Goal: Information Seeking & Learning: Compare options

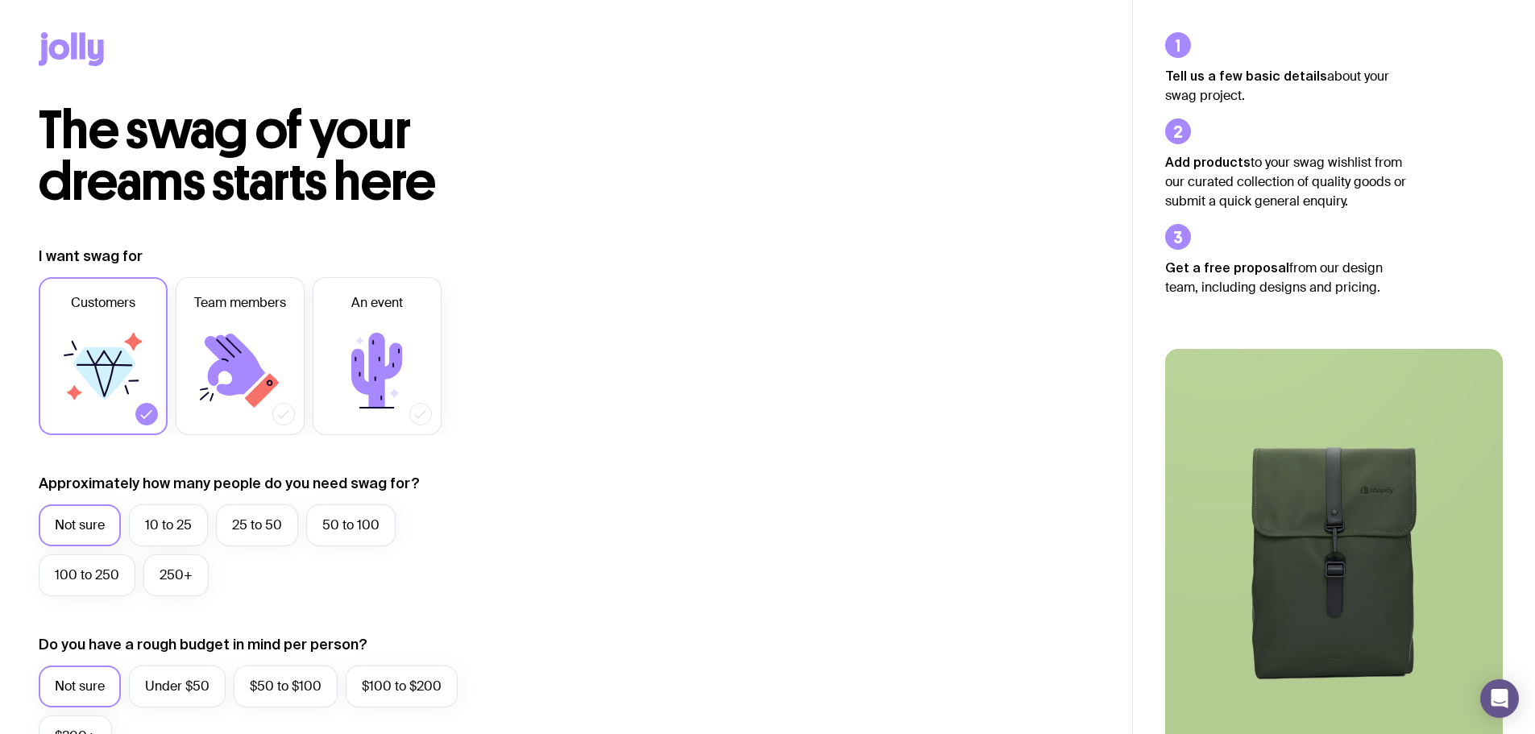
click at [77, 57] on icon at bounding box center [74, 45] width 6 height 27
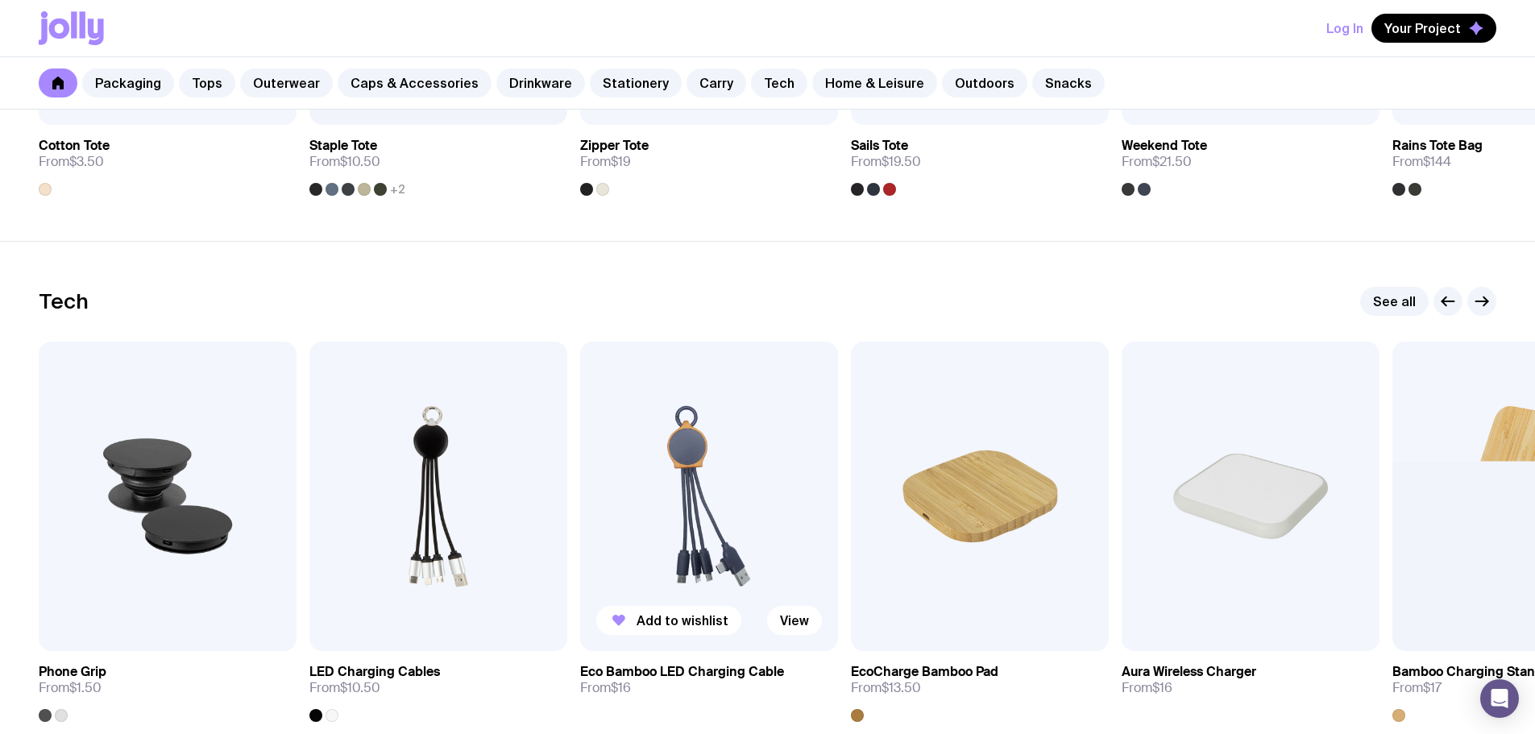
scroll to position [3867, 0]
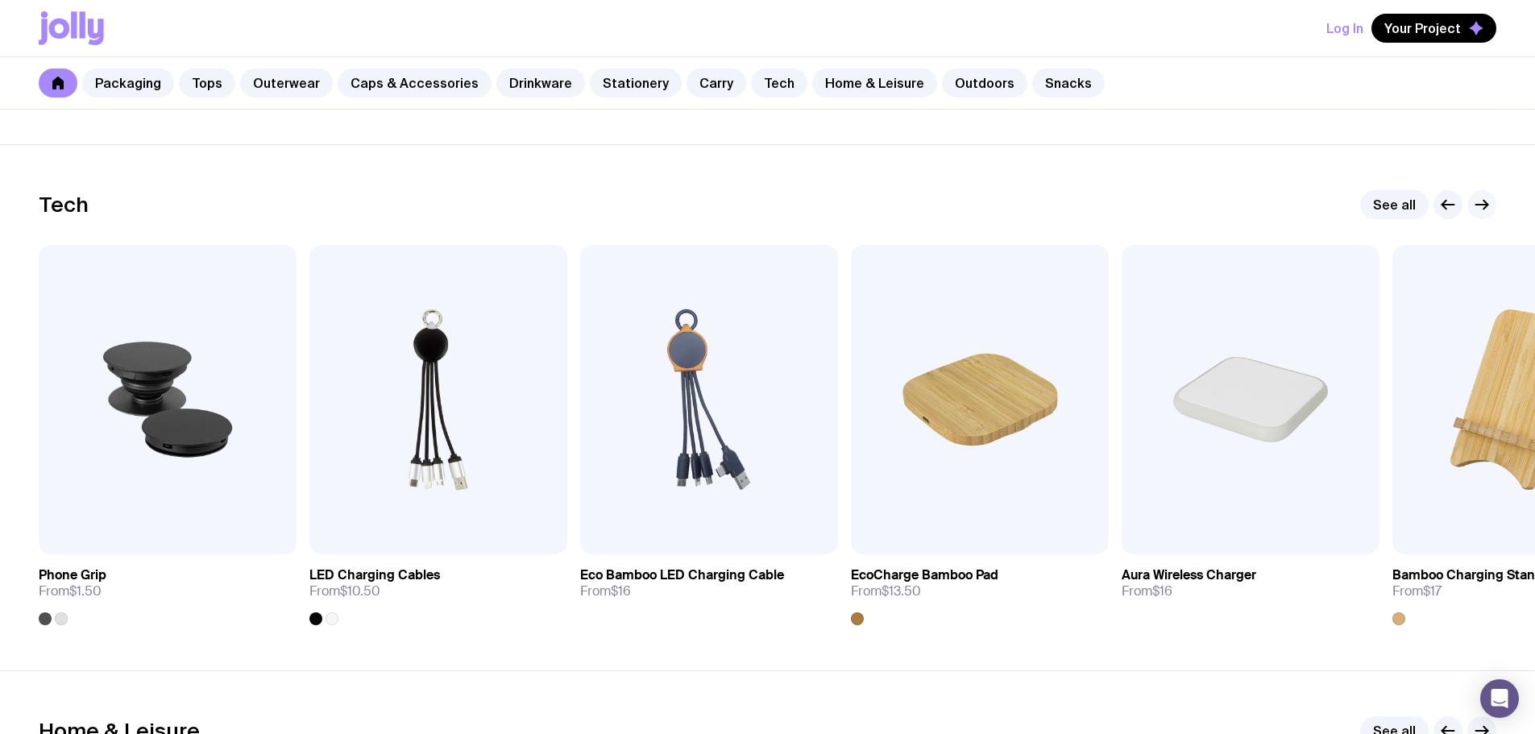
click at [1495, 205] on button "button" at bounding box center [1481, 204] width 29 height 29
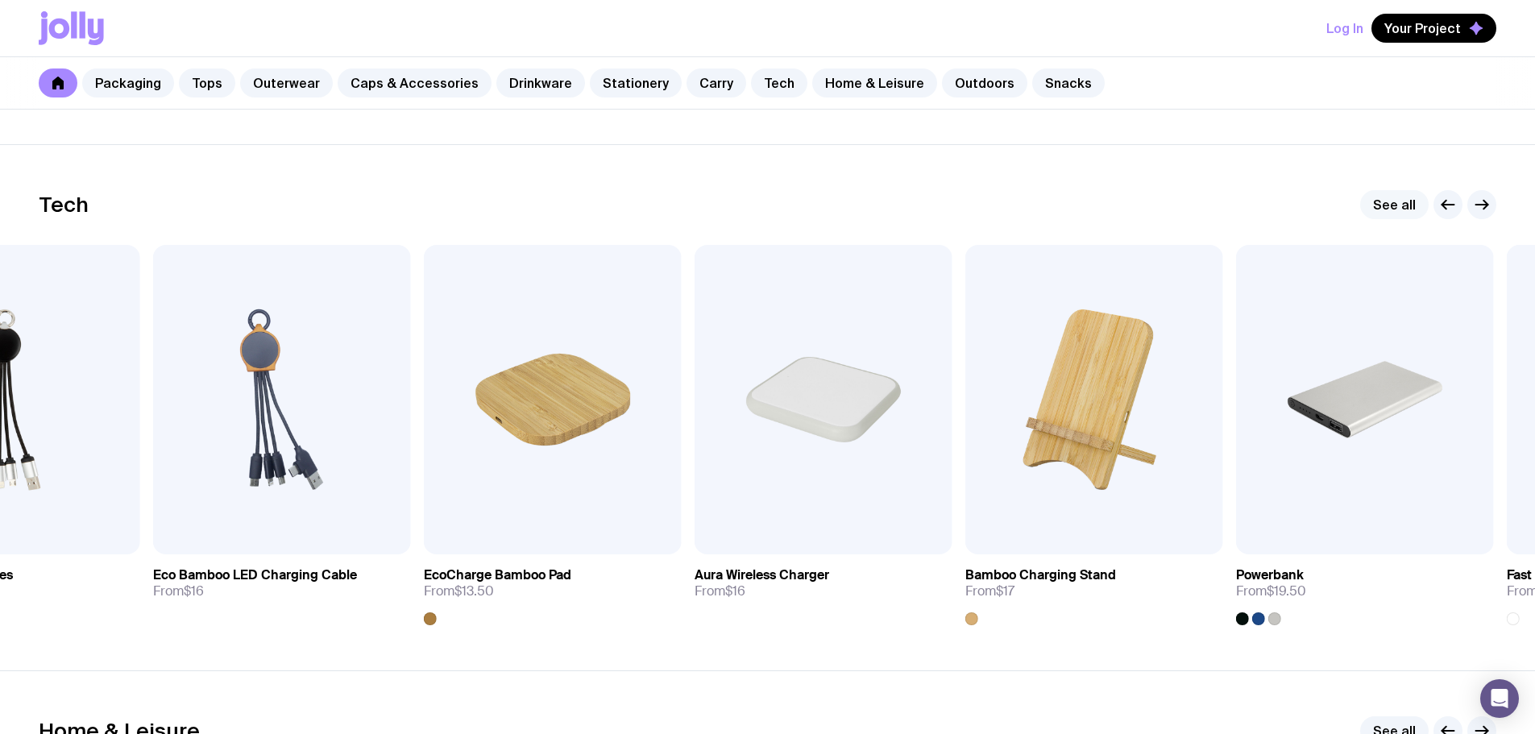
click at [1395, 214] on link "See all" at bounding box center [1394, 204] width 68 height 29
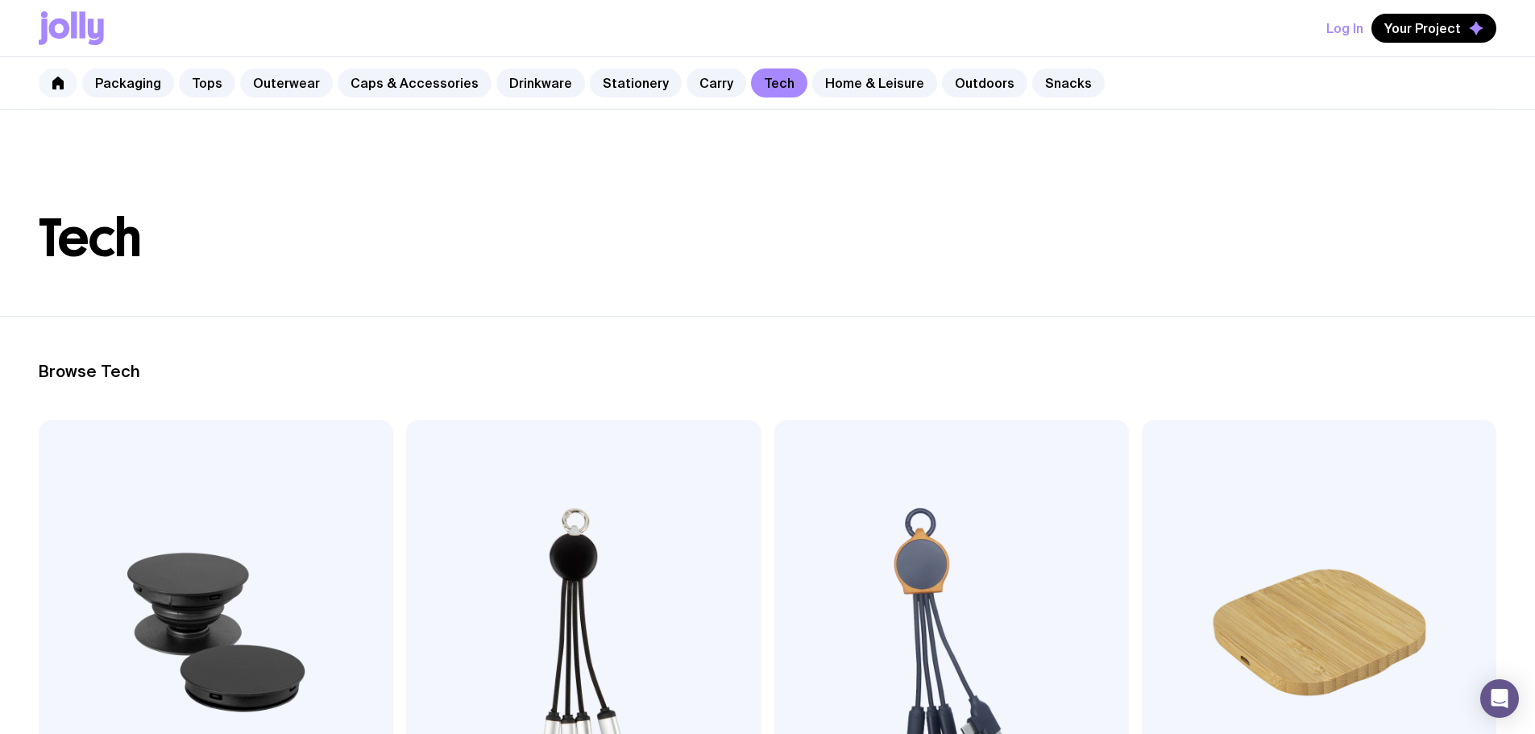
click at [63, 83] on icon at bounding box center [57, 83] width 11 height 13
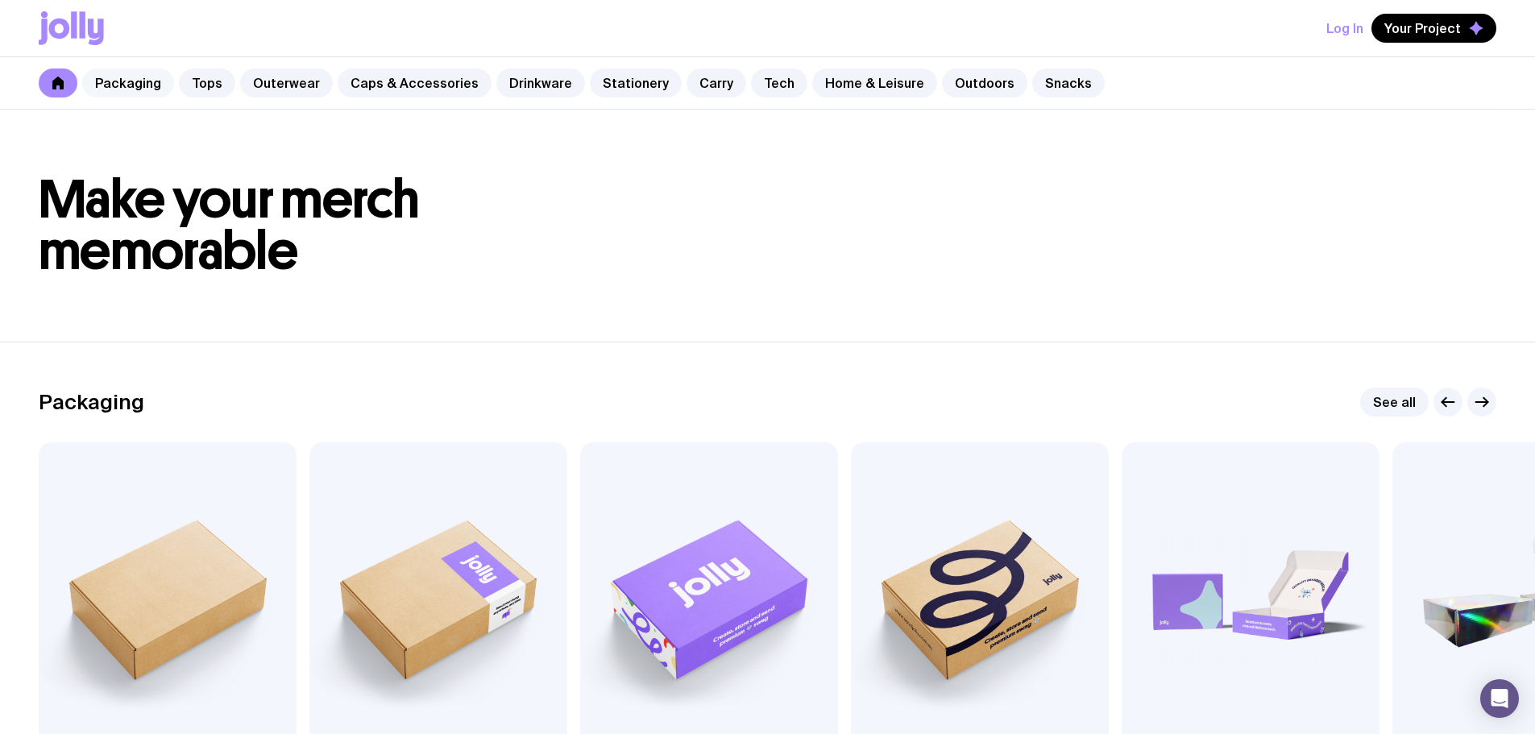
click at [131, 80] on link "Packaging" at bounding box center [128, 82] width 92 height 29
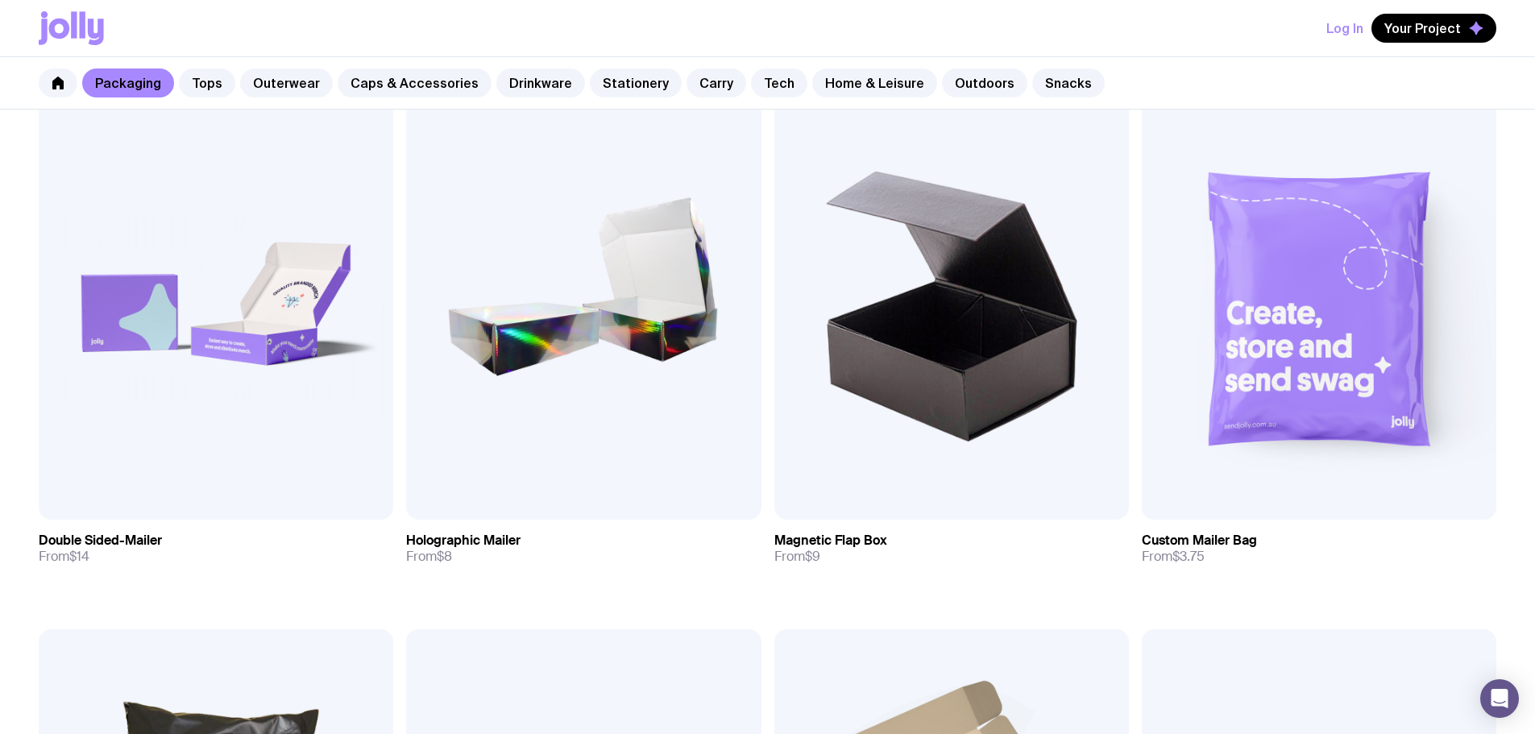
scroll to position [682, 0]
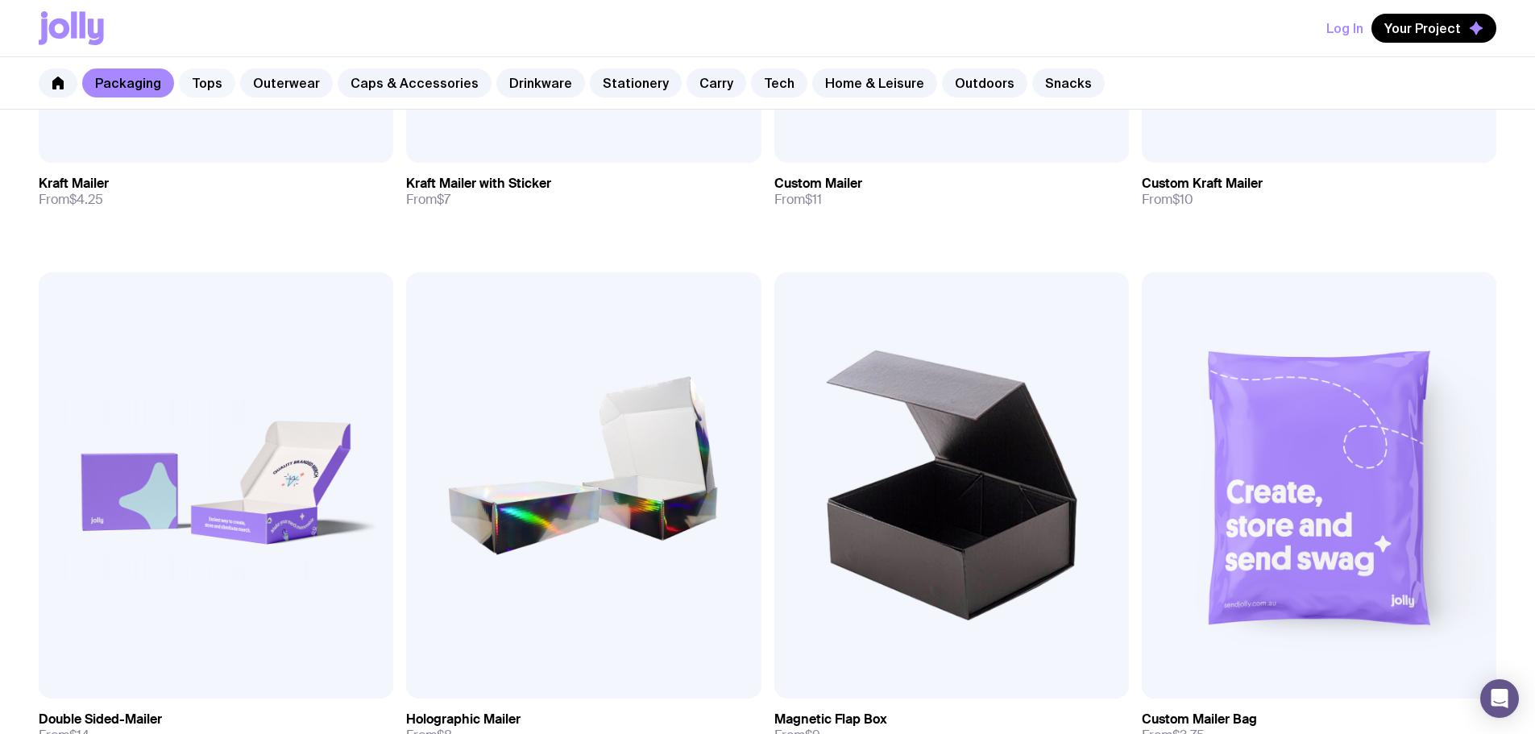
click at [188, 90] on link "Tops" at bounding box center [207, 82] width 56 height 29
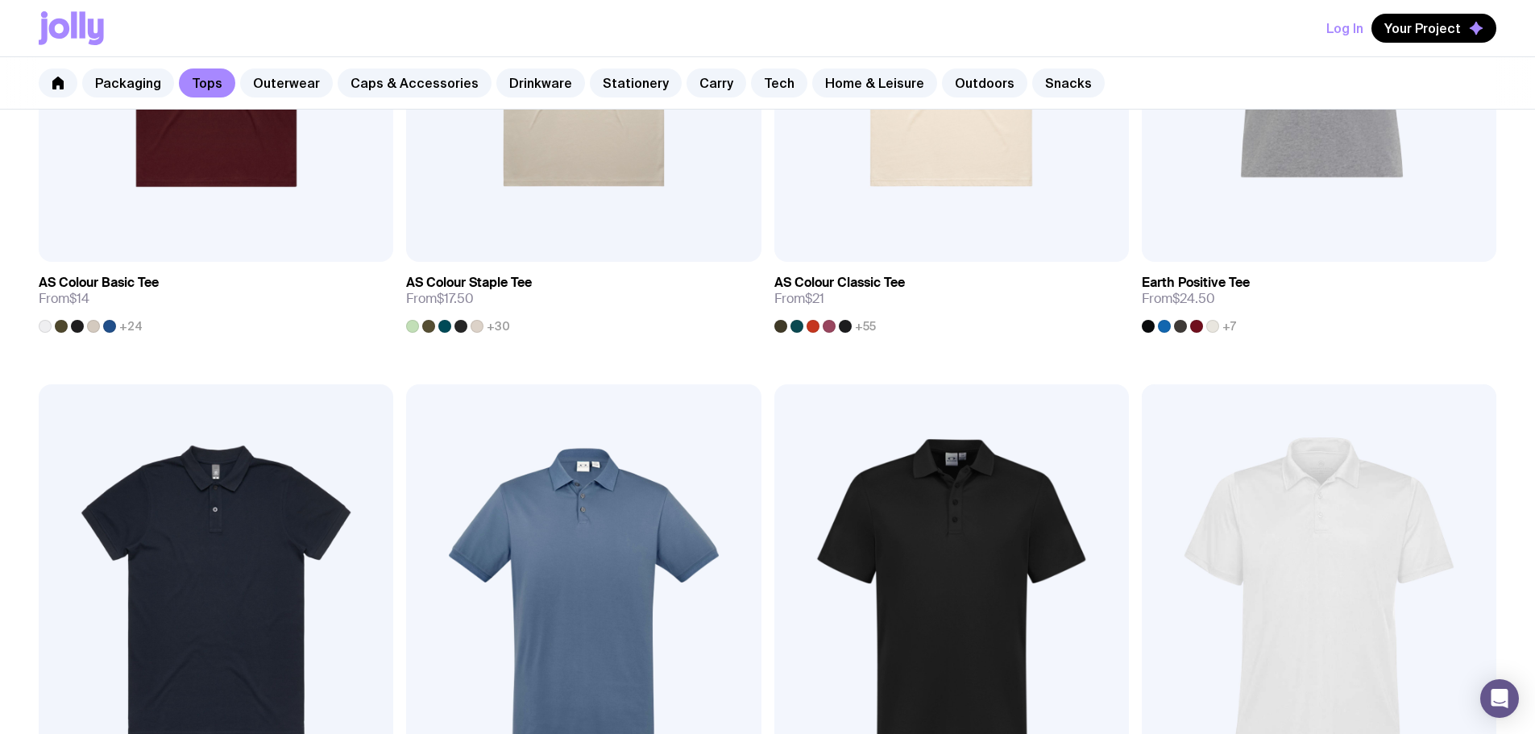
scroll to position [483, 0]
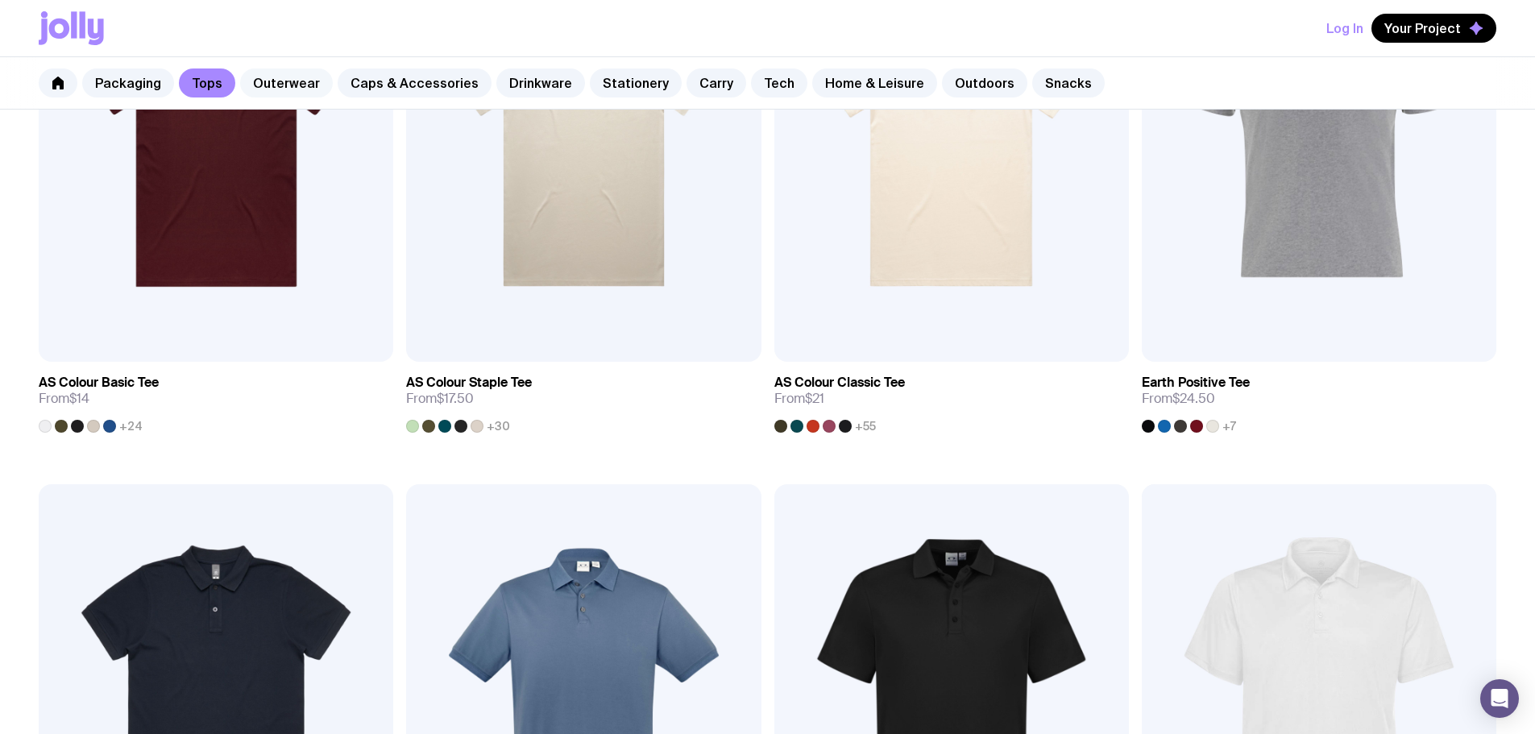
click at [282, 76] on link "Outerwear" at bounding box center [286, 82] width 93 height 29
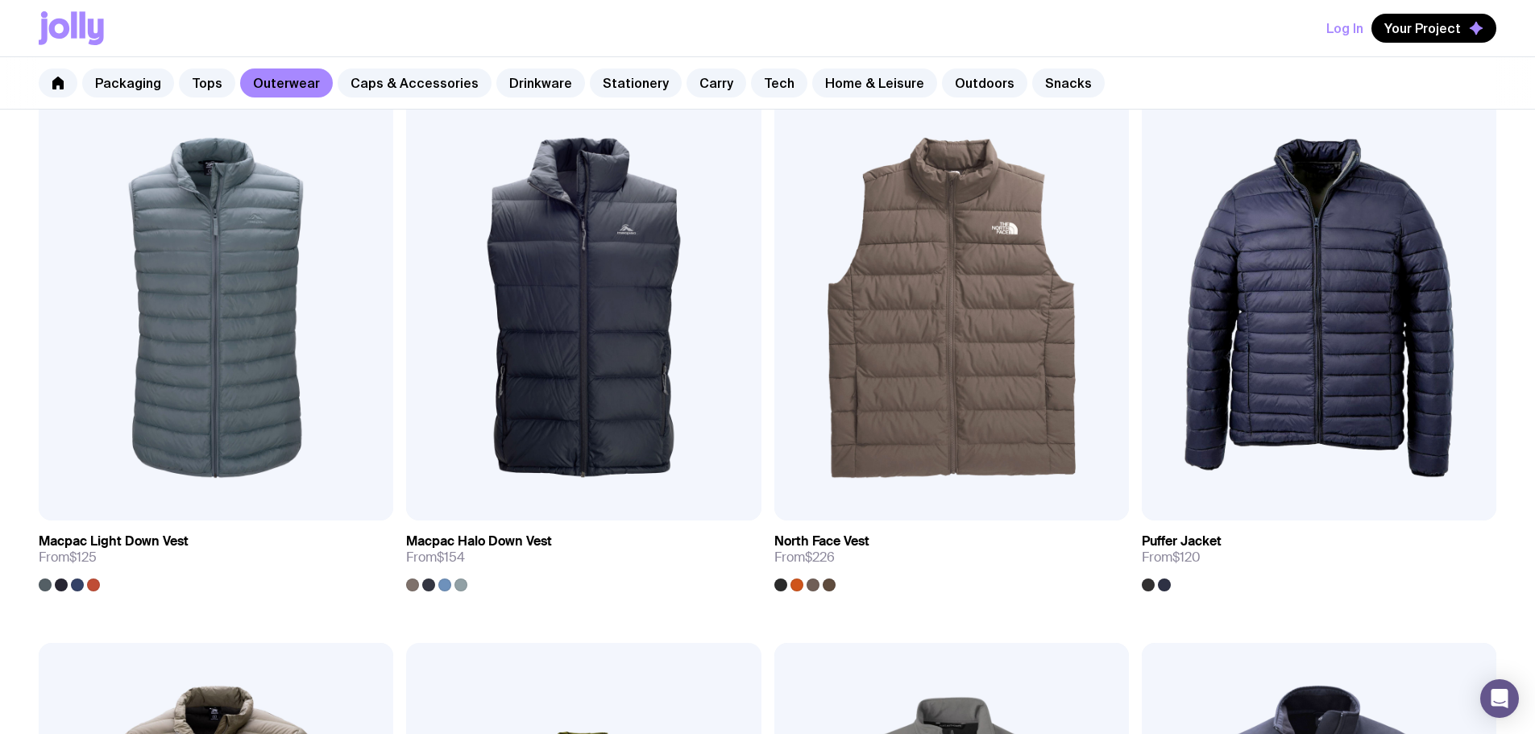
scroll to position [1351, 0]
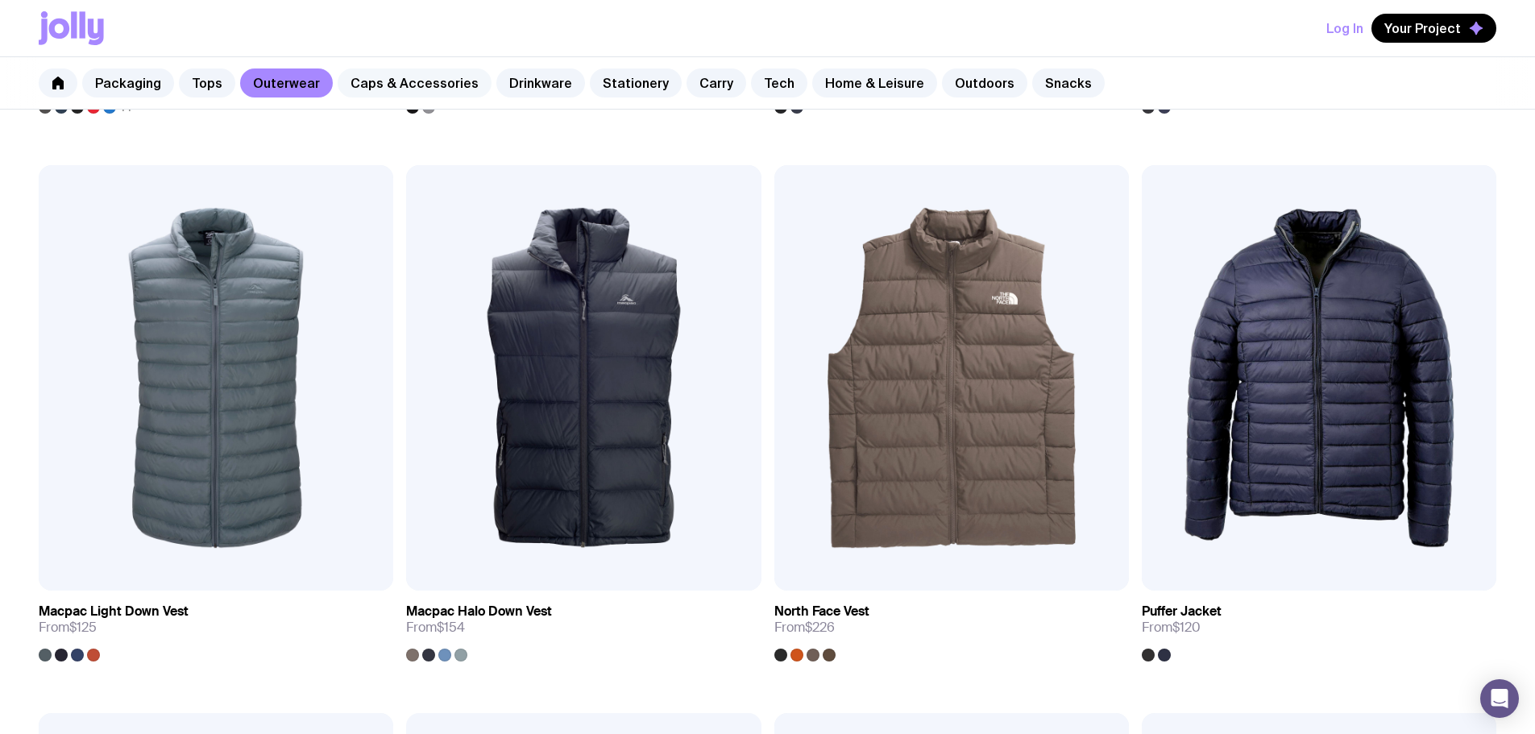
click at [376, 67] on div "Packaging Tops Outerwear Caps & Accessories Drinkware Stationery Carry Tech Hom…" at bounding box center [767, 83] width 1535 height 52
click at [383, 81] on link "Caps & Accessories" at bounding box center [415, 82] width 154 height 29
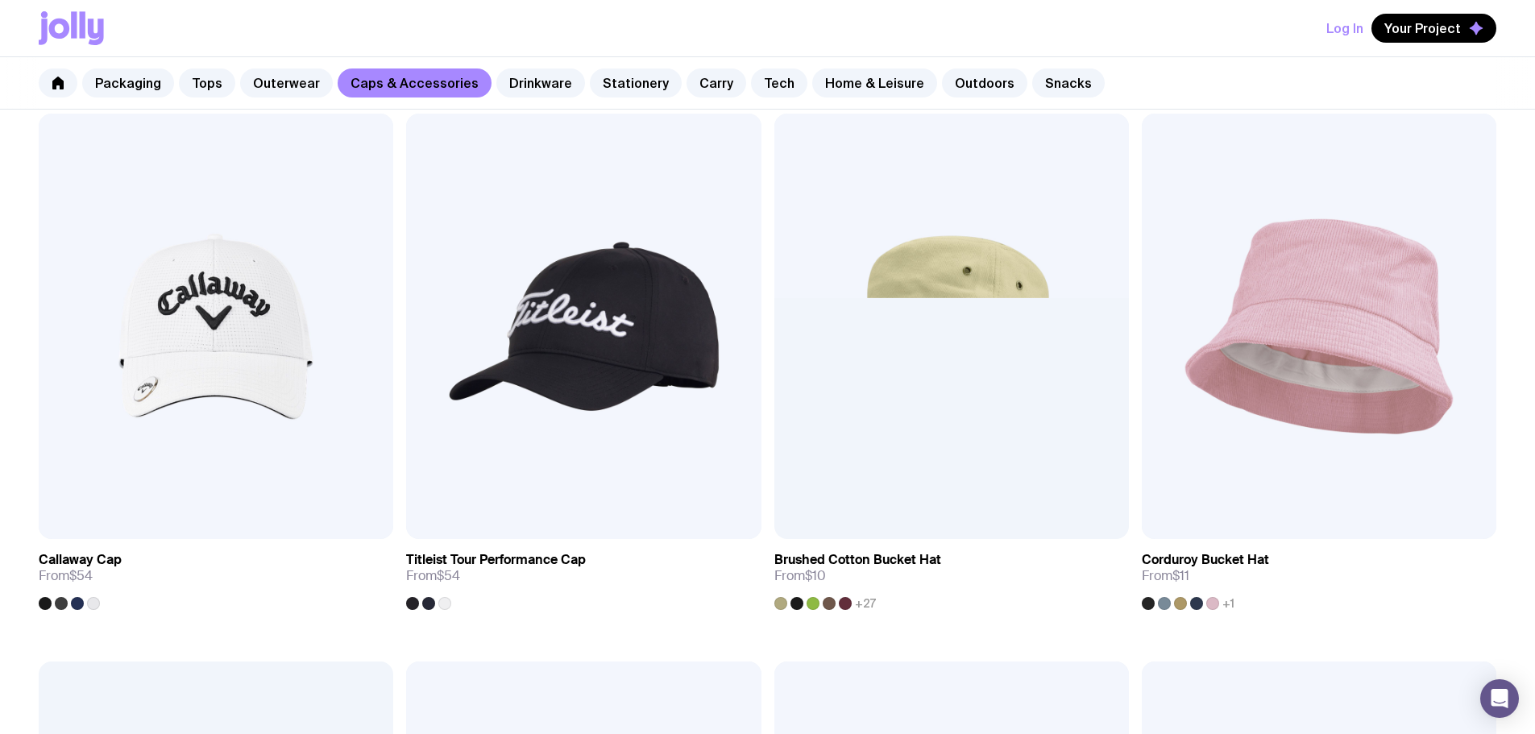
scroll to position [1512, 0]
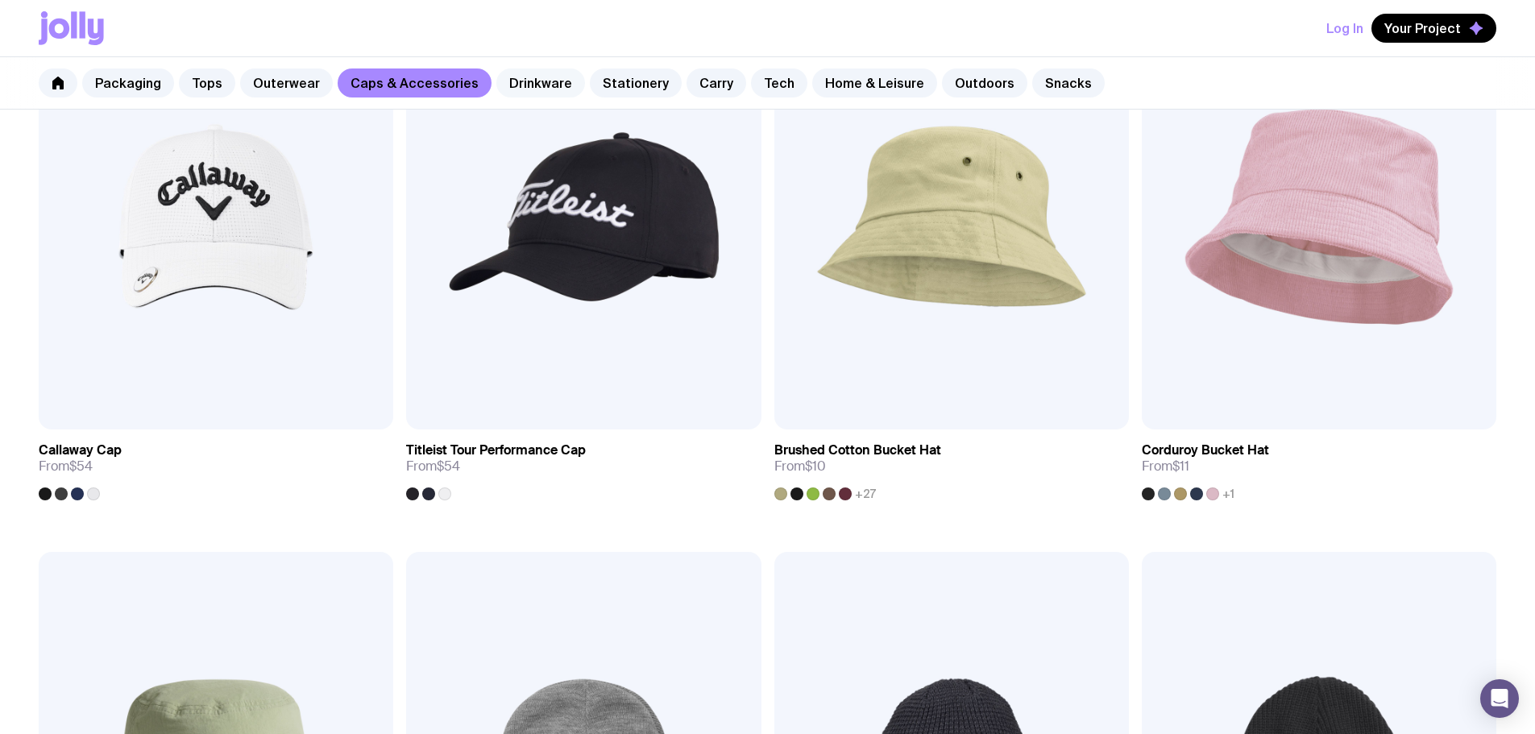
click at [508, 82] on link "Drinkware" at bounding box center [540, 82] width 89 height 29
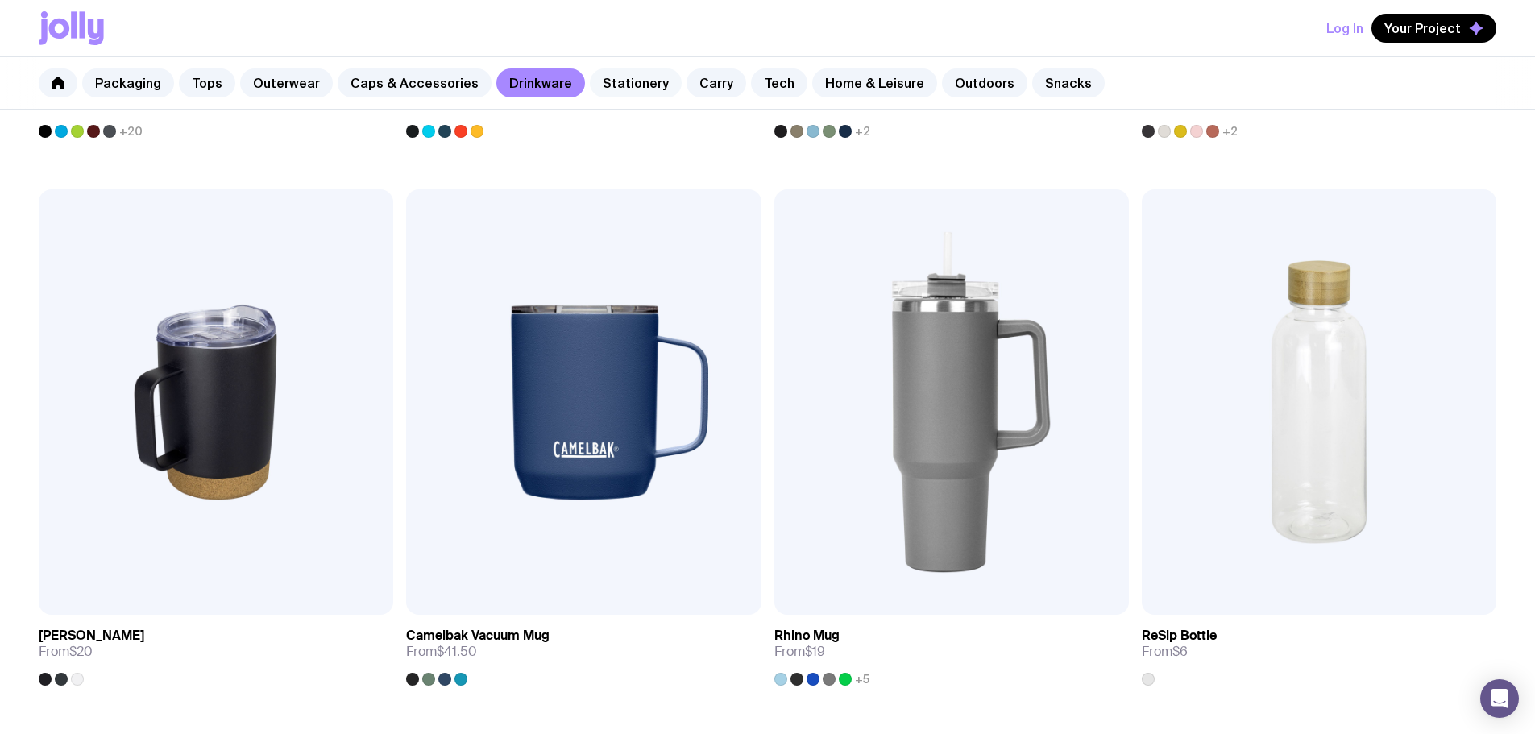
scroll to position [1128, 0]
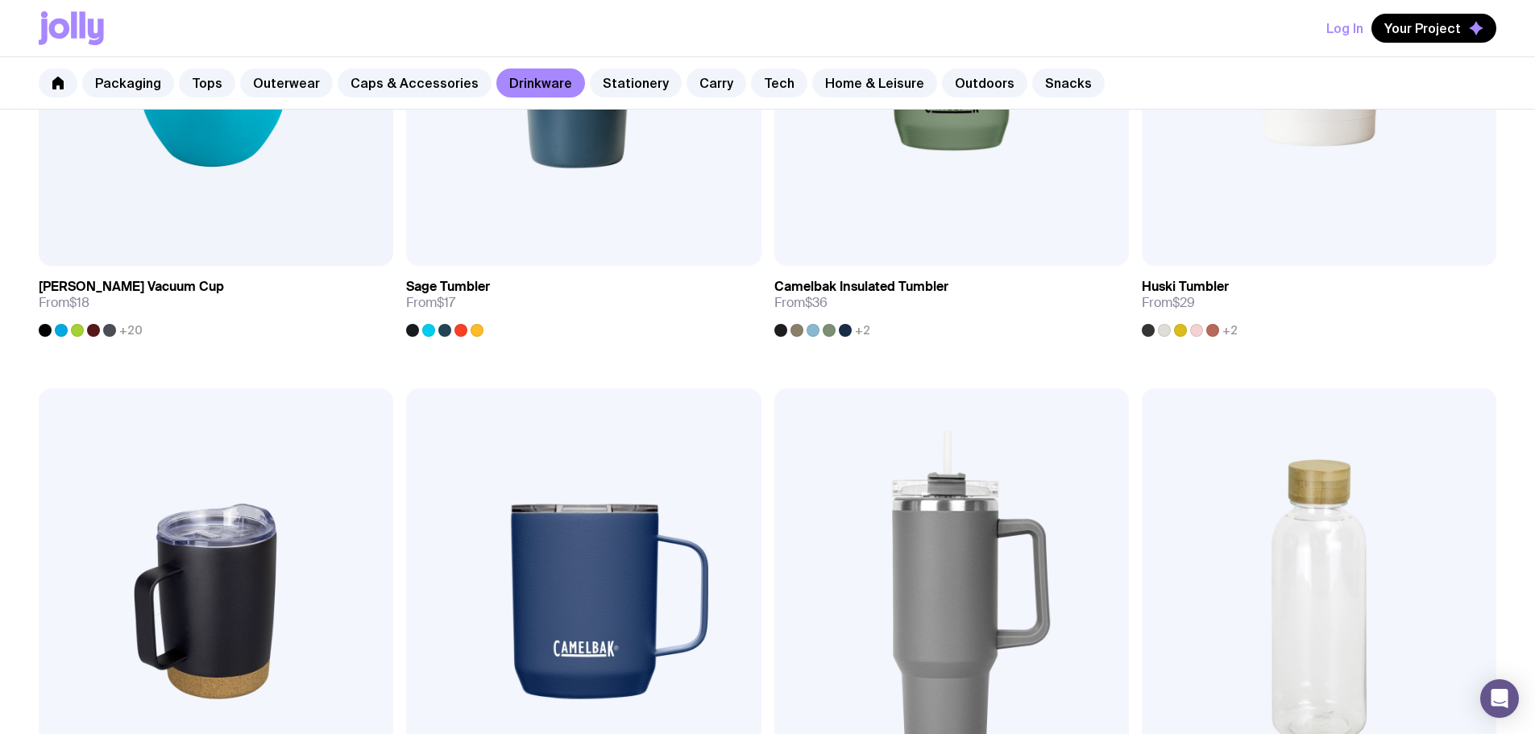
drag, startPoint x: 591, startPoint y: 83, endPoint x: 842, endPoint y: 114, distance: 252.5
click at [591, 83] on link "Stationery" at bounding box center [636, 82] width 92 height 29
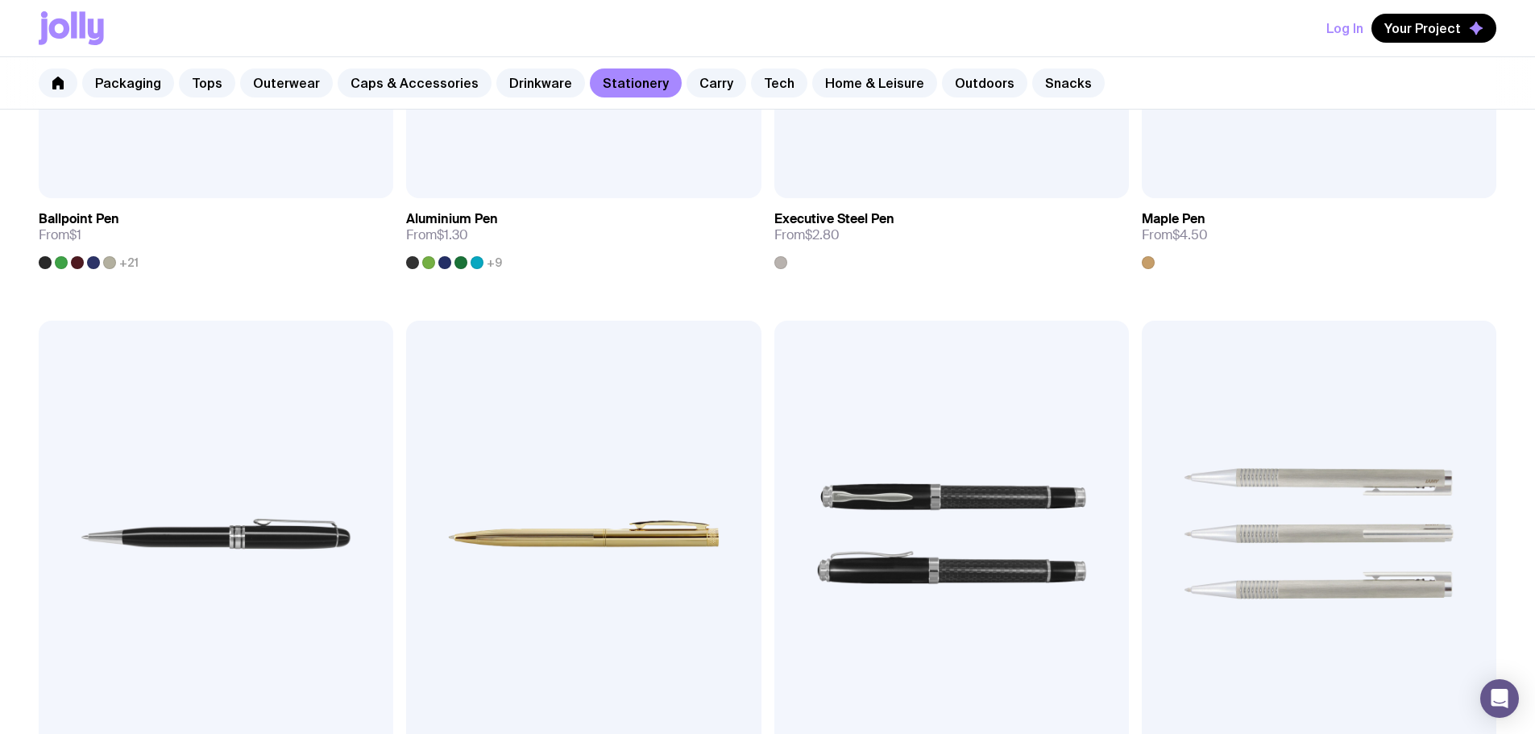
scroll to position [645, 0]
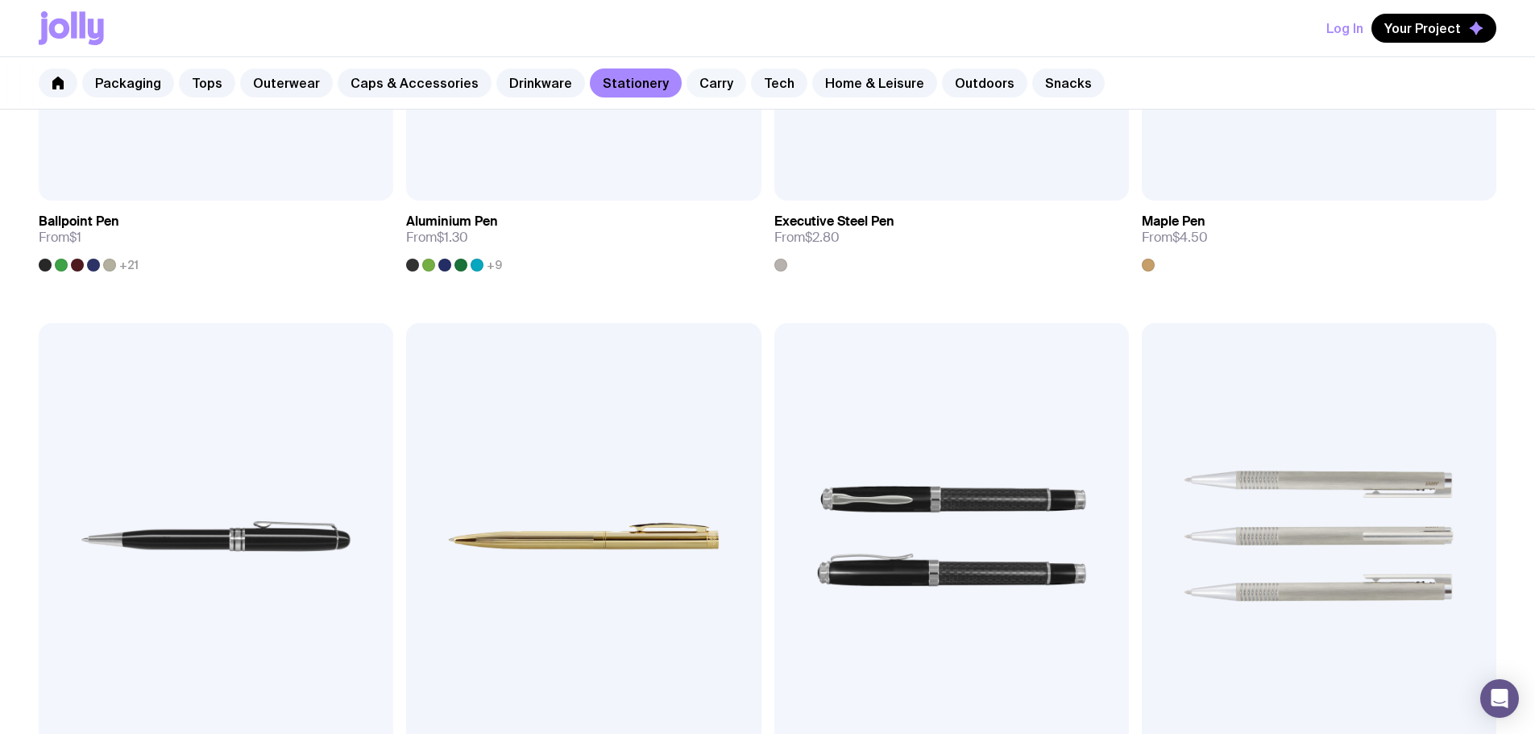
click at [686, 92] on link "Carry" at bounding box center [716, 82] width 60 height 29
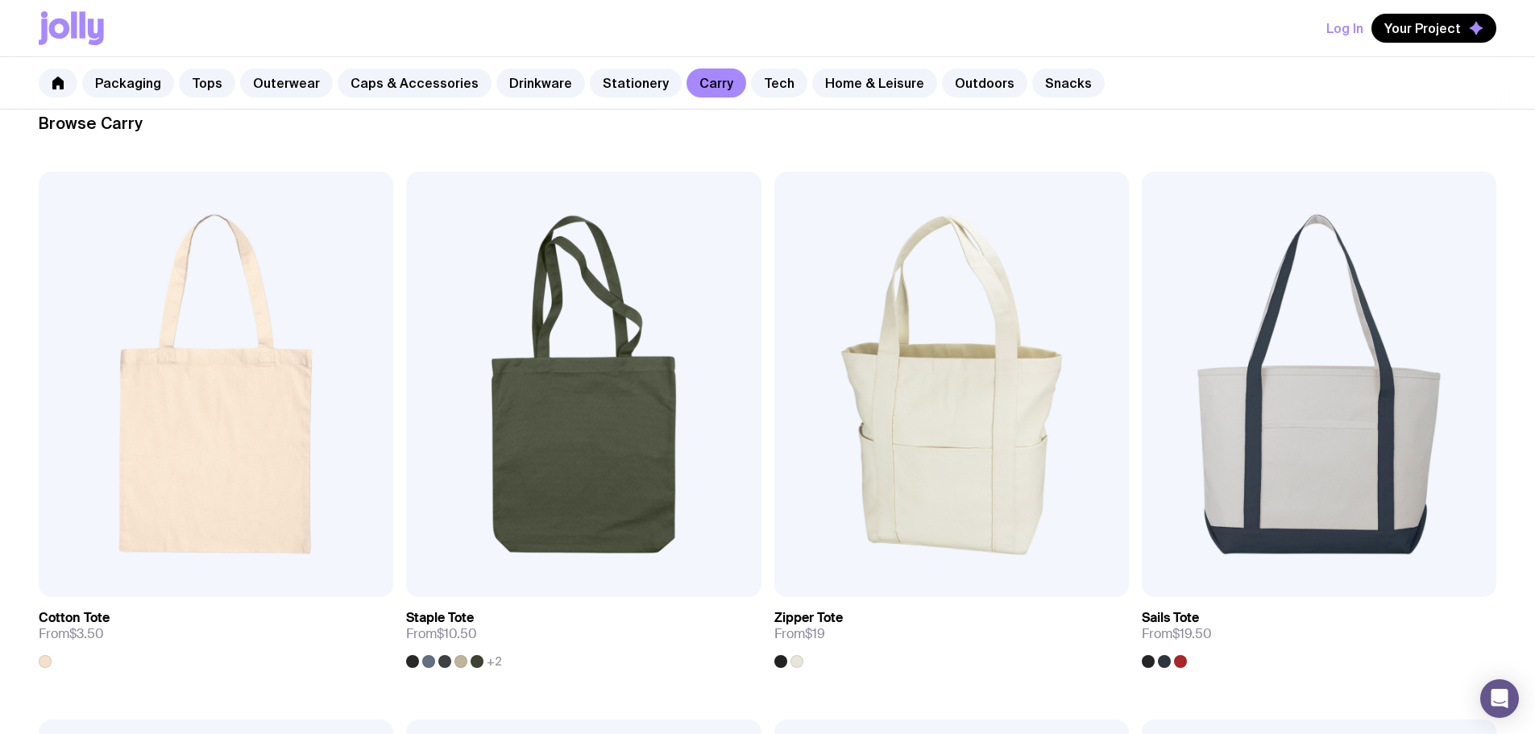
scroll to position [242, 0]
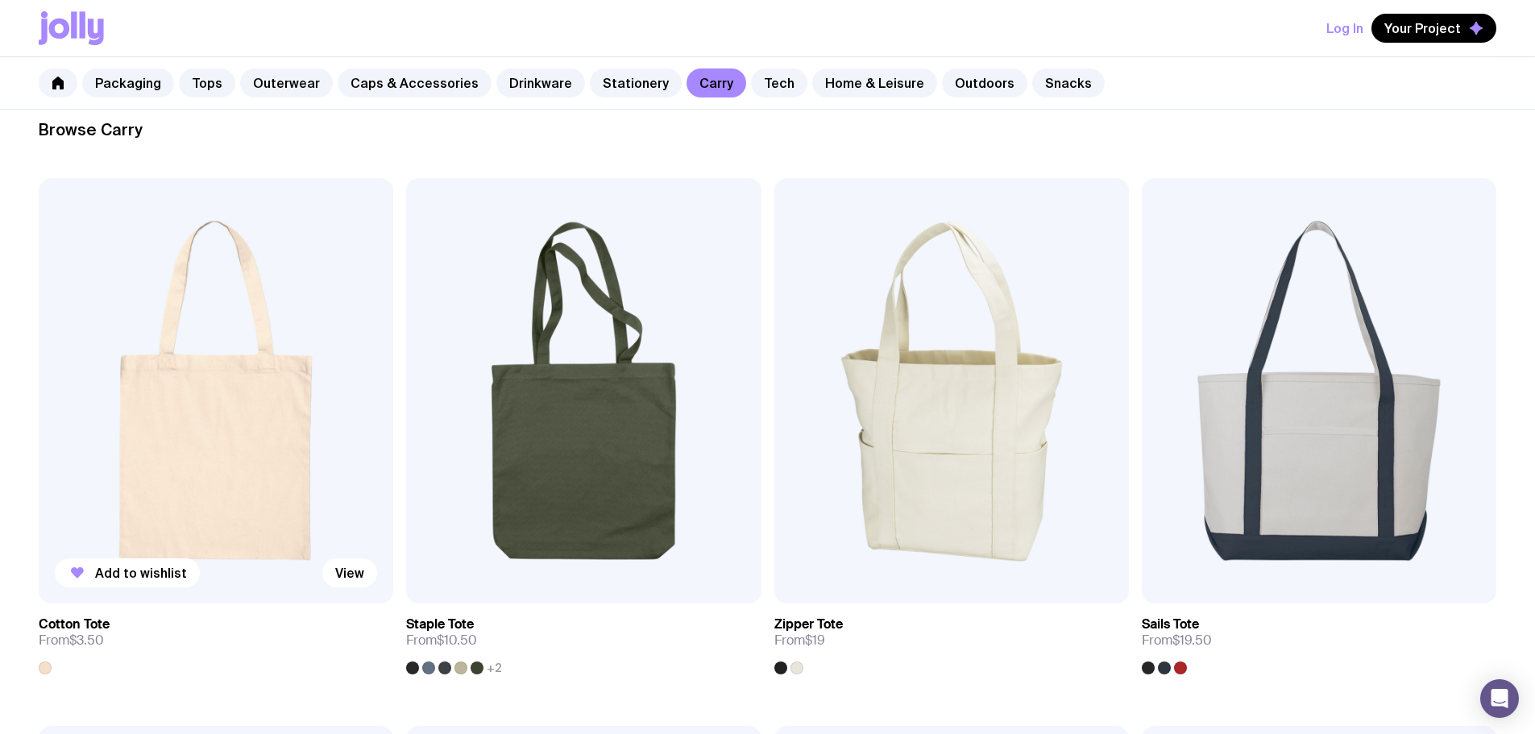
click at [168, 334] on img at bounding box center [216, 390] width 355 height 425
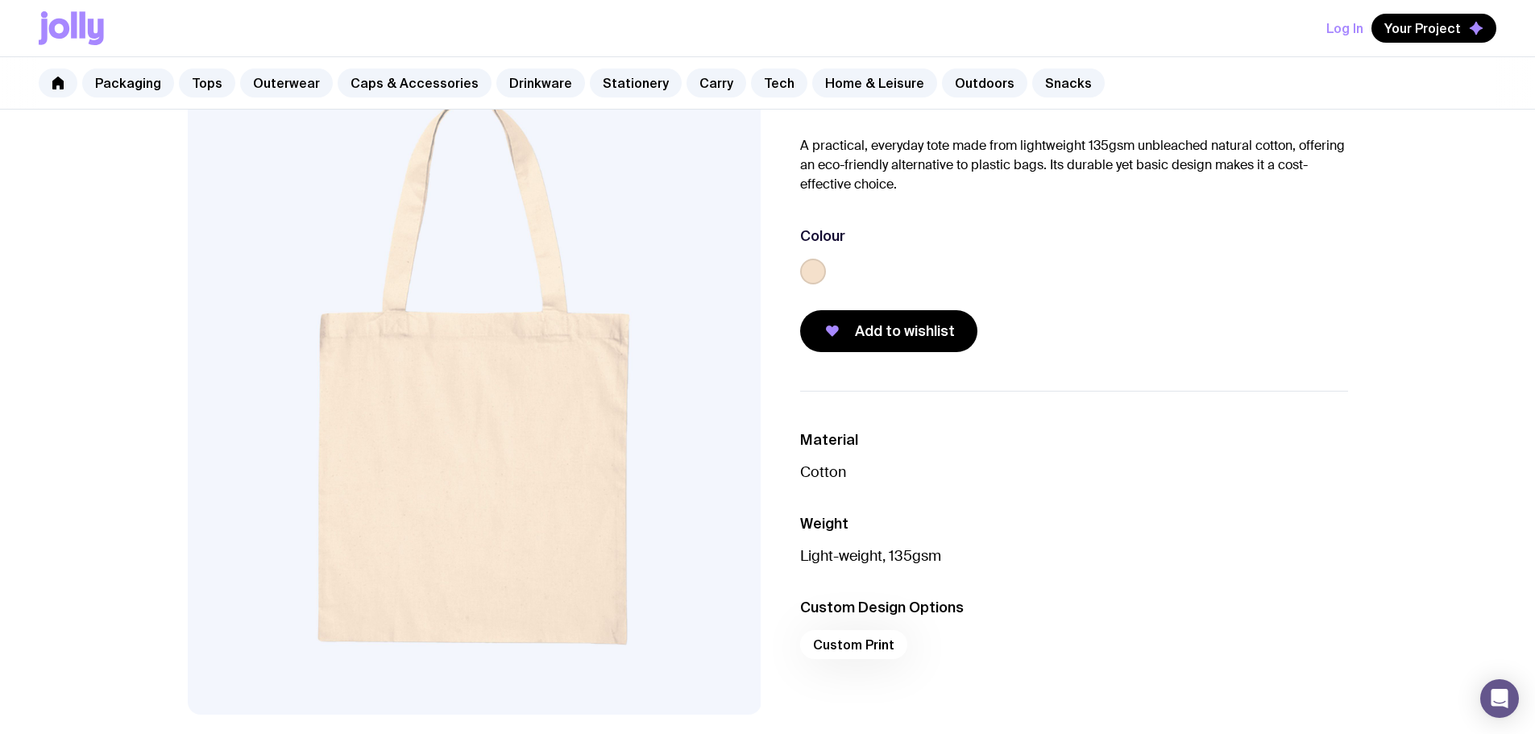
scroll to position [242, 0]
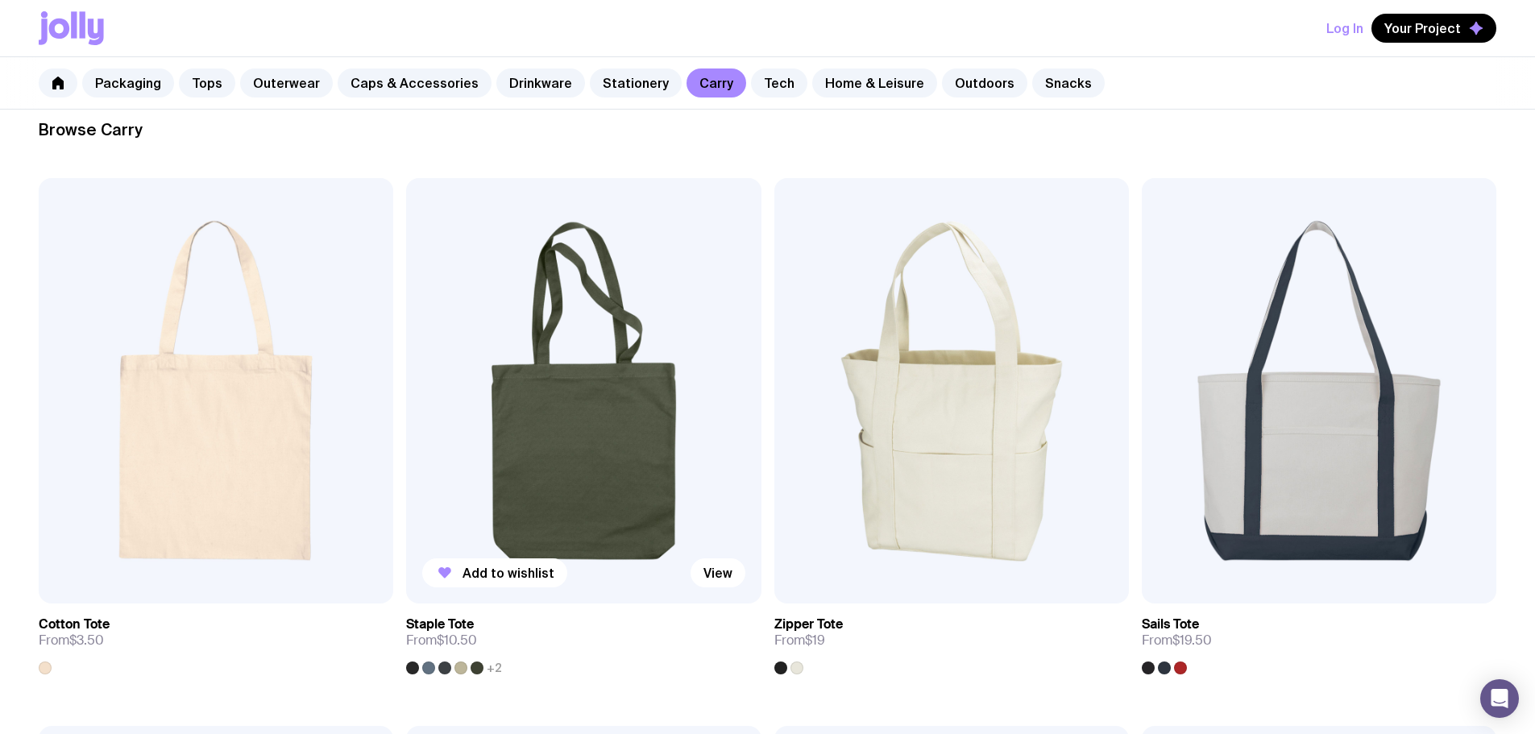
click at [406, 287] on img at bounding box center [583, 390] width 355 height 425
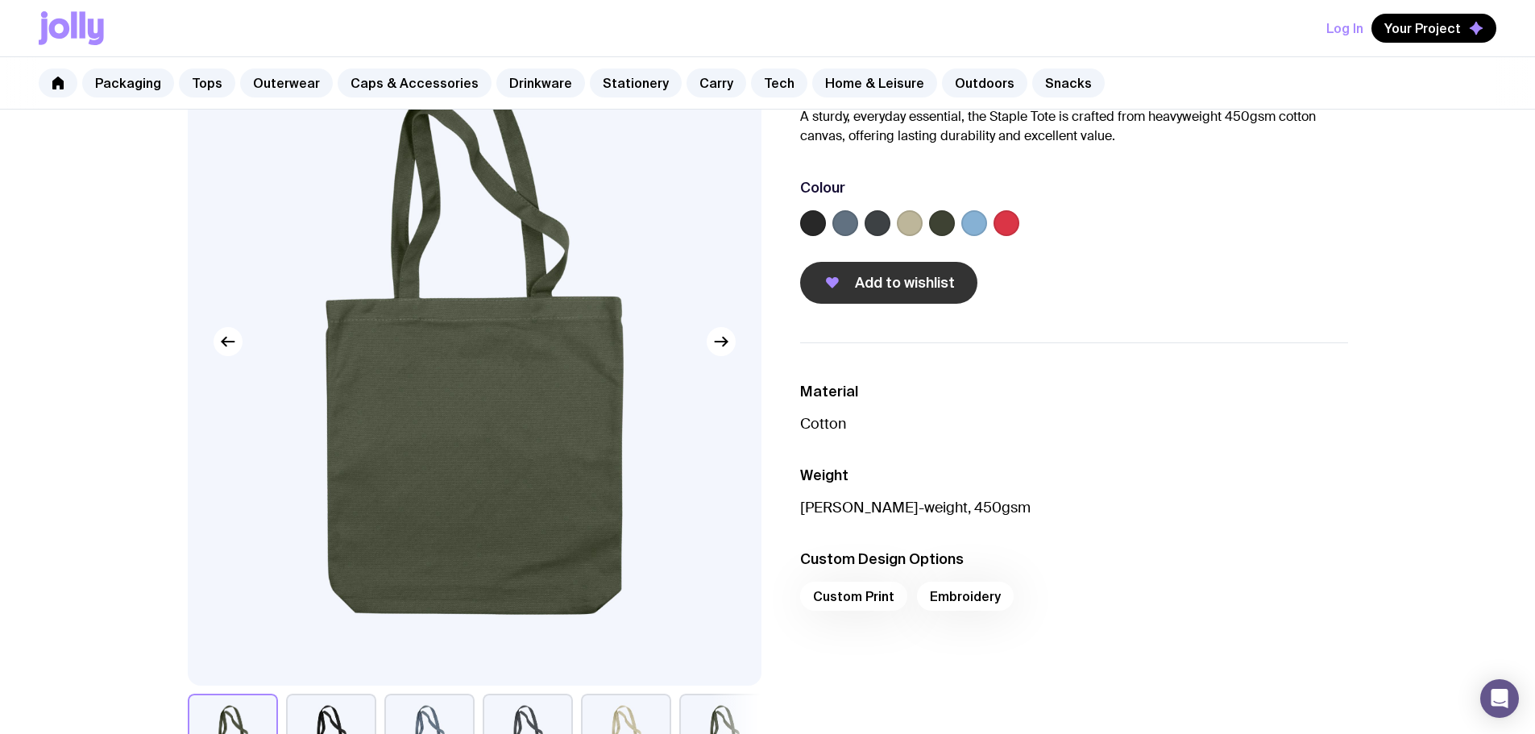
scroll to position [161, 0]
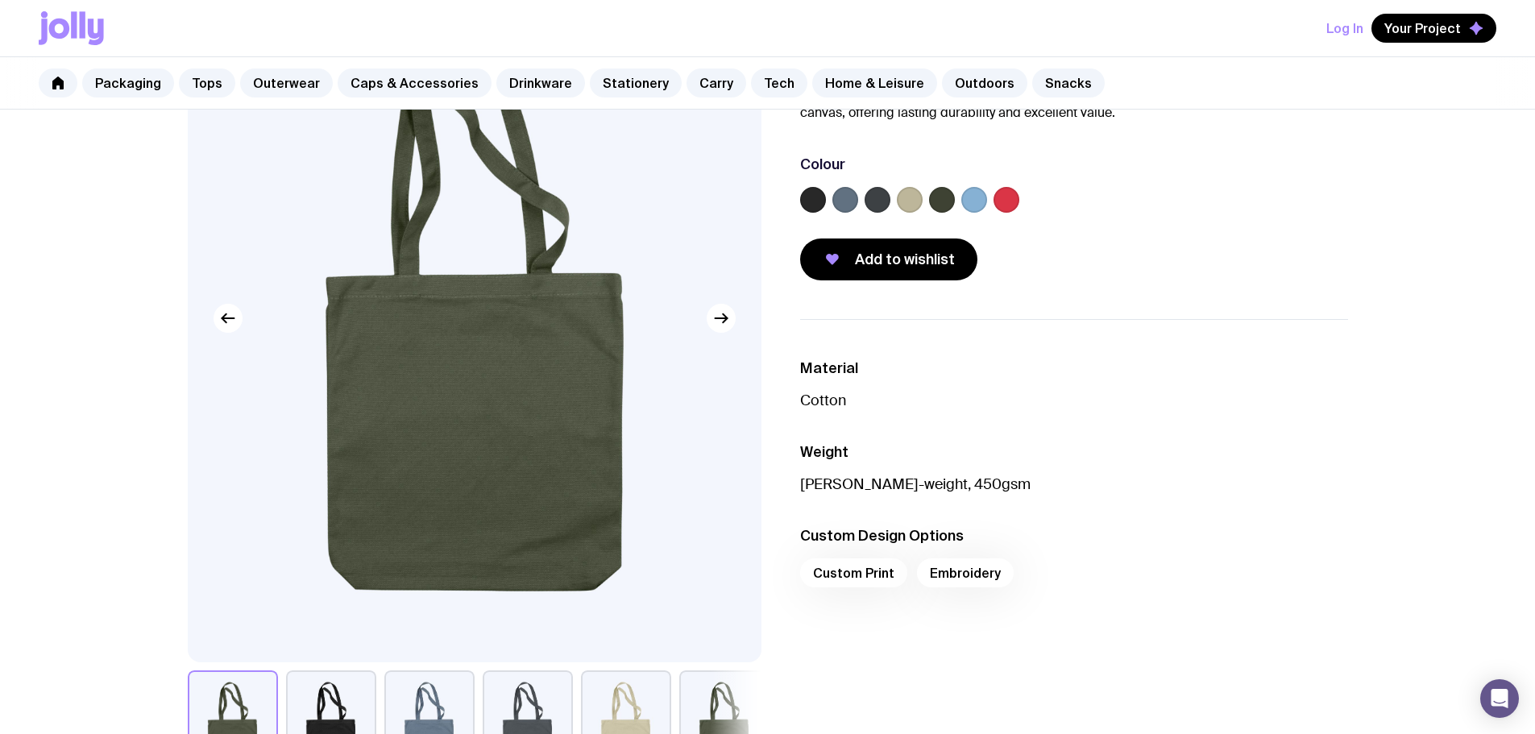
click at [852, 201] on label at bounding box center [845, 200] width 26 height 26
click at [0, 0] on input "radio" at bounding box center [0, 0] width 0 height 0
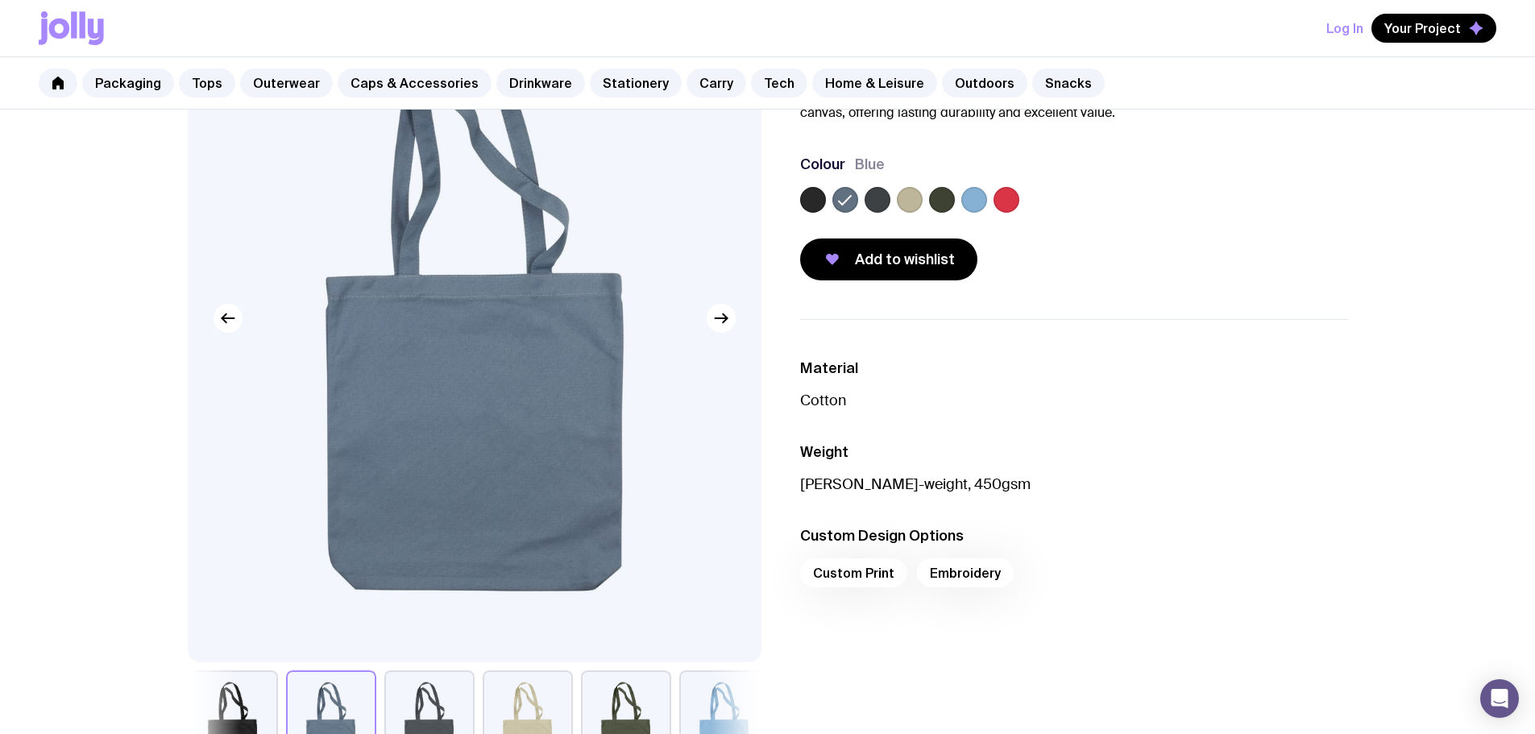
click at [953, 200] on label at bounding box center [942, 200] width 26 height 26
click at [0, 0] on input "radio" at bounding box center [0, 0] width 0 height 0
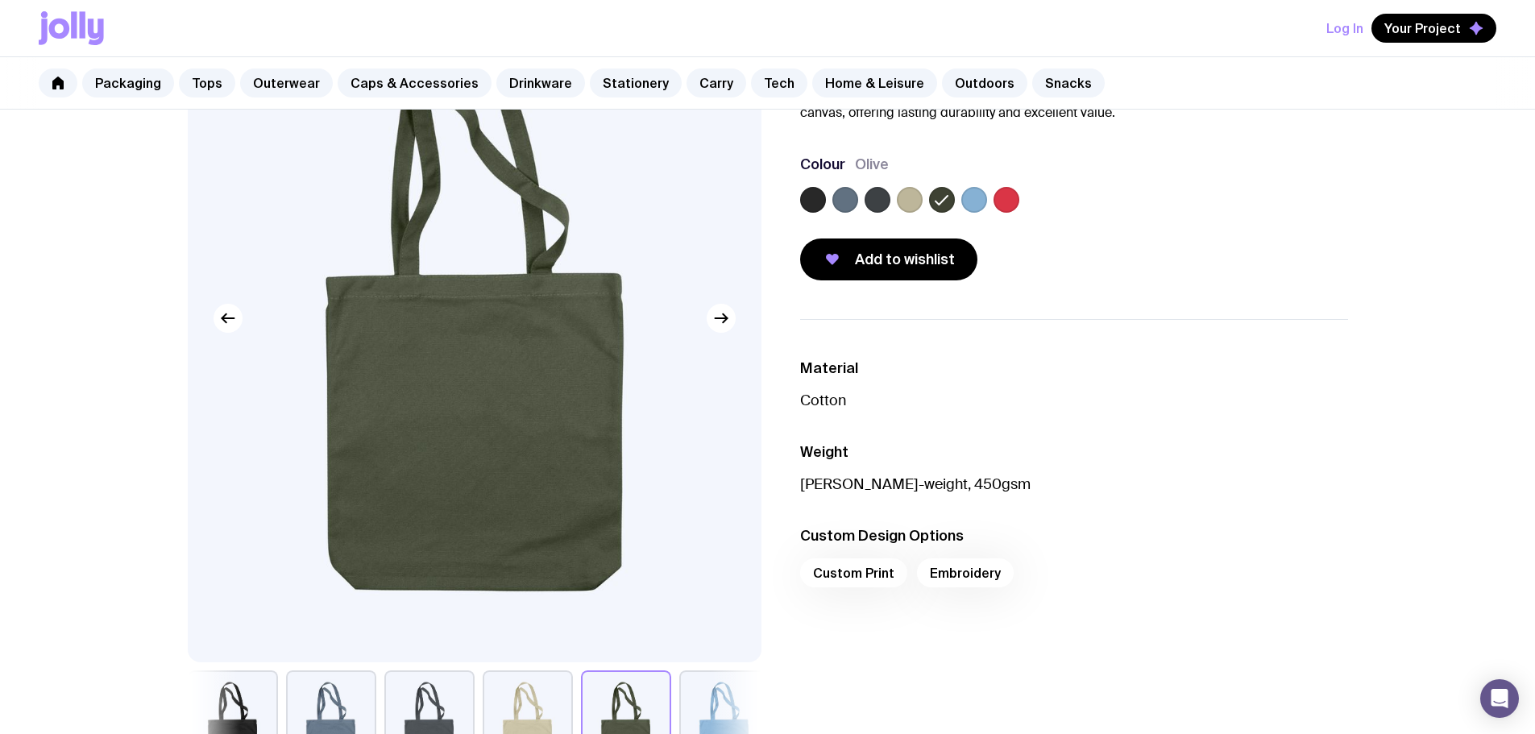
click at [965, 201] on label at bounding box center [974, 200] width 26 height 26
click at [0, 0] on input "radio" at bounding box center [0, 0] width 0 height 0
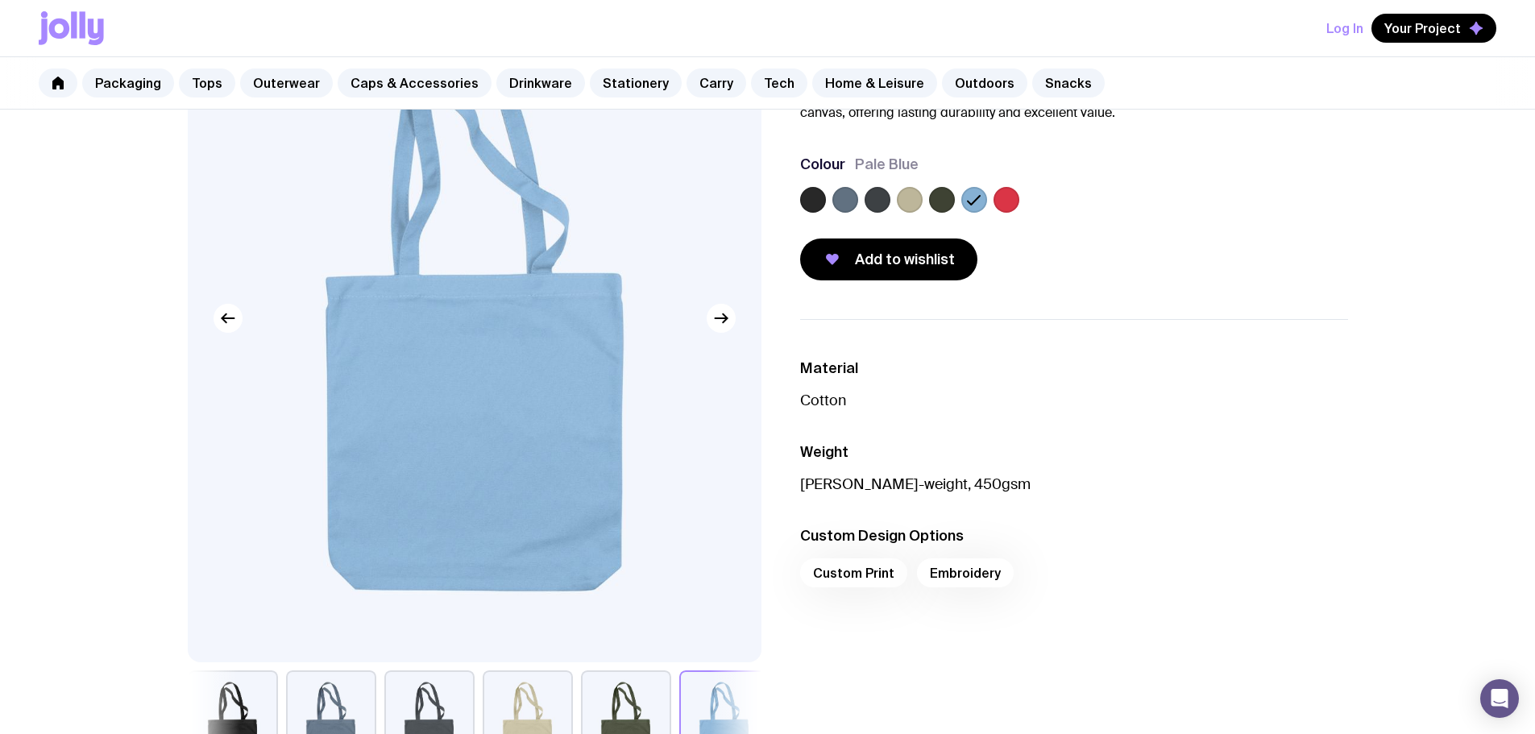
click at [1015, 201] on label at bounding box center [1006, 200] width 26 height 26
click at [0, 0] on input "radio" at bounding box center [0, 0] width 0 height 0
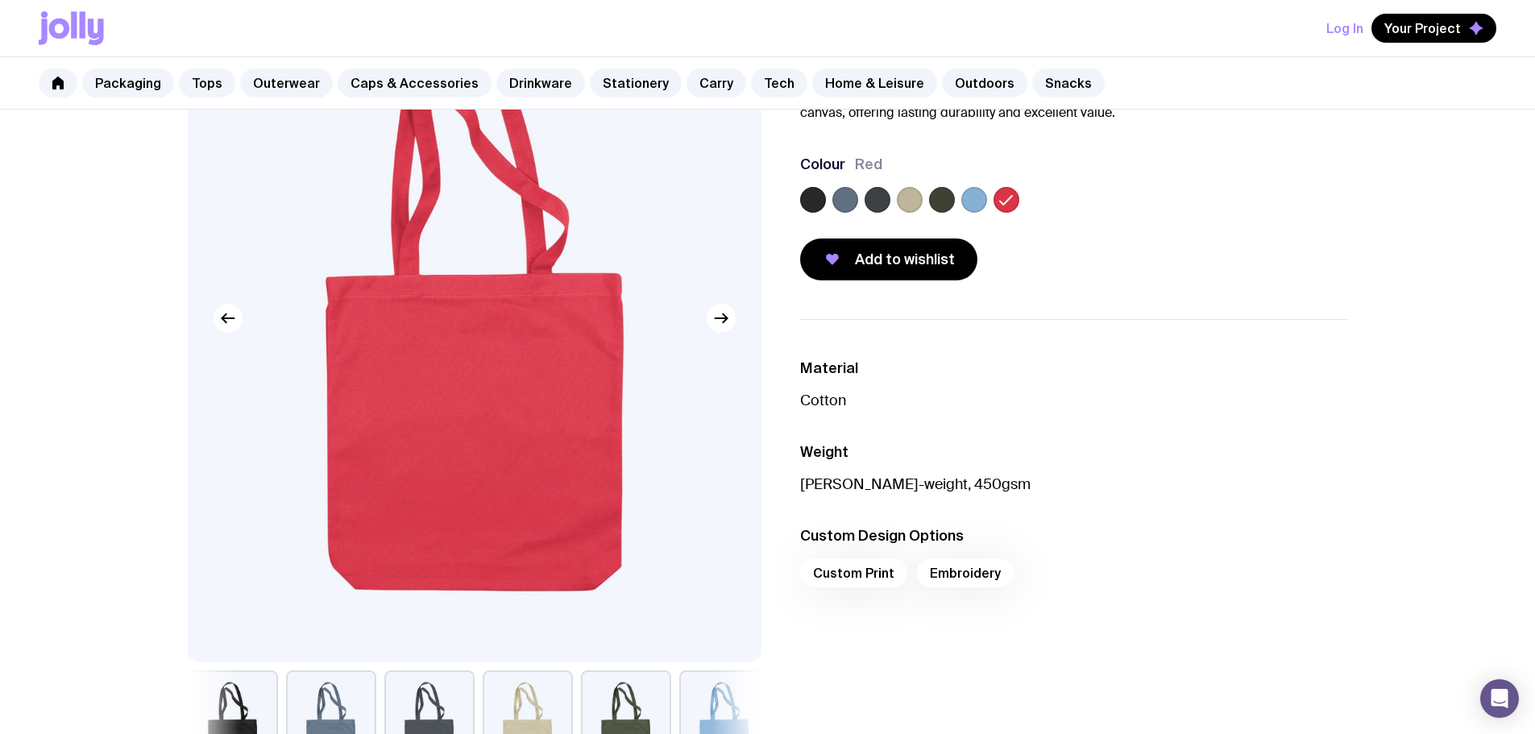
click at [816, 193] on label at bounding box center [813, 200] width 26 height 26
click at [0, 0] on input "radio" at bounding box center [0, 0] width 0 height 0
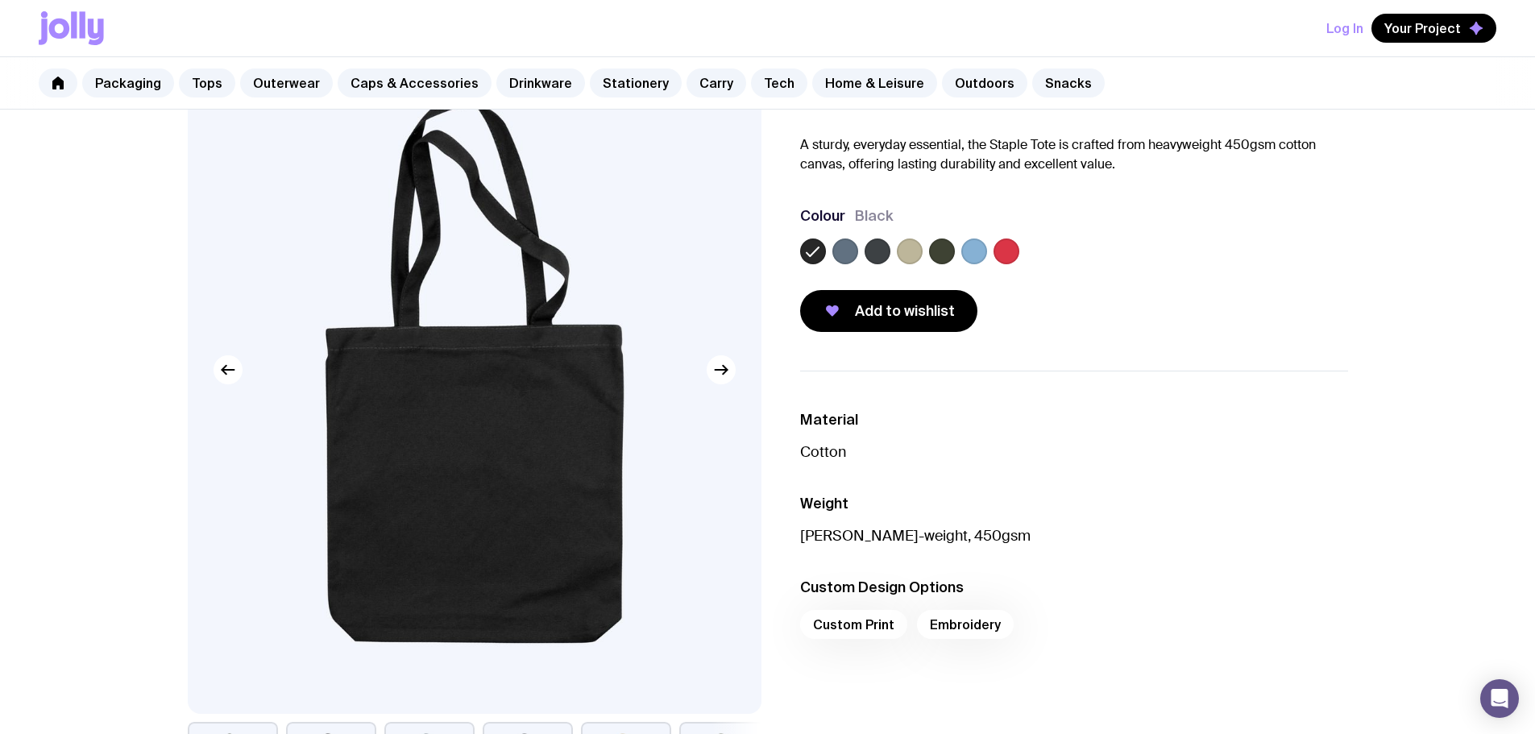
scroll to position [81, 0]
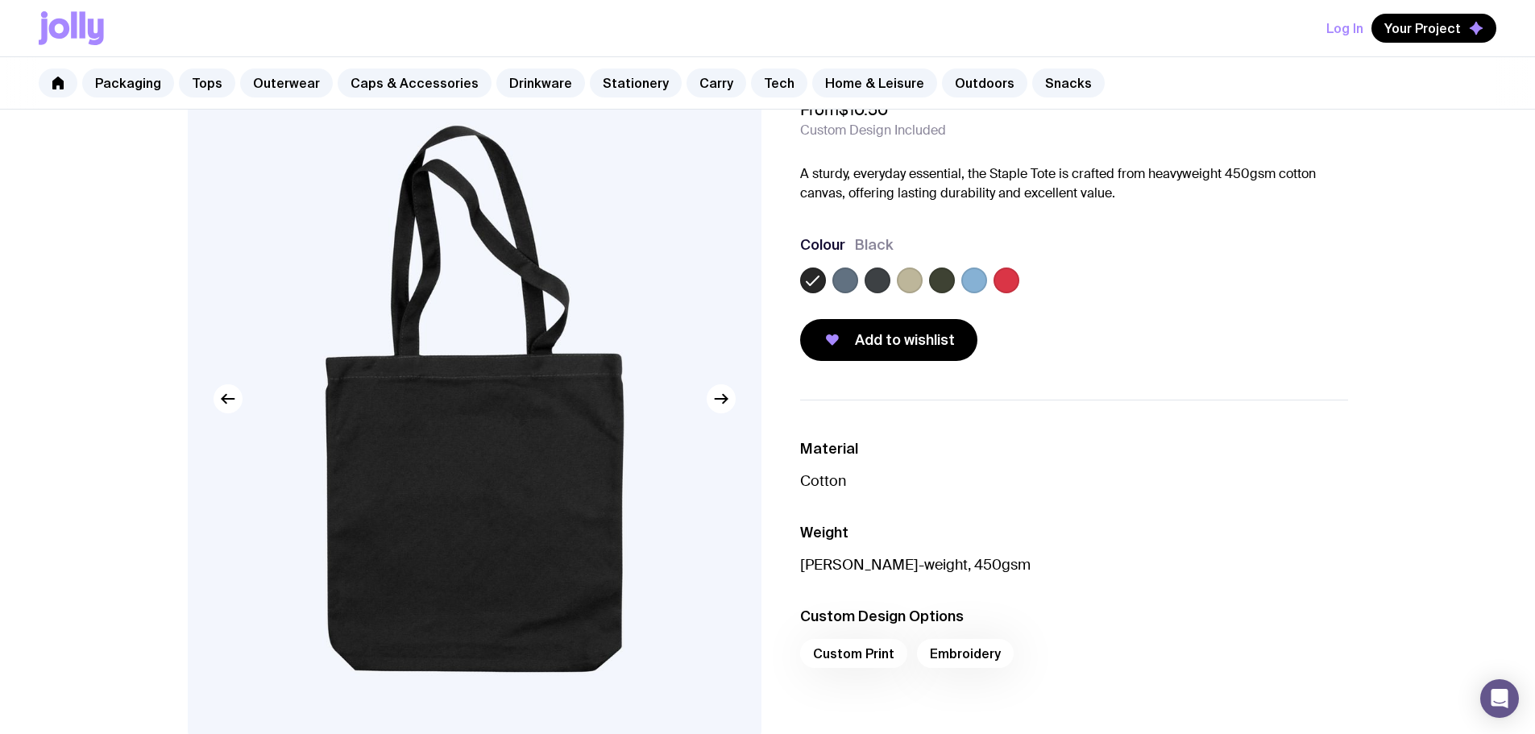
scroll to position [242, 0]
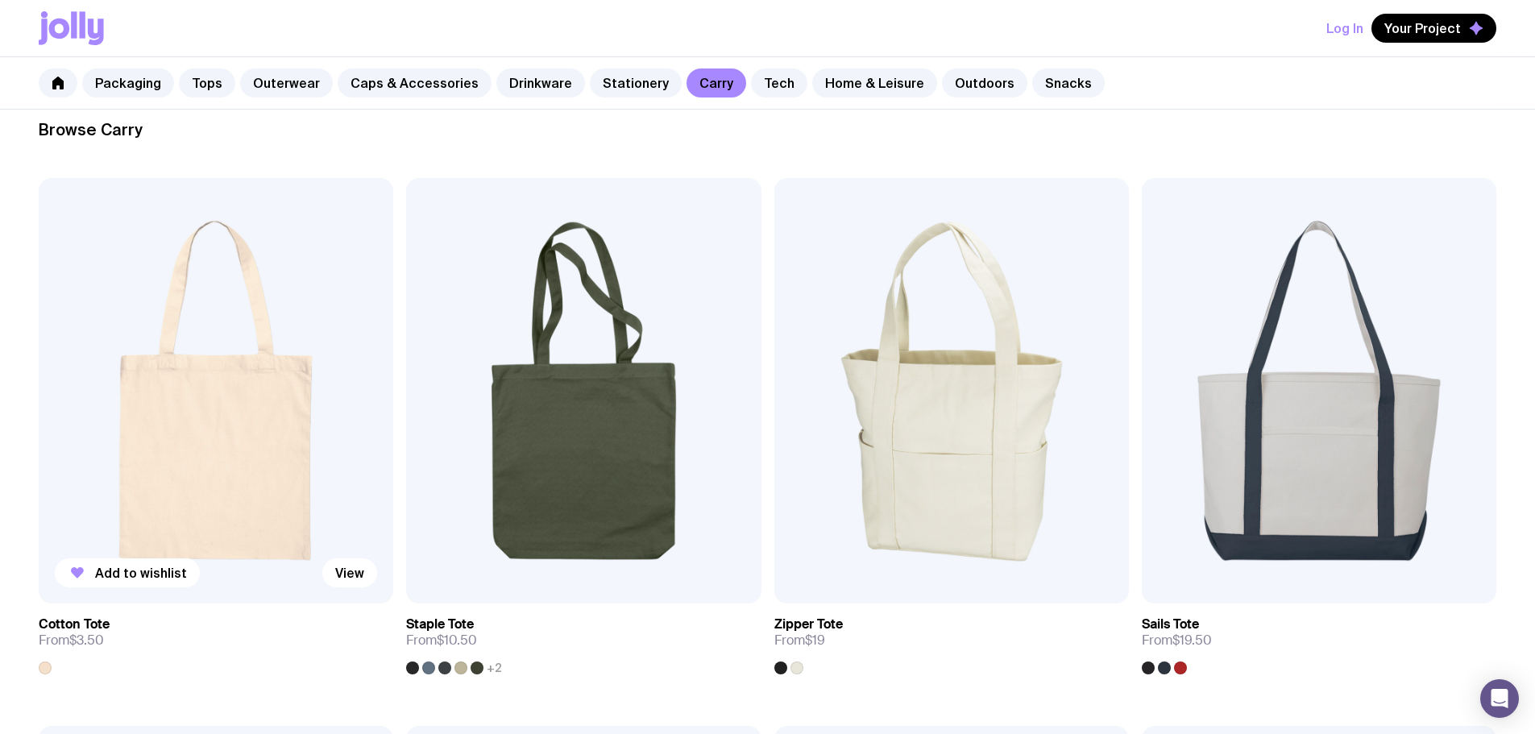
drag, startPoint x: 164, startPoint y: 314, endPoint x: 197, endPoint y: 327, distance: 34.7
click at [184, 323] on img at bounding box center [216, 390] width 355 height 425
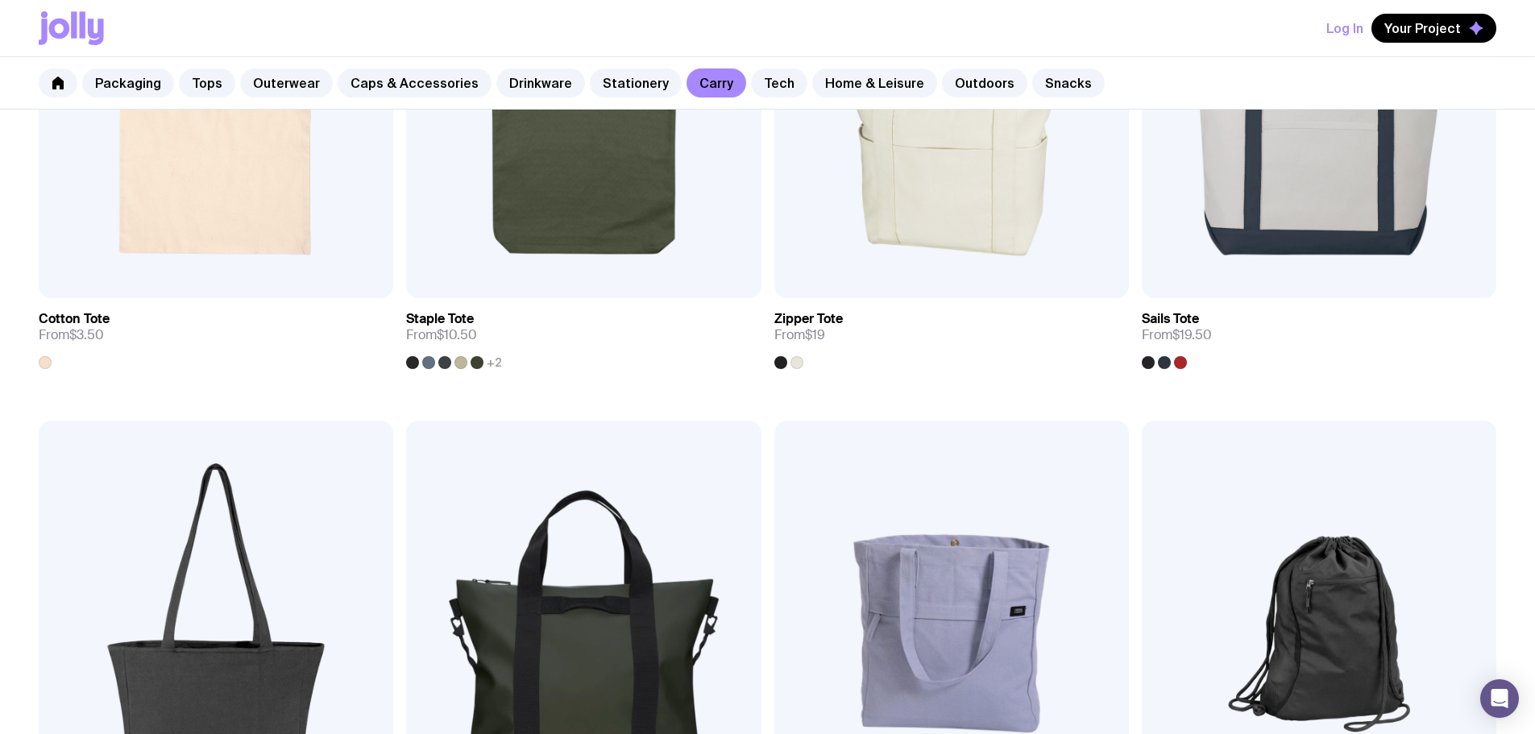
scroll to position [645, 0]
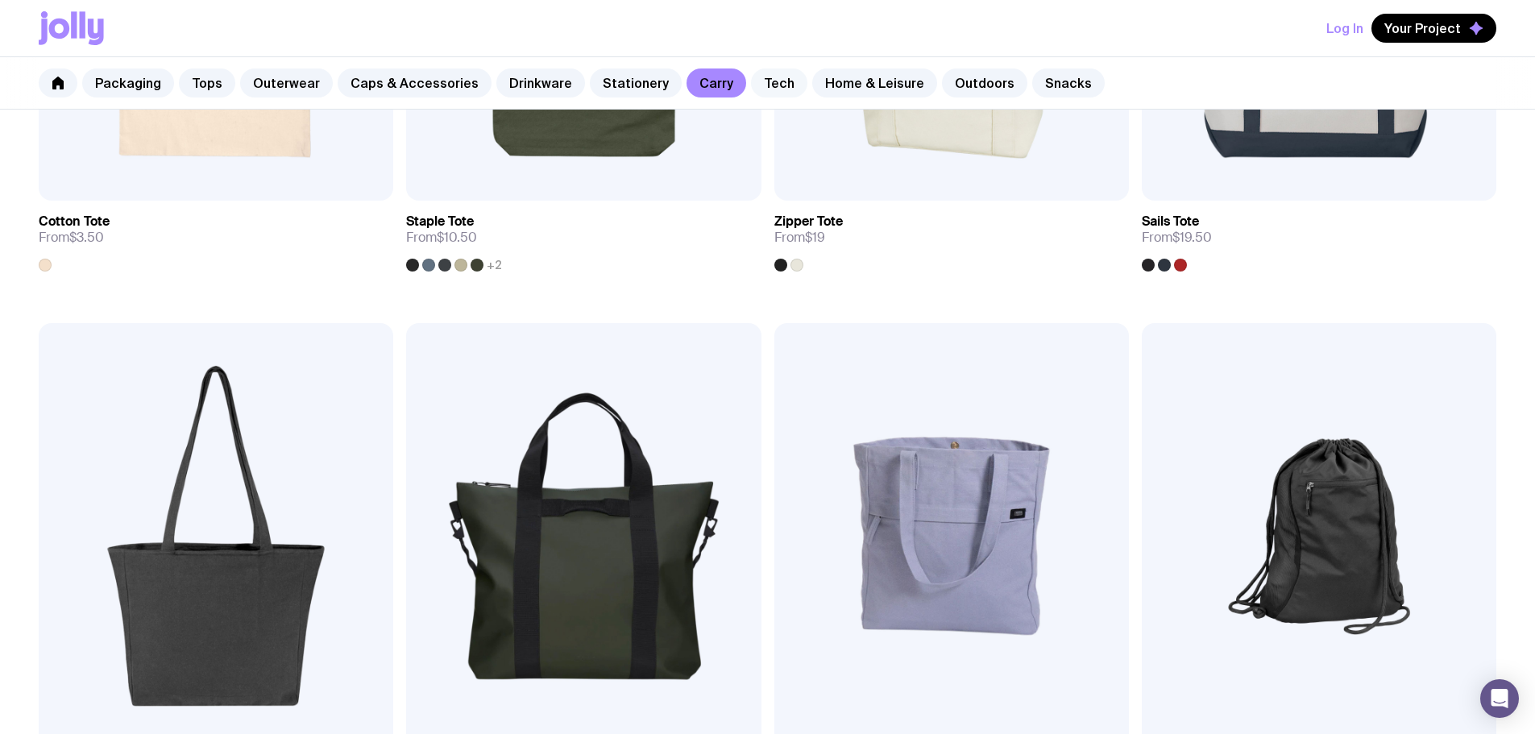
click at [751, 81] on link "Tech" at bounding box center [779, 82] width 56 height 29
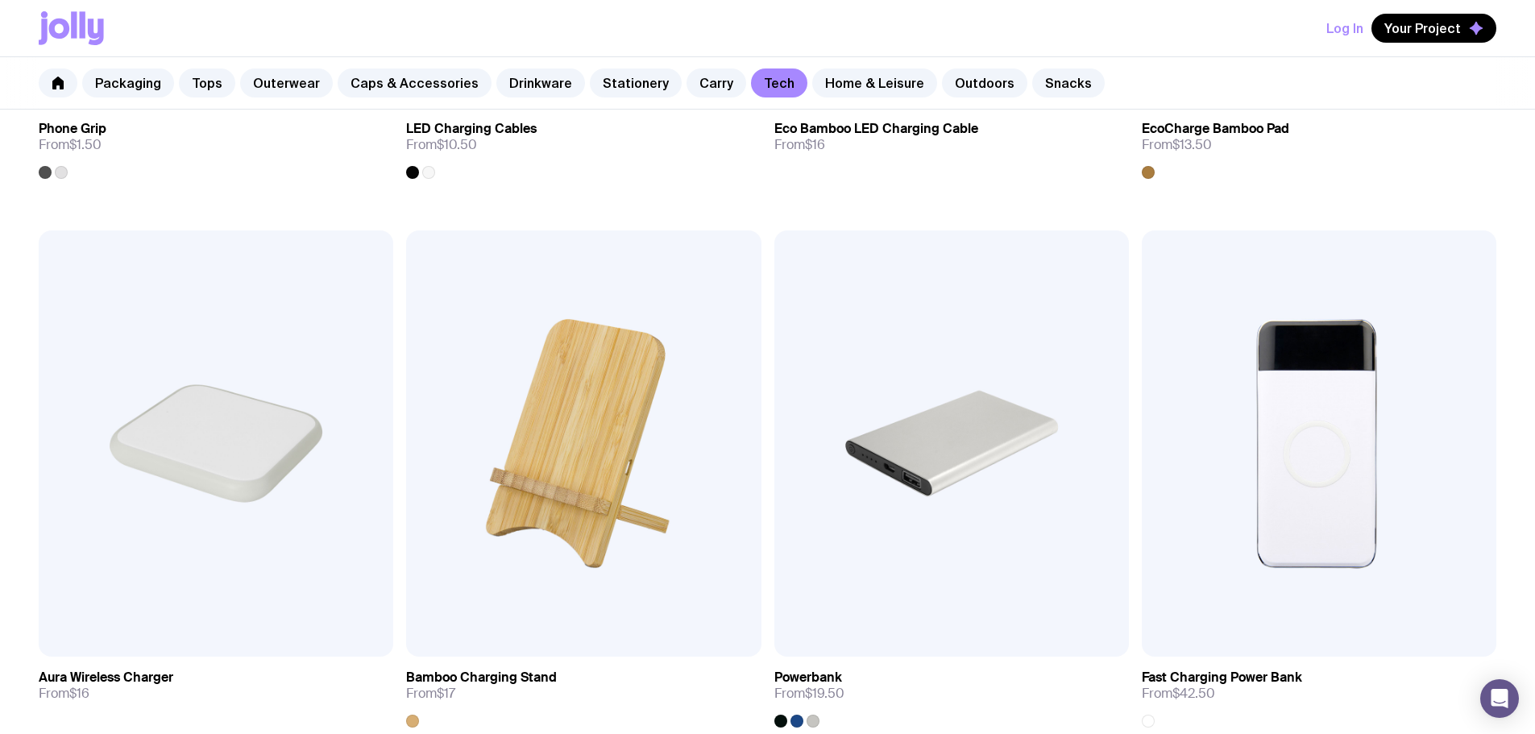
scroll to position [564, 0]
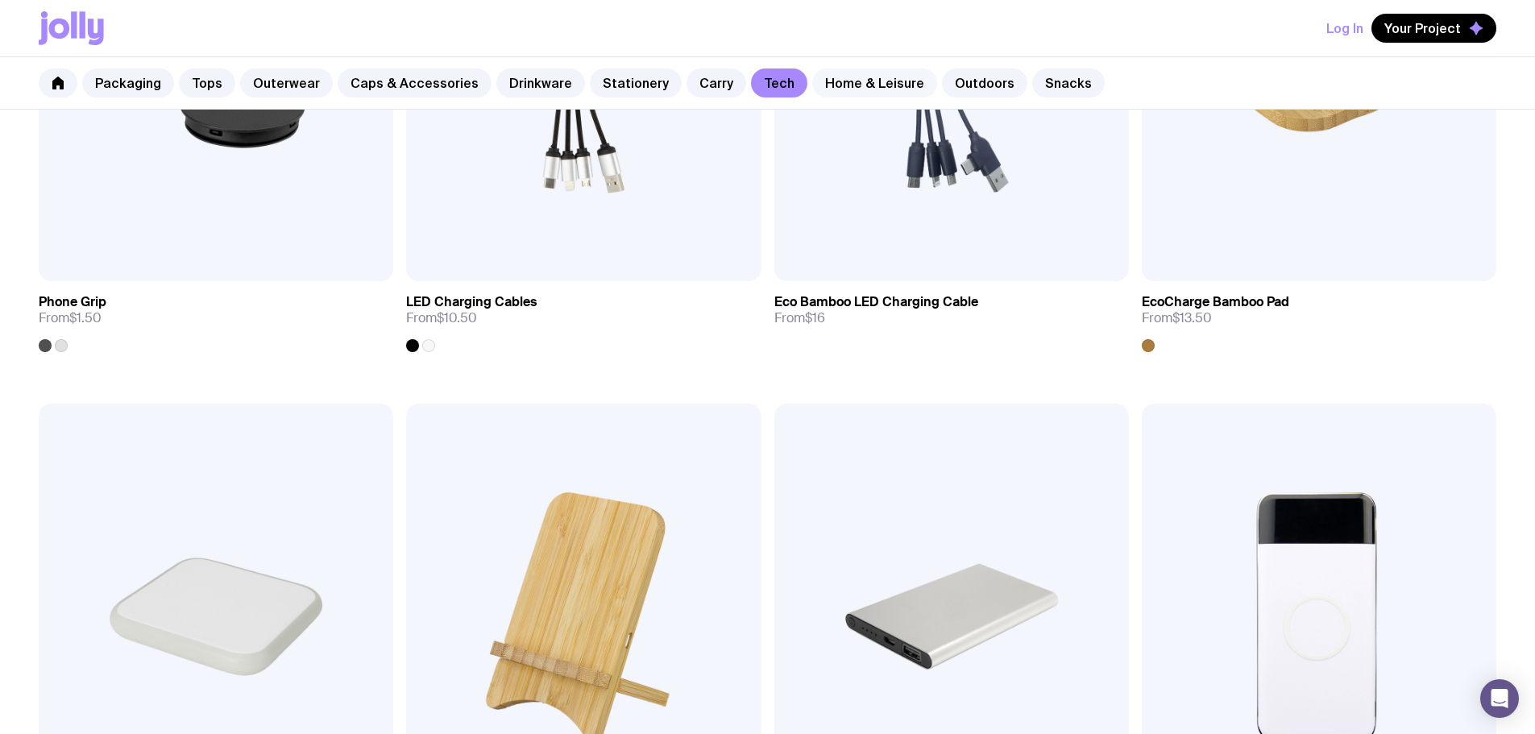
click at [841, 72] on link "Home & Leisure" at bounding box center [874, 82] width 125 height 29
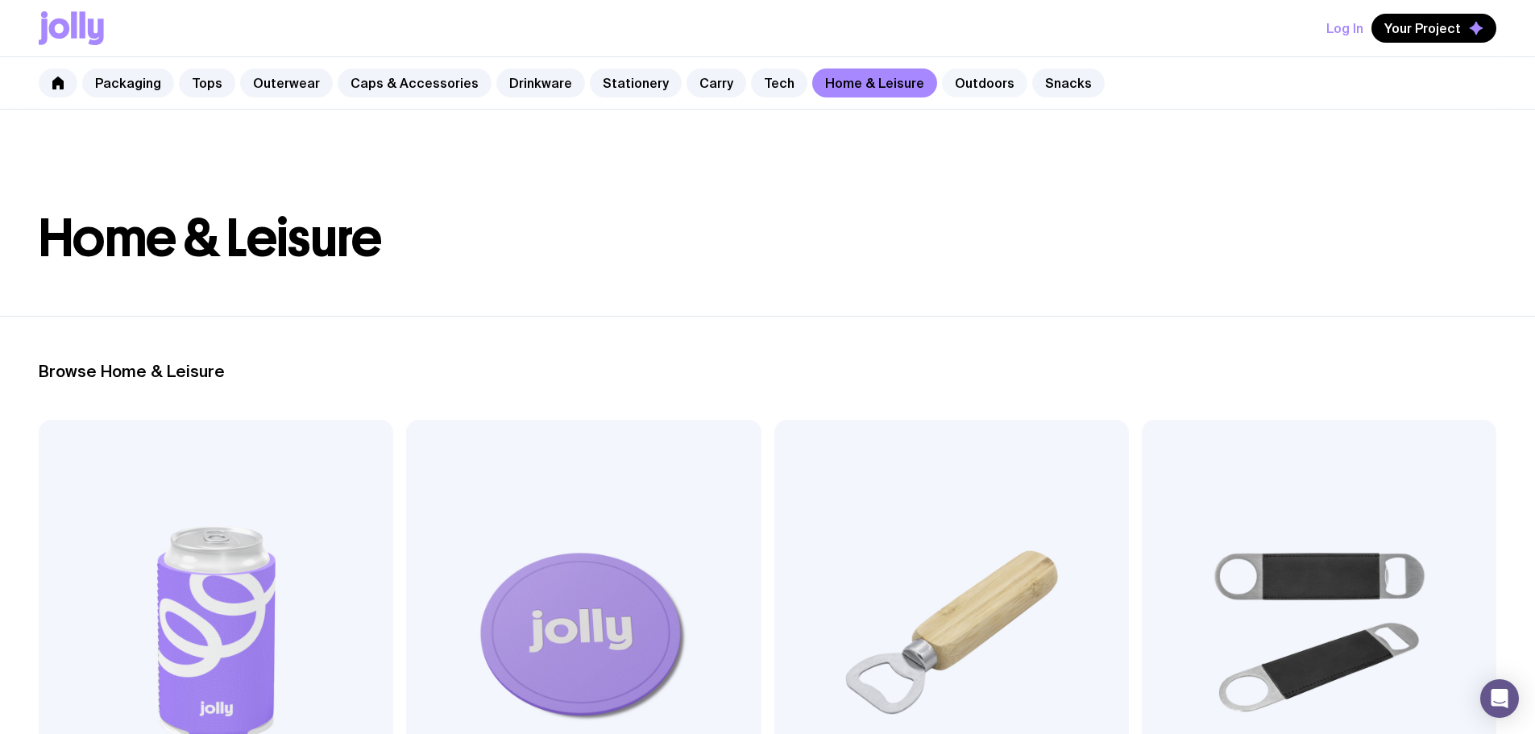
click at [956, 90] on link "Outdoors" at bounding box center [984, 82] width 85 height 29
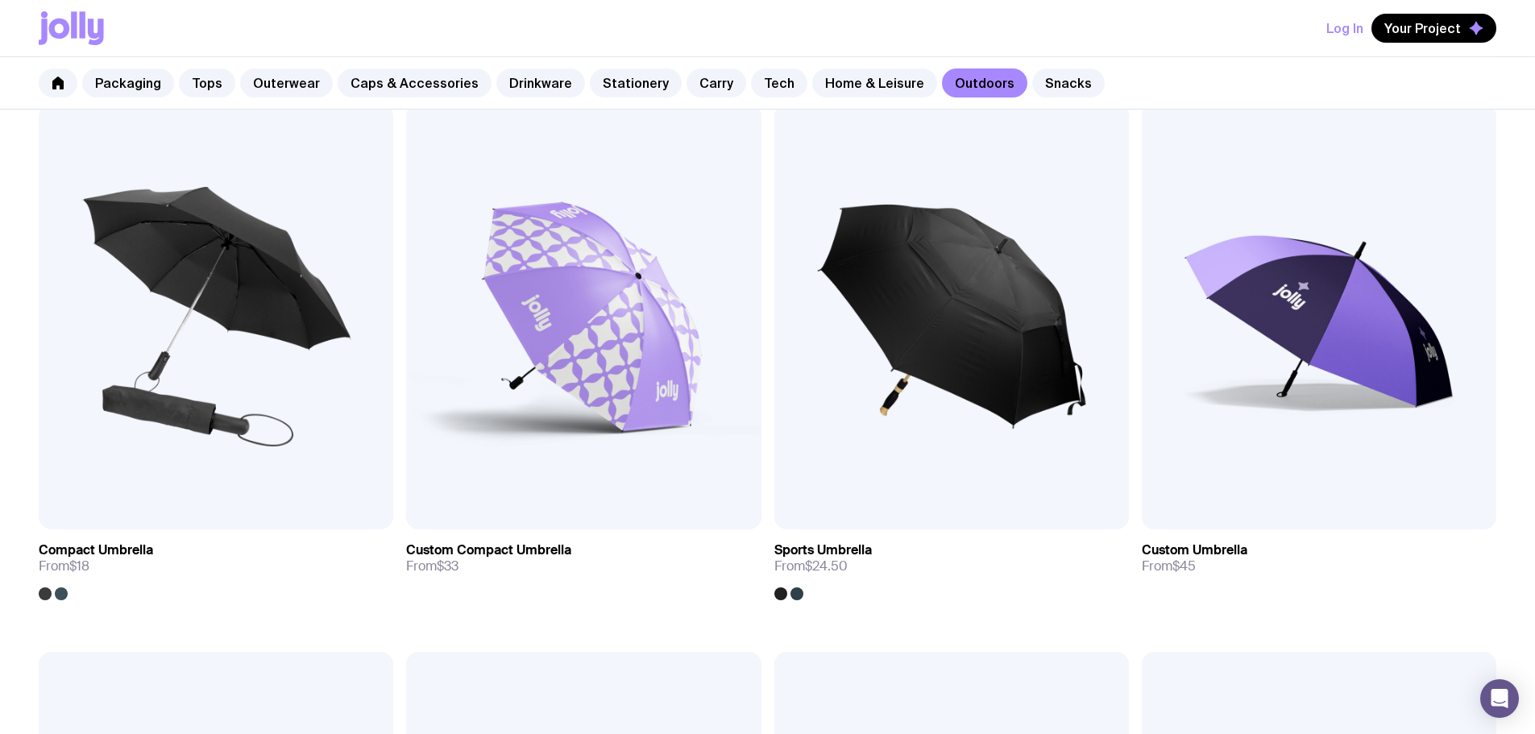
scroll to position [322, 0]
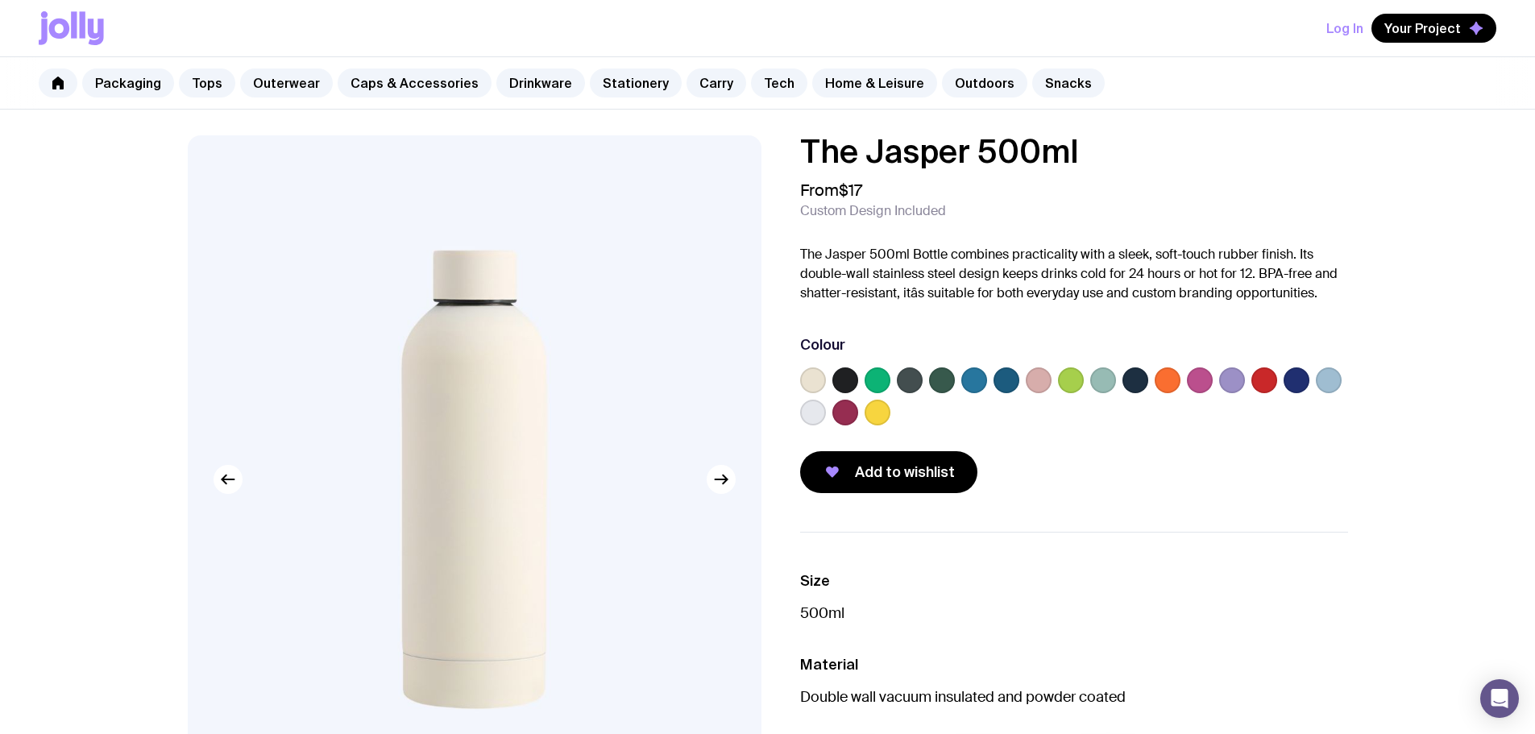
drag, startPoint x: 848, startPoint y: 373, endPoint x: 889, endPoint y: 377, distance: 41.3
click at [848, 373] on label at bounding box center [845, 380] width 26 height 26
click at [0, 0] on input "radio" at bounding box center [0, 0] width 0 height 0
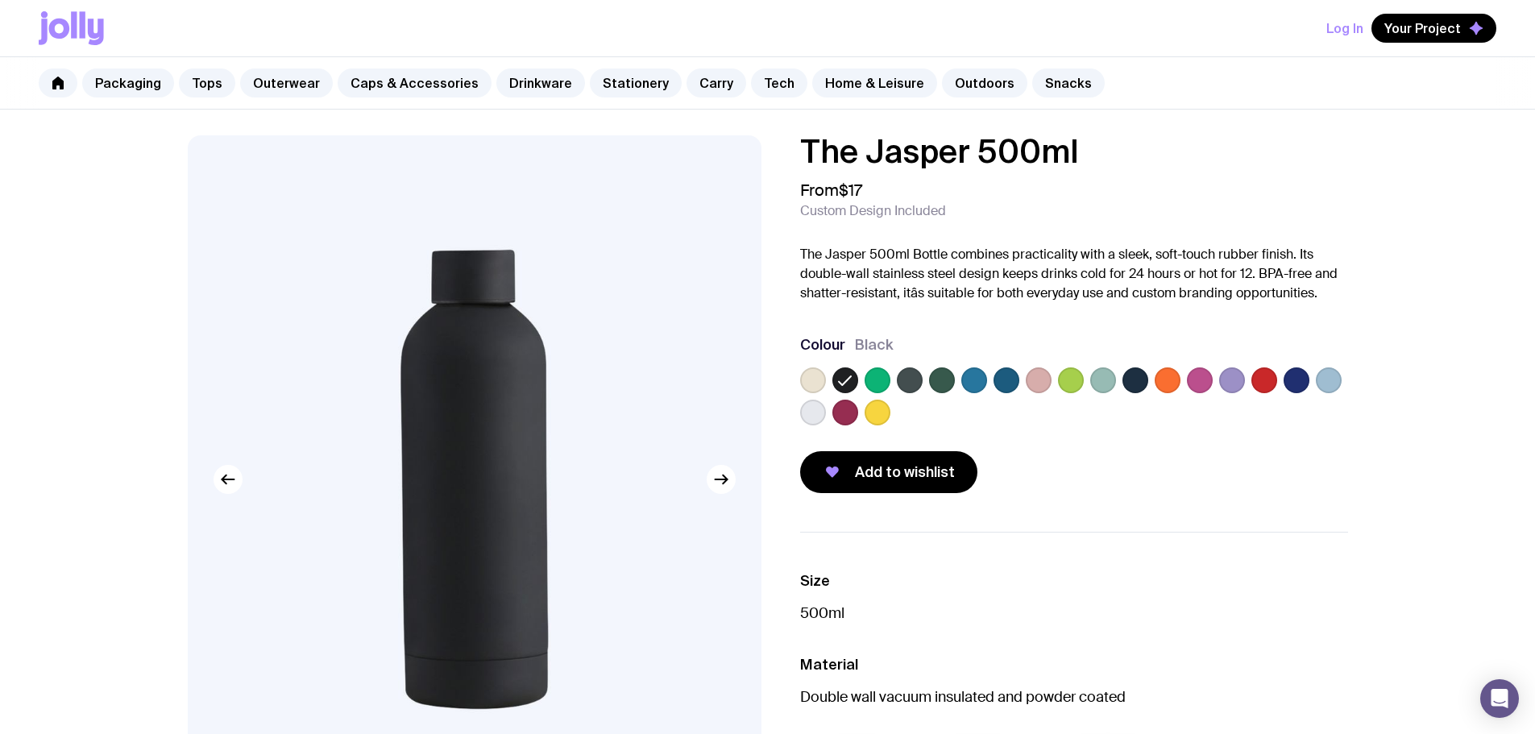
click at [1000, 379] on label at bounding box center [1006, 380] width 26 height 26
click at [0, 0] on input "radio" at bounding box center [0, 0] width 0 height 0
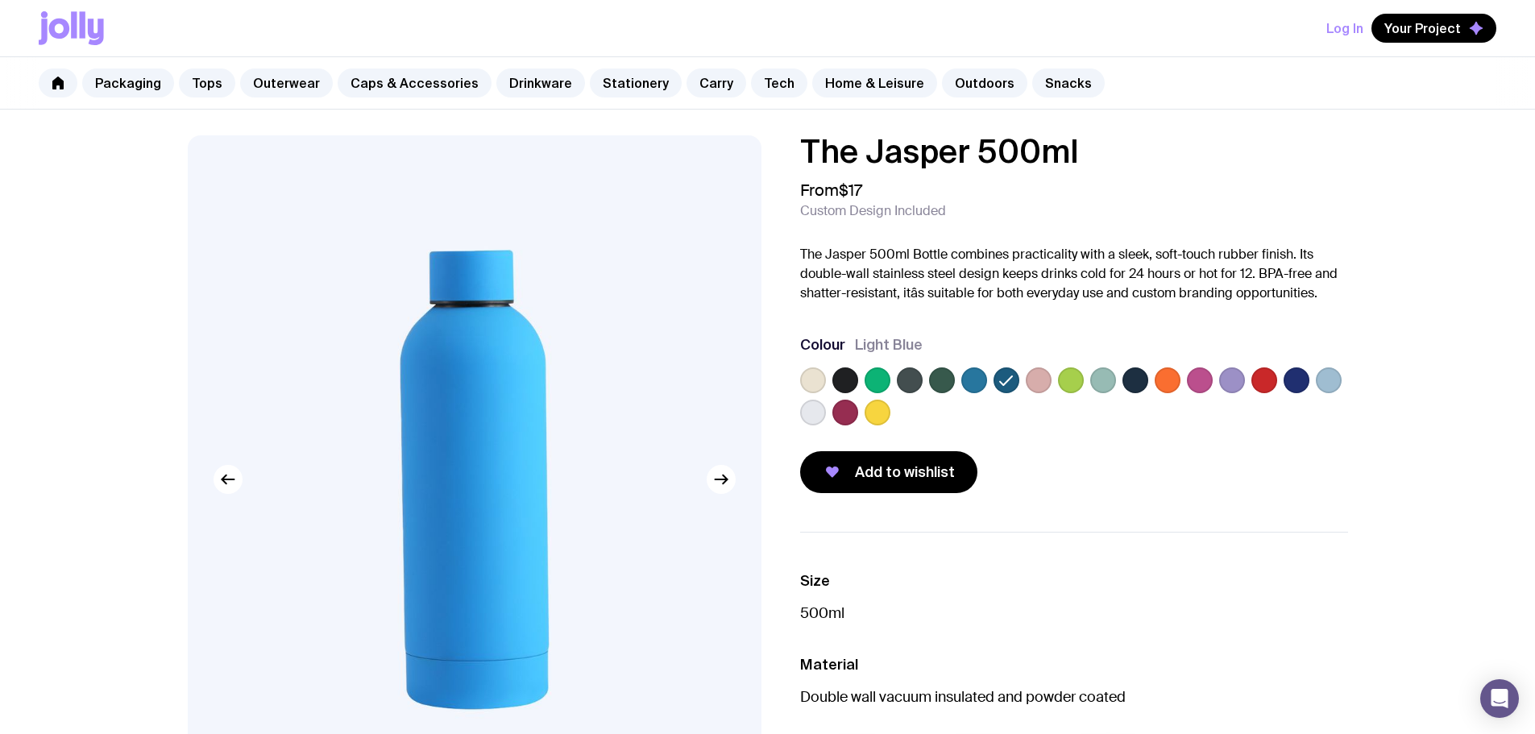
click at [977, 379] on label at bounding box center [974, 380] width 26 height 26
click at [0, 0] on input "radio" at bounding box center [0, 0] width 0 height 0
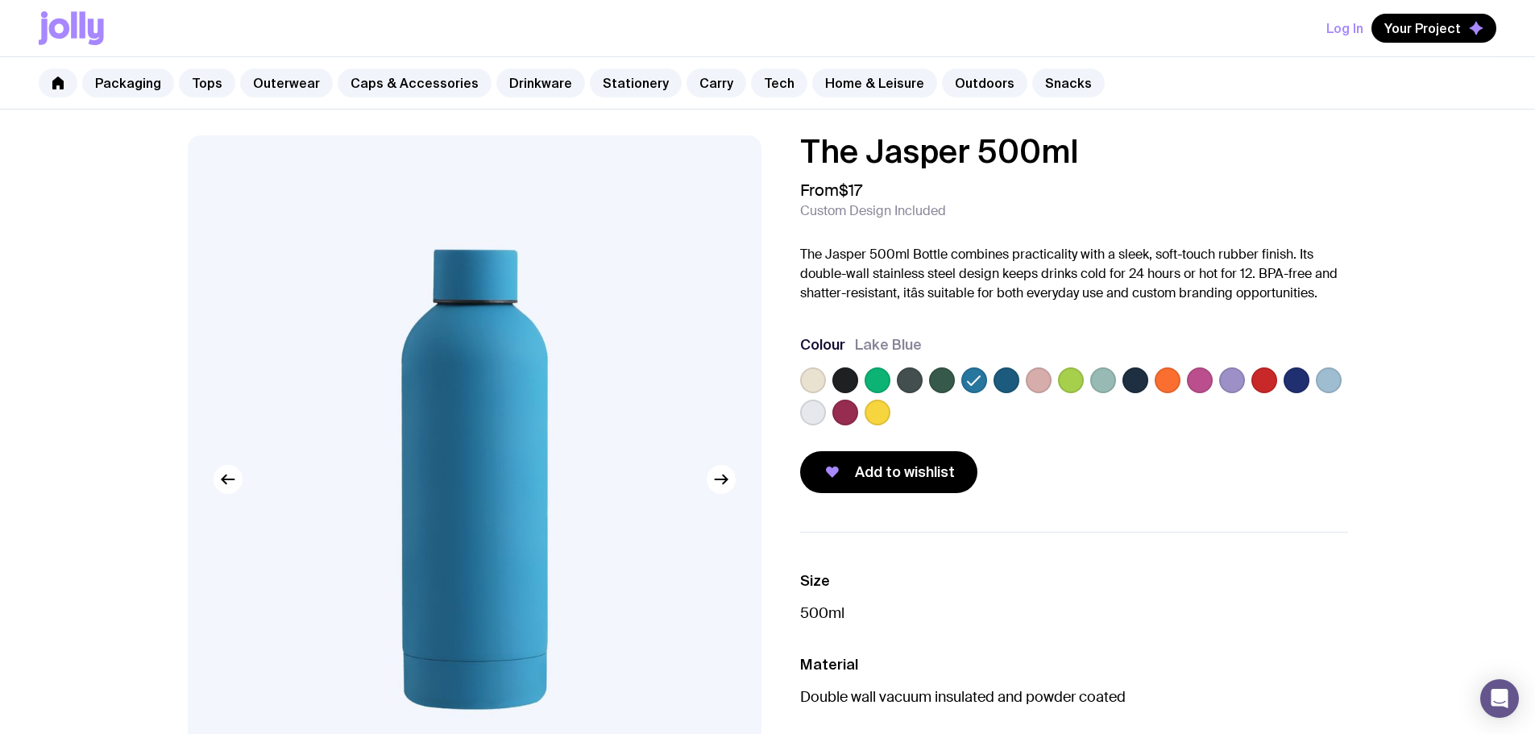
click at [915, 384] on label at bounding box center [910, 380] width 26 height 26
click at [0, 0] on input "radio" at bounding box center [0, 0] width 0 height 0
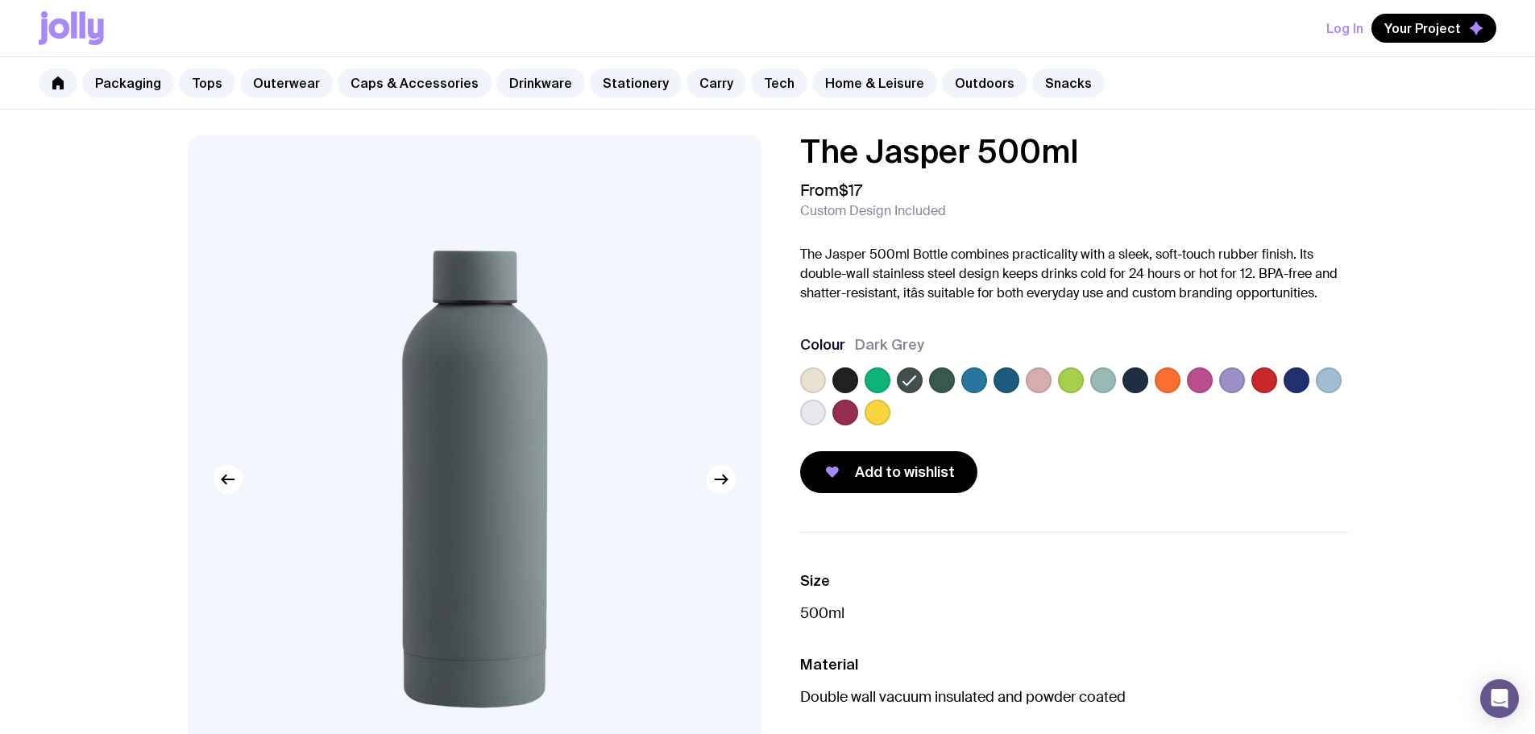
click at [1298, 379] on label at bounding box center [1296, 380] width 26 height 26
click at [0, 0] on input "radio" at bounding box center [0, 0] width 0 height 0
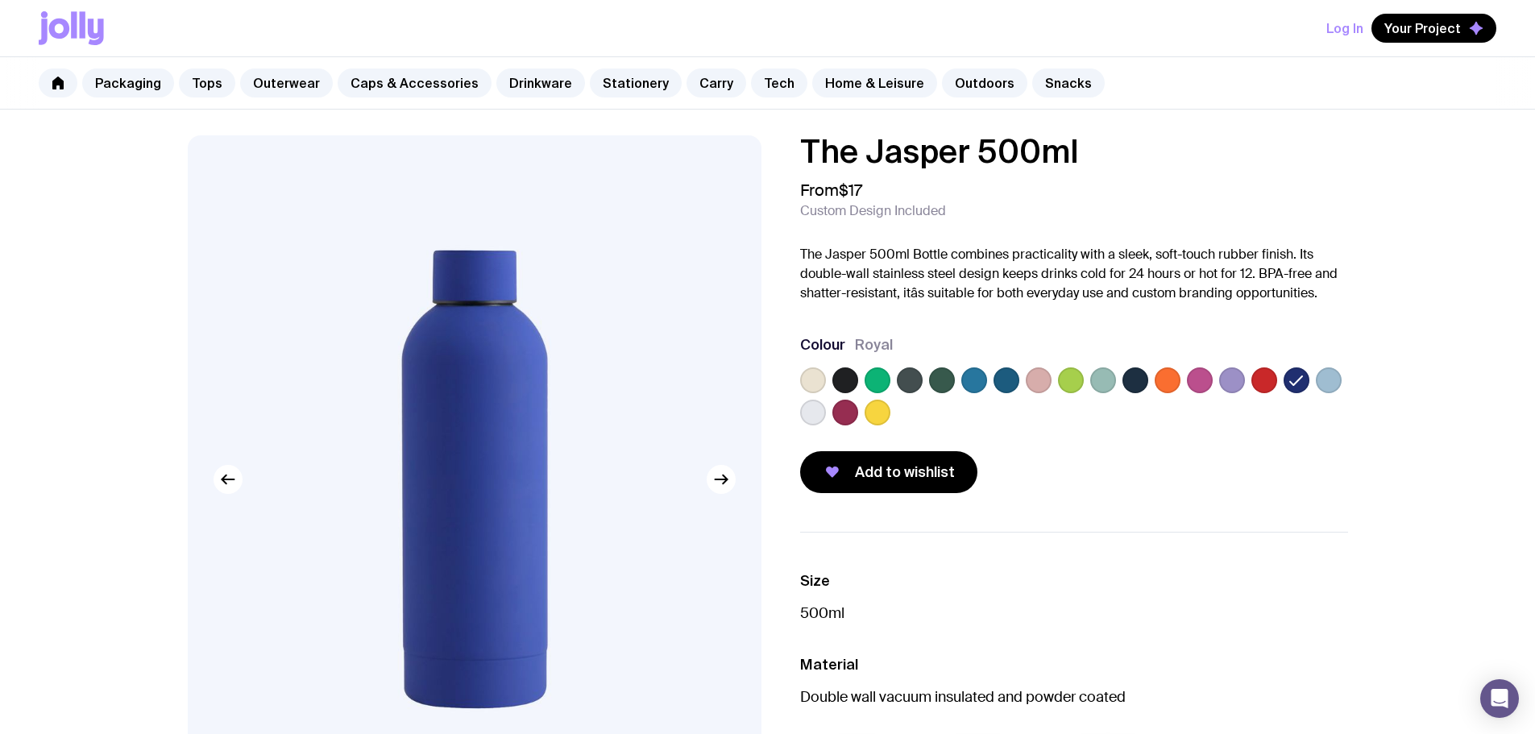
click at [1141, 380] on label at bounding box center [1135, 380] width 26 height 26
click at [0, 0] on input "radio" at bounding box center [0, 0] width 0 height 0
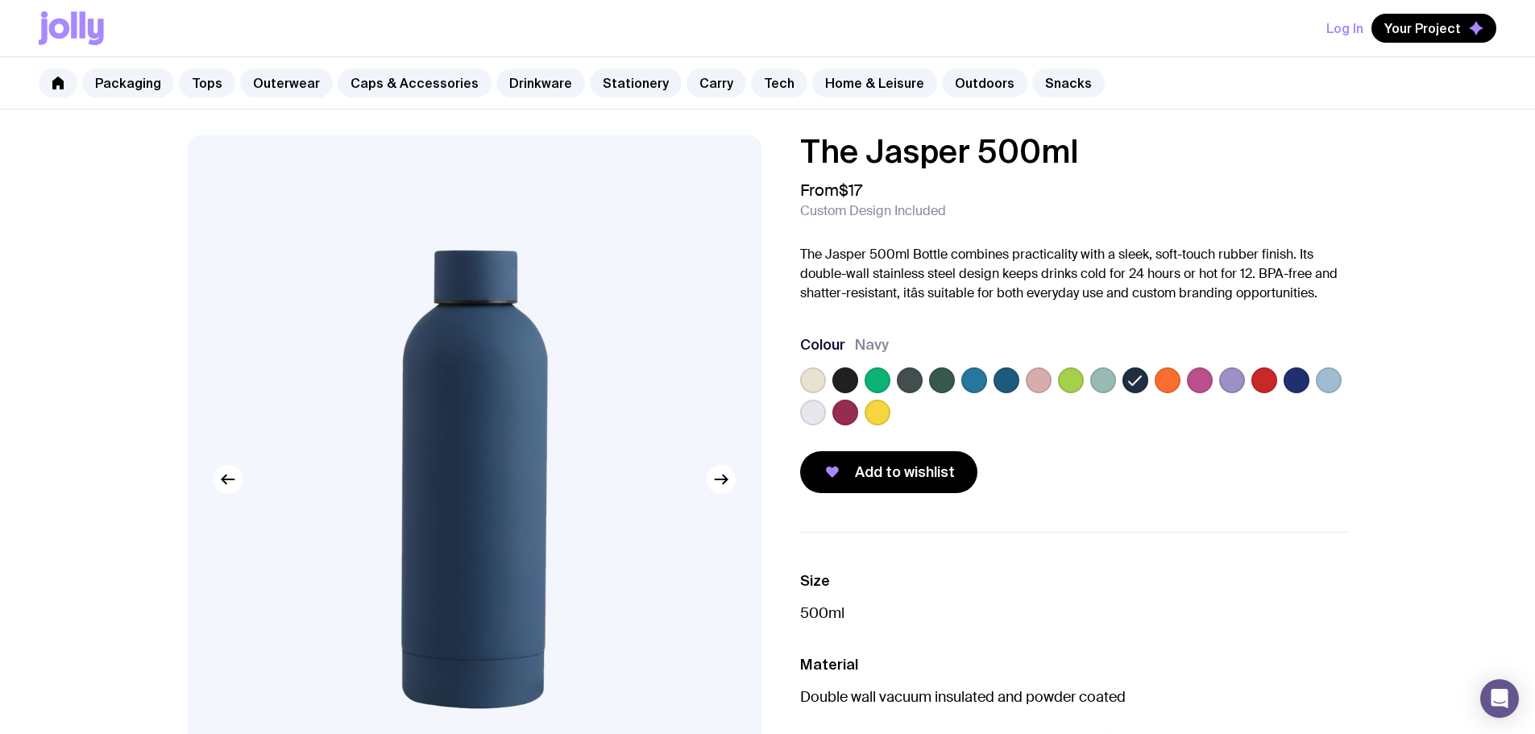
click at [818, 410] on label at bounding box center [813, 413] width 26 height 26
click at [0, 0] on input "radio" at bounding box center [0, 0] width 0 height 0
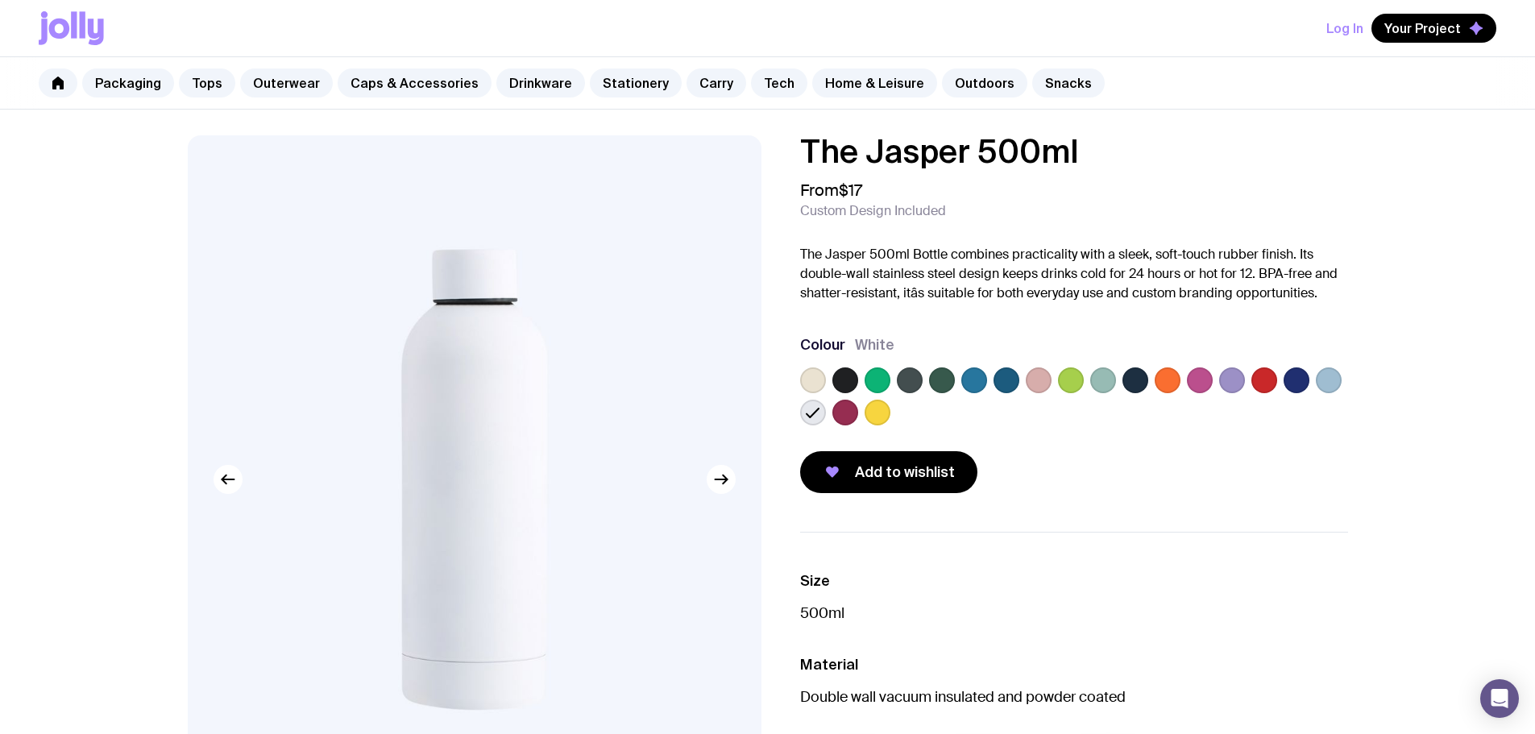
click at [1141, 378] on label at bounding box center [1135, 380] width 26 height 26
click at [0, 0] on input "radio" at bounding box center [0, 0] width 0 height 0
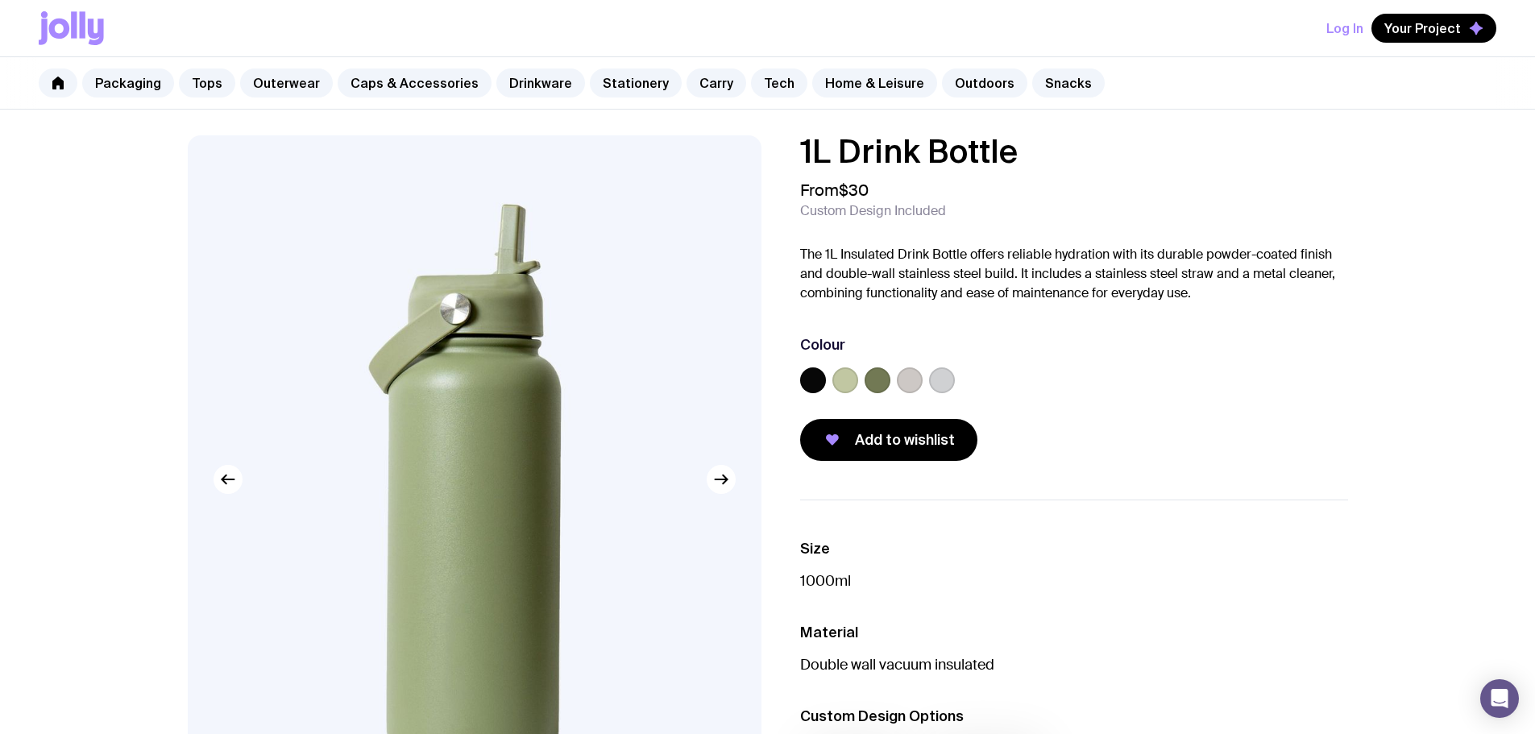
click at [819, 381] on label at bounding box center [813, 380] width 26 height 26
click at [0, 0] on input "radio" at bounding box center [0, 0] width 0 height 0
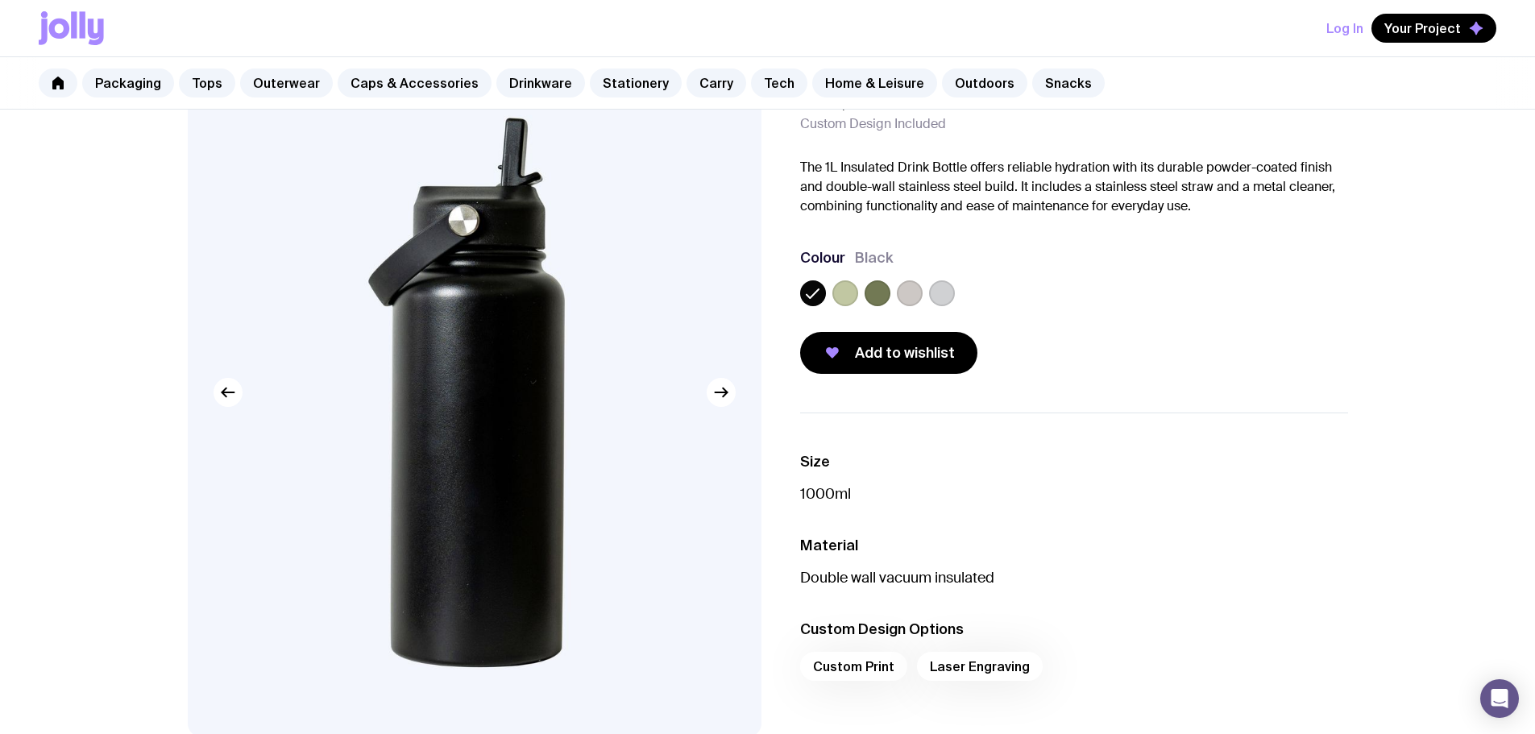
scroll to position [161, 0]
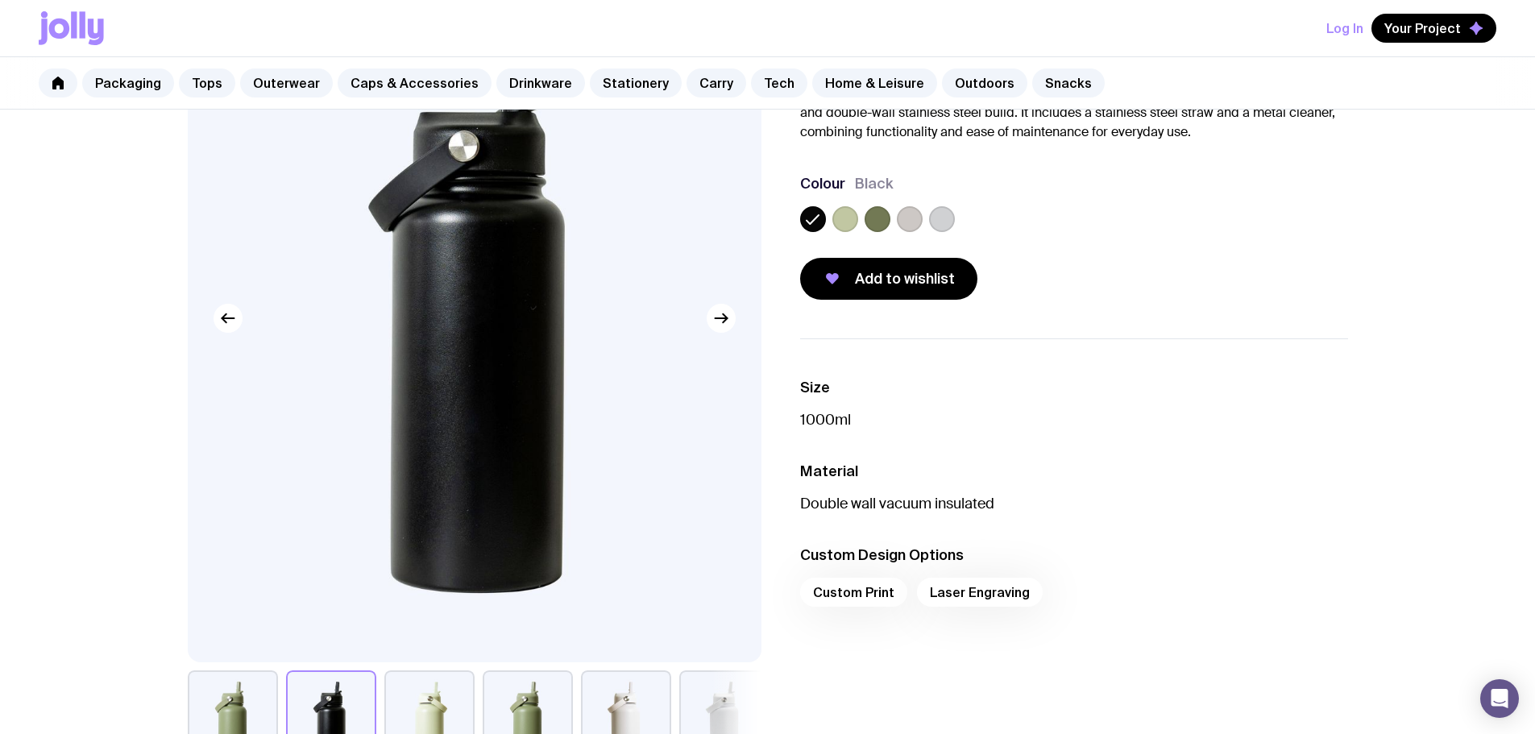
click at [932, 221] on label at bounding box center [942, 219] width 26 height 26
click at [0, 0] on input "radio" at bounding box center [0, 0] width 0 height 0
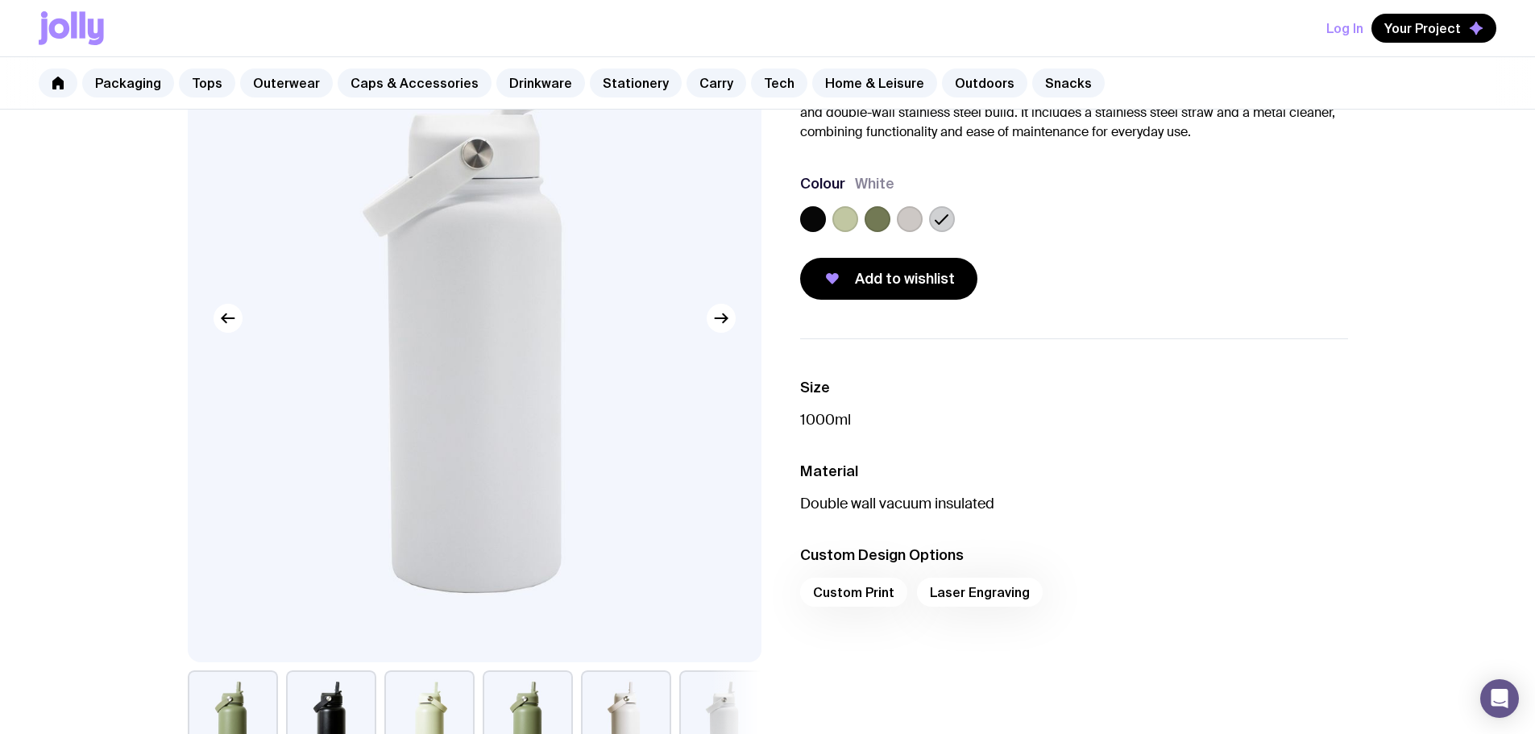
click at [909, 218] on label at bounding box center [910, 219] width 26 height 26
click at [0, 0] on input "radio" at bounding box center [0, 0] width 0 height 0
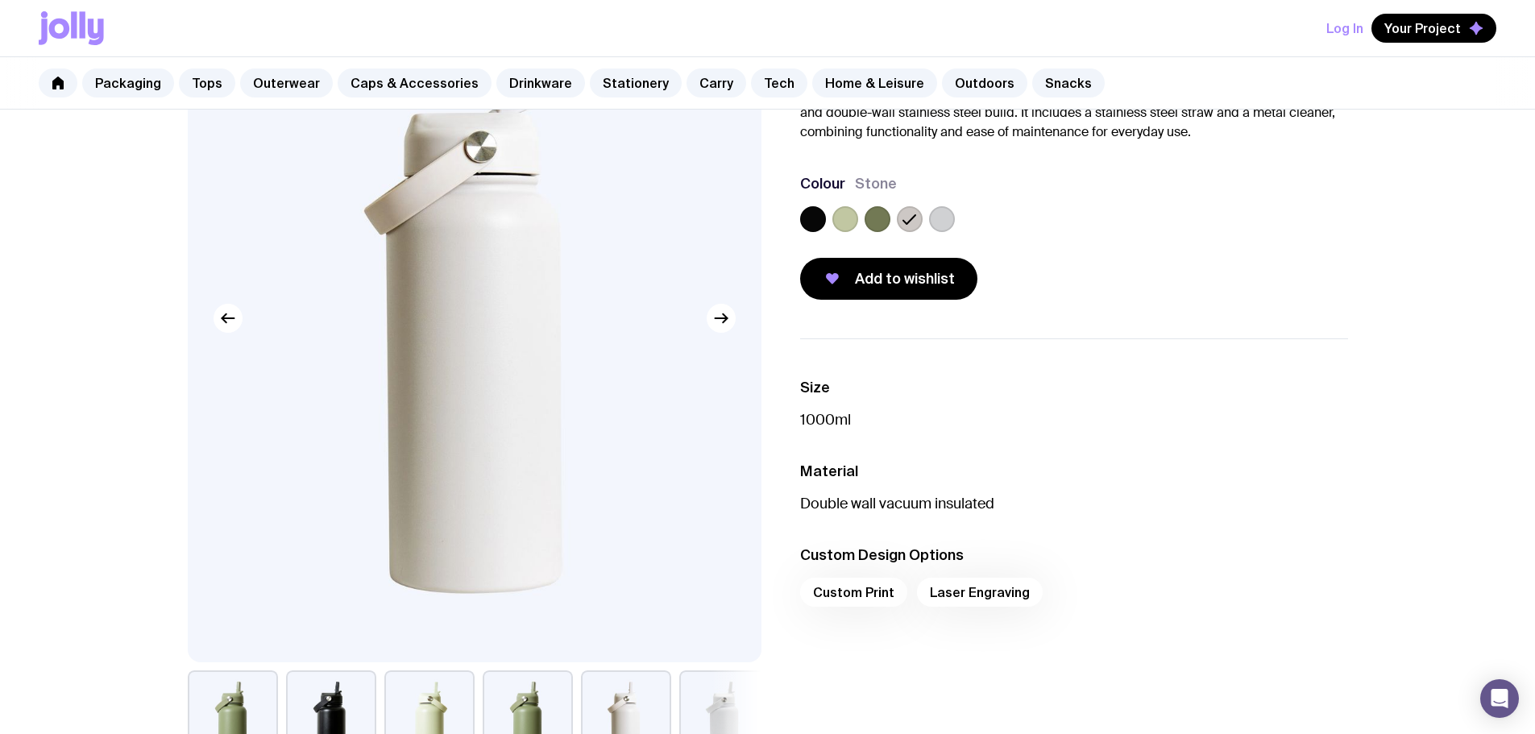
click at [802, 218] on label at bounding box center [813, 219] width 26 height 26
click at [0, 0] on input "radio" at bounding box center [0, 0] width 0 height 0
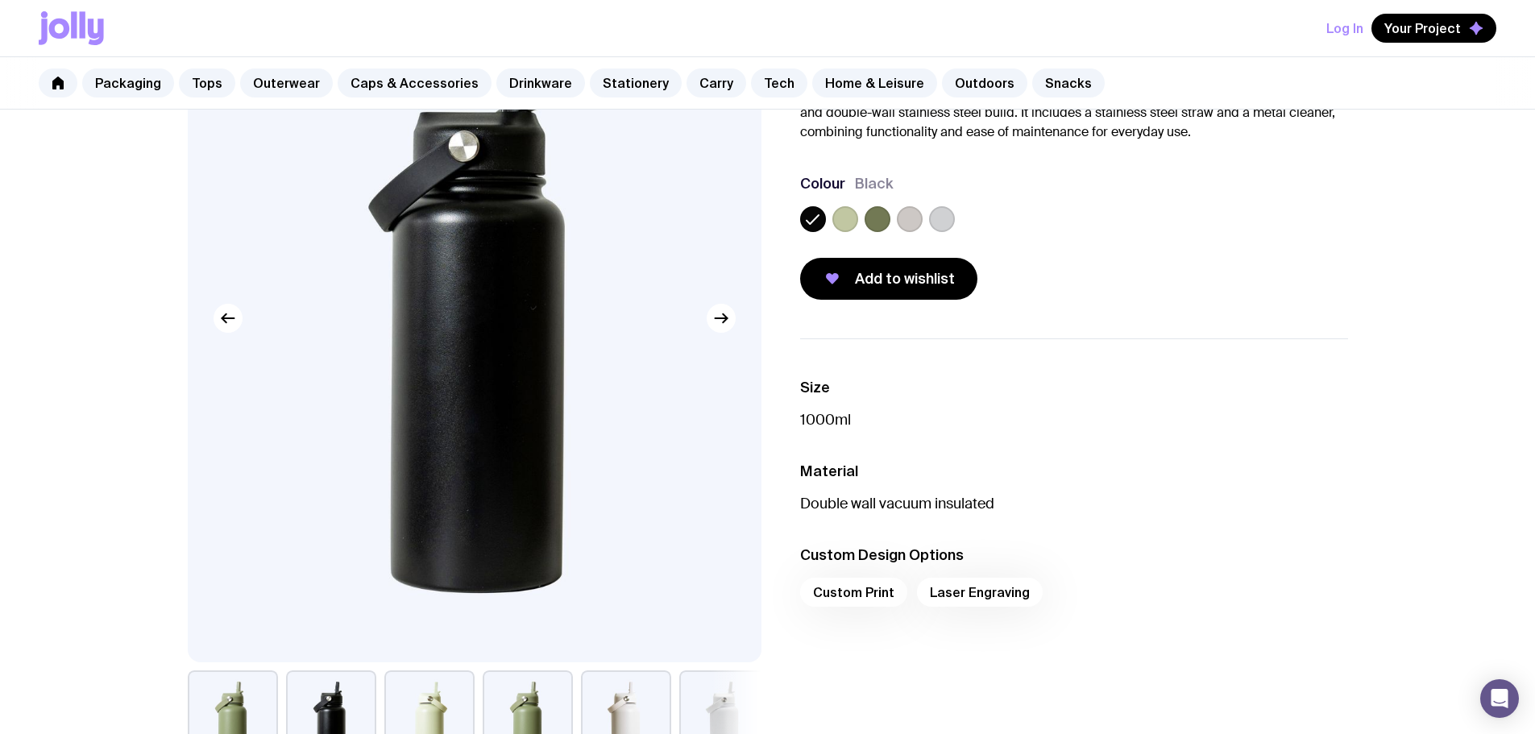
click at [910, 218] on label at bounding box center [910, 219] width 26 height 26
click at [0, 0] on input "radio" at bounding box center [0, 0] width 0 height 0
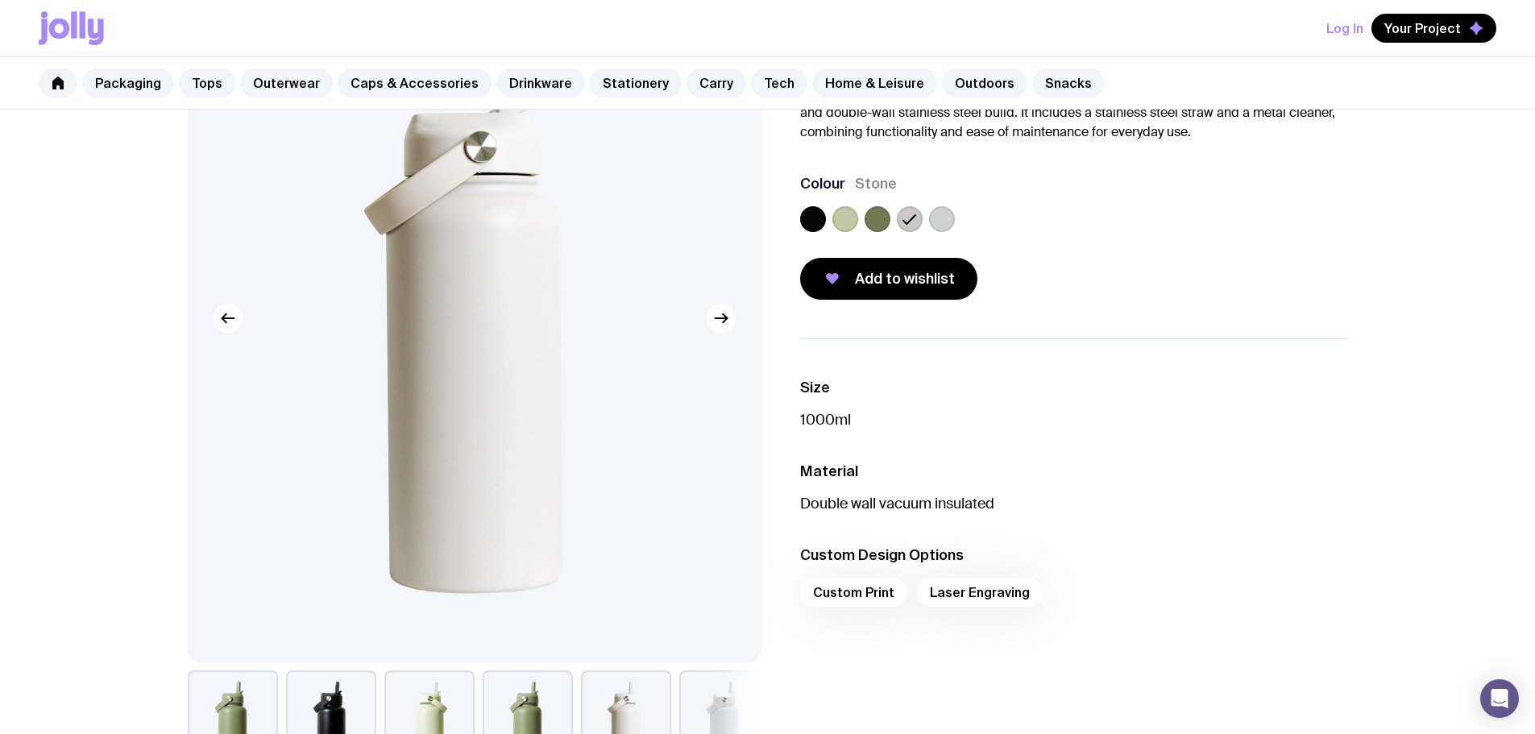
click at [952, 221] on label at bounding box center [942, 219] width 26 height 26
click at [0, 0] on input "radio" at bounding box center [0, 0] width 0 height 0
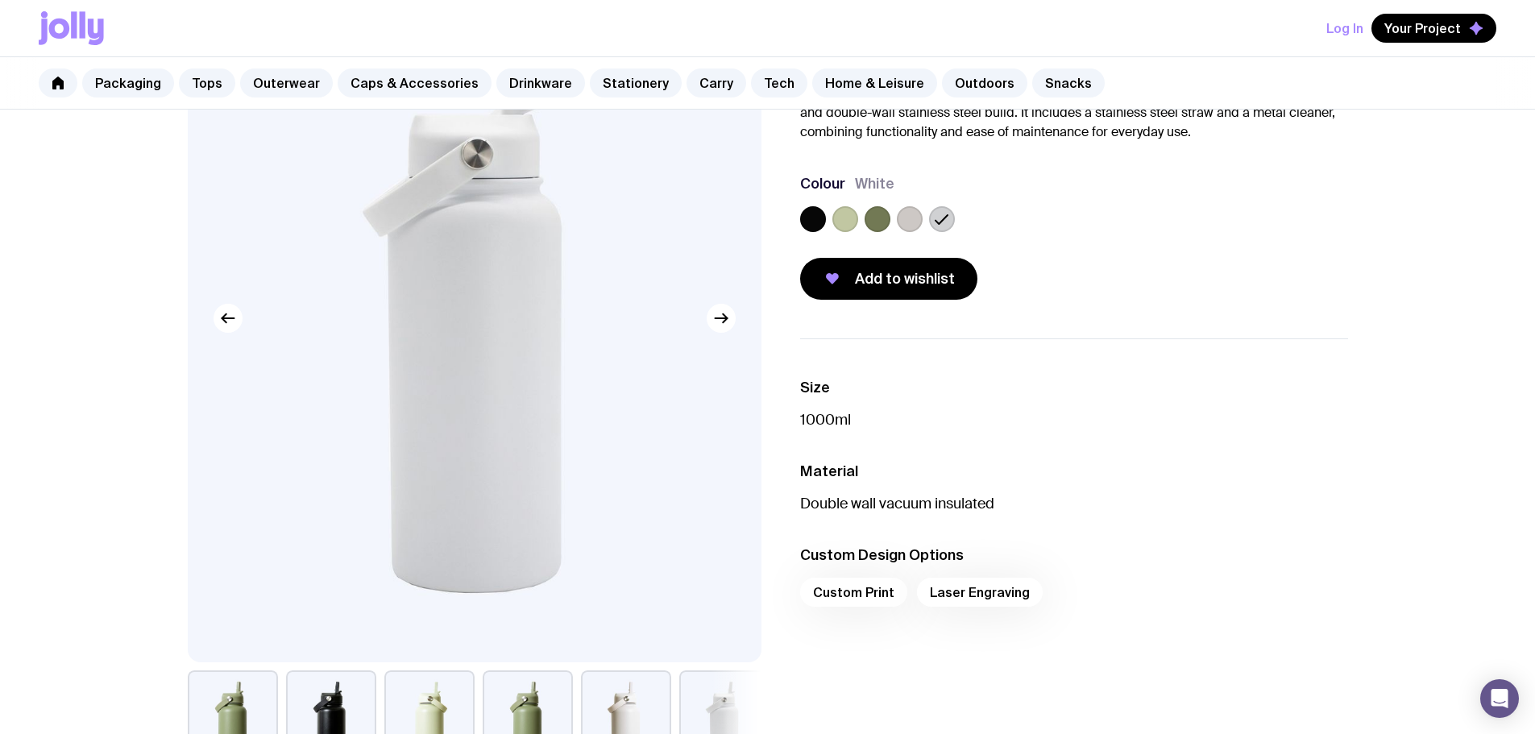
drag, startPoint x: 816, startPoint y: 217, endPoint x: 894, endPoint y: 225, distance: 78.6
click at [820, 215] on label at bounding box center [813, 219] width 26 height 26
click at [0, 0] on input "radio" at bounding box center [0, 0] width 0 height 0
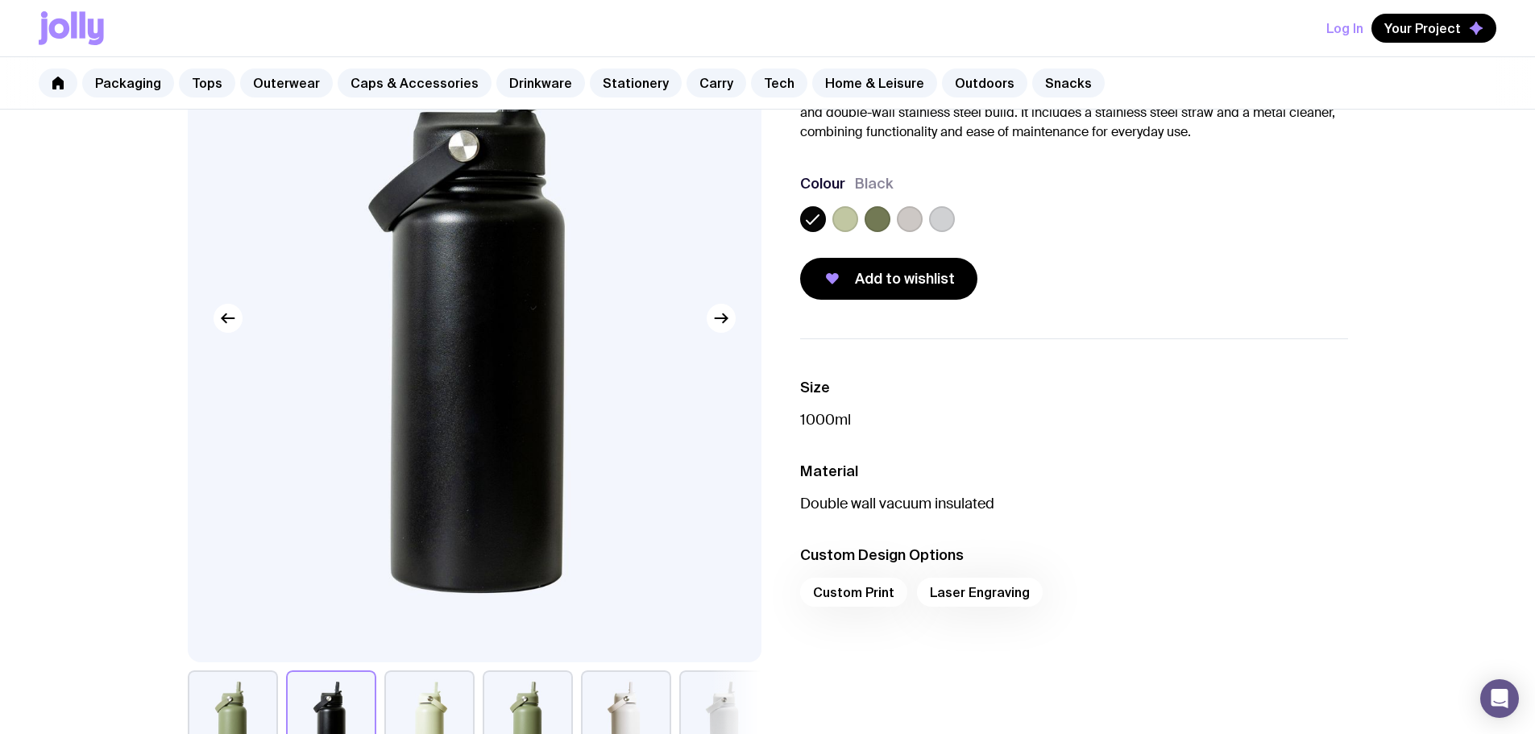
click at [902, 224] on label at bounding box center [910, 219] width 26 height 26
click at [0, 0] on input "radio" at bounding box center [0, 0] width 0 height 0
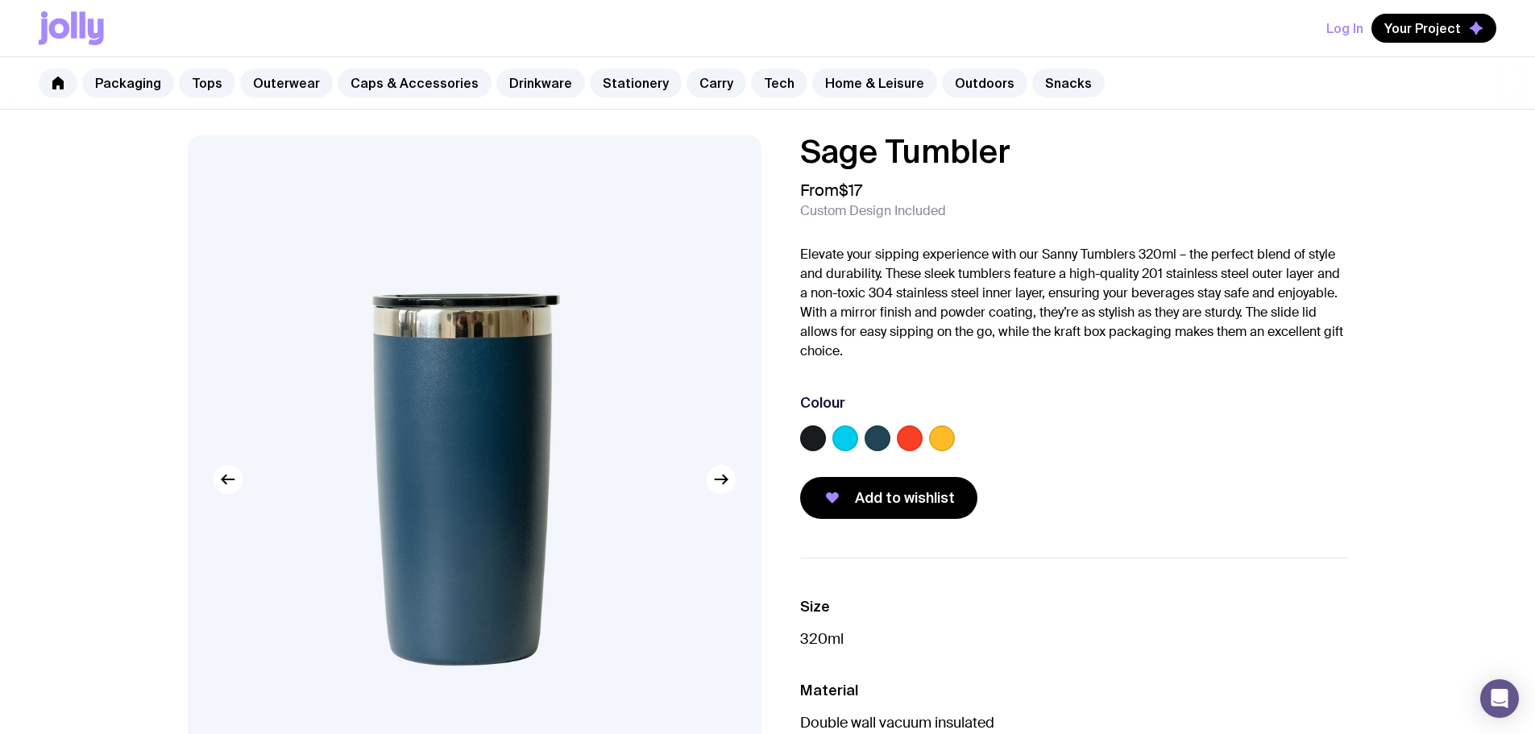
click at [913, 408] on div "Colour" at bounding box center [1074, 402] width 548 height 19
click at [815, 441] on label at bounding box center [813, 438] width 26 height 26
click at [0, 0] on input "radio" at bounding box center [0, 0] width 0 height 0
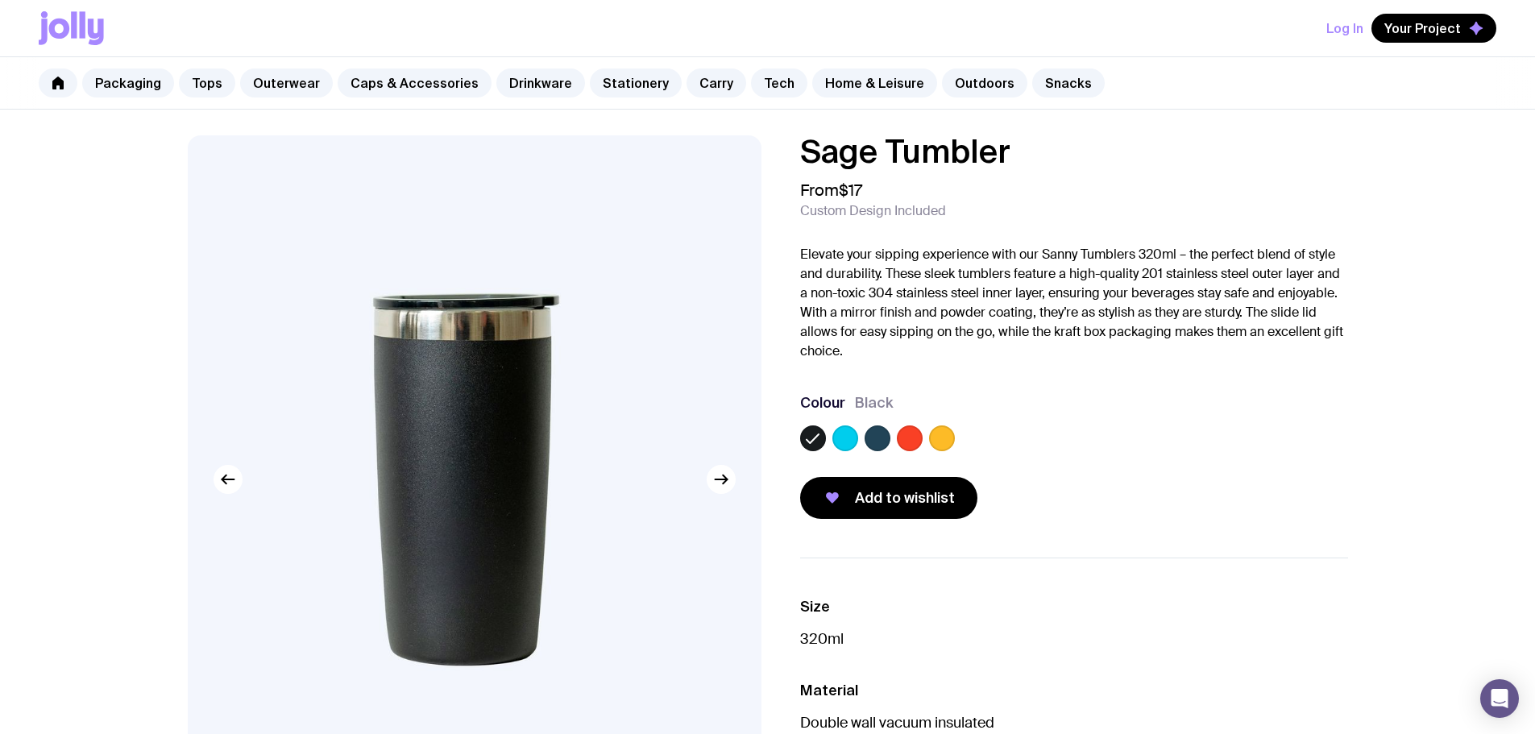
drag, startPoint x: 872, startPoint y: 445, endPoint x: 908, endPoint y: 437, distance: 37.0
click at [874, 443] on label at bounding box center [878, 438] width 26 height 26
click at [0, 0] on input "radio" at bounding box center [0, 0] width 0 height 0
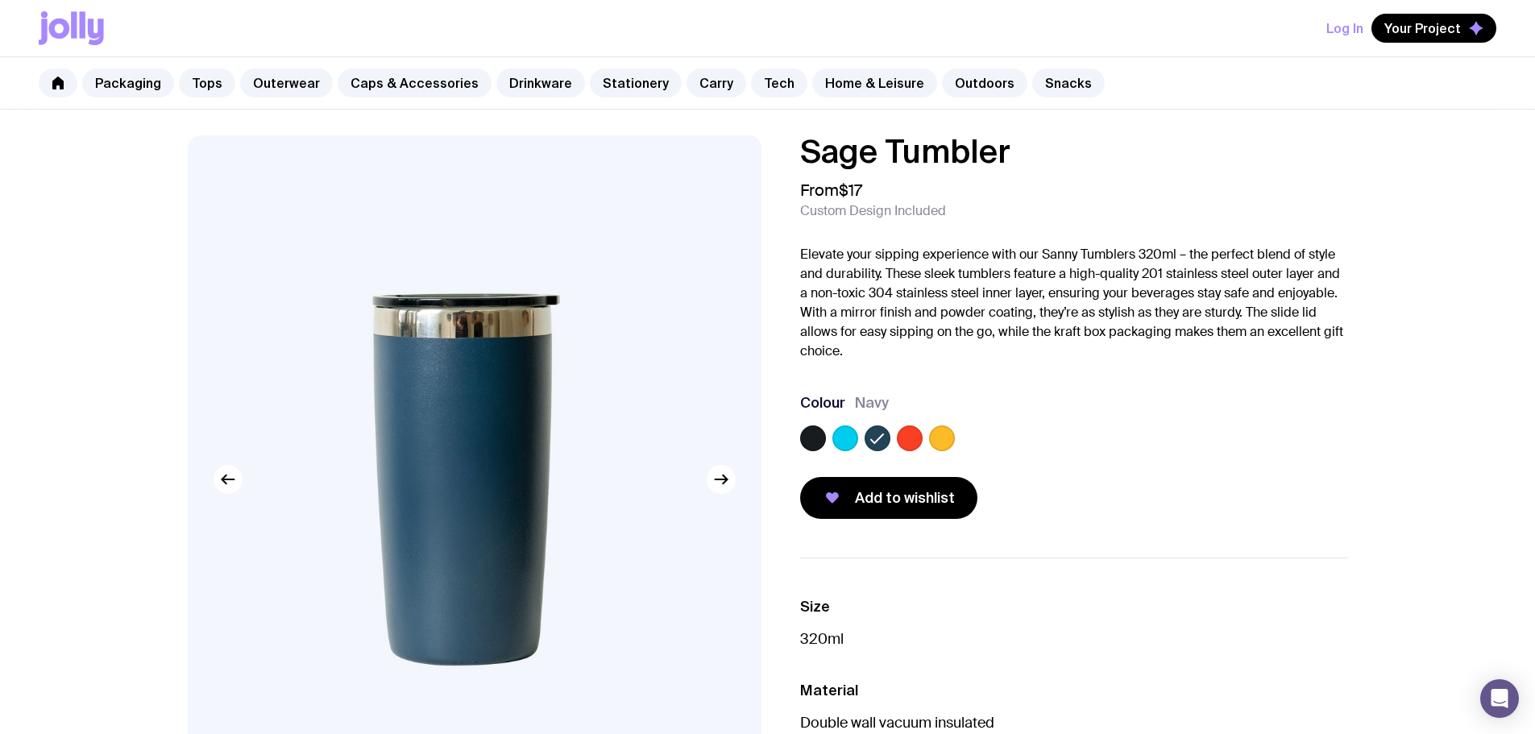
click at [993, 429] on div at bounding box center [1074, 441] width 548 height 32
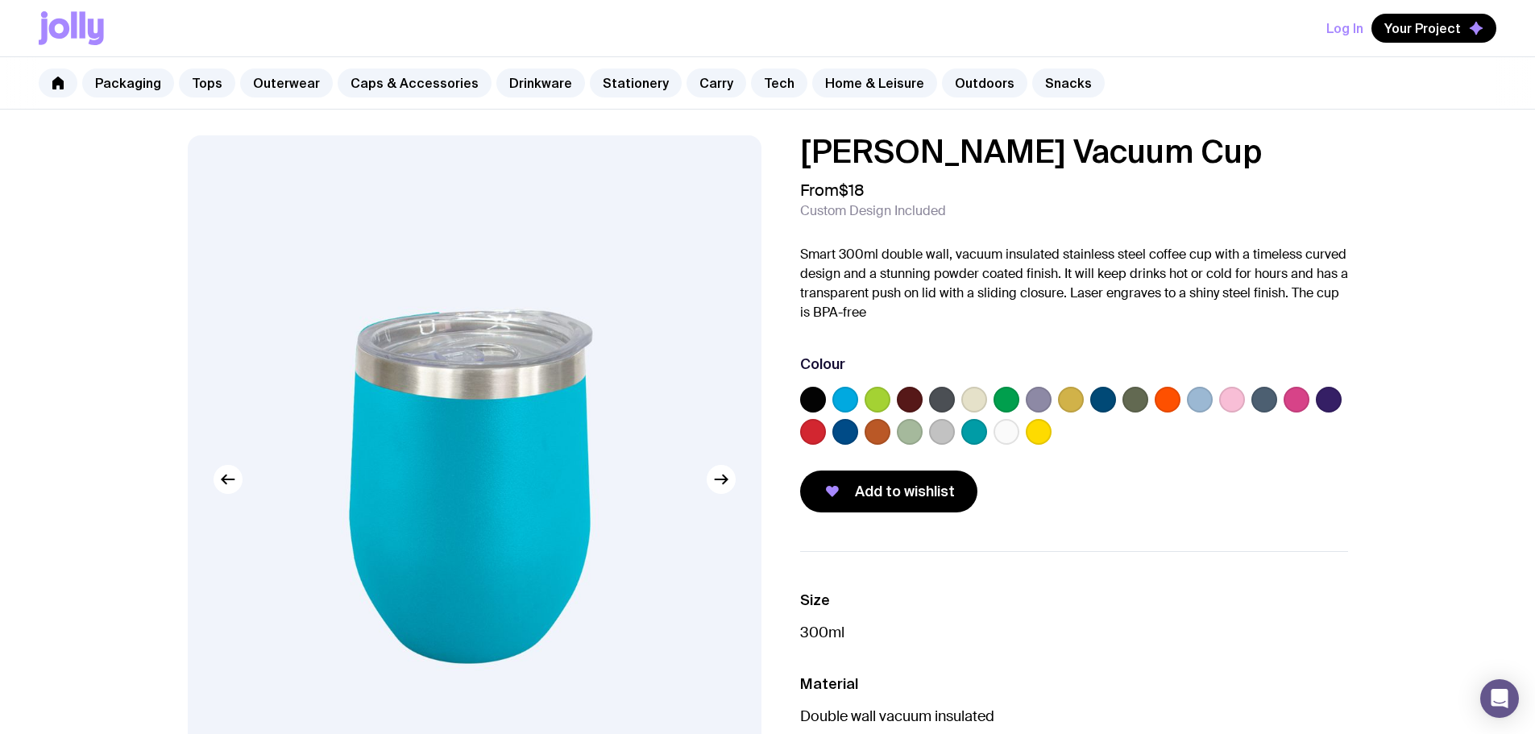
click at [845, 428] on label at bounding box center [845, 432] width 26 height 26
click at [0, 0] on input "radio" at bounding box center [0, 0] width 0 height 0
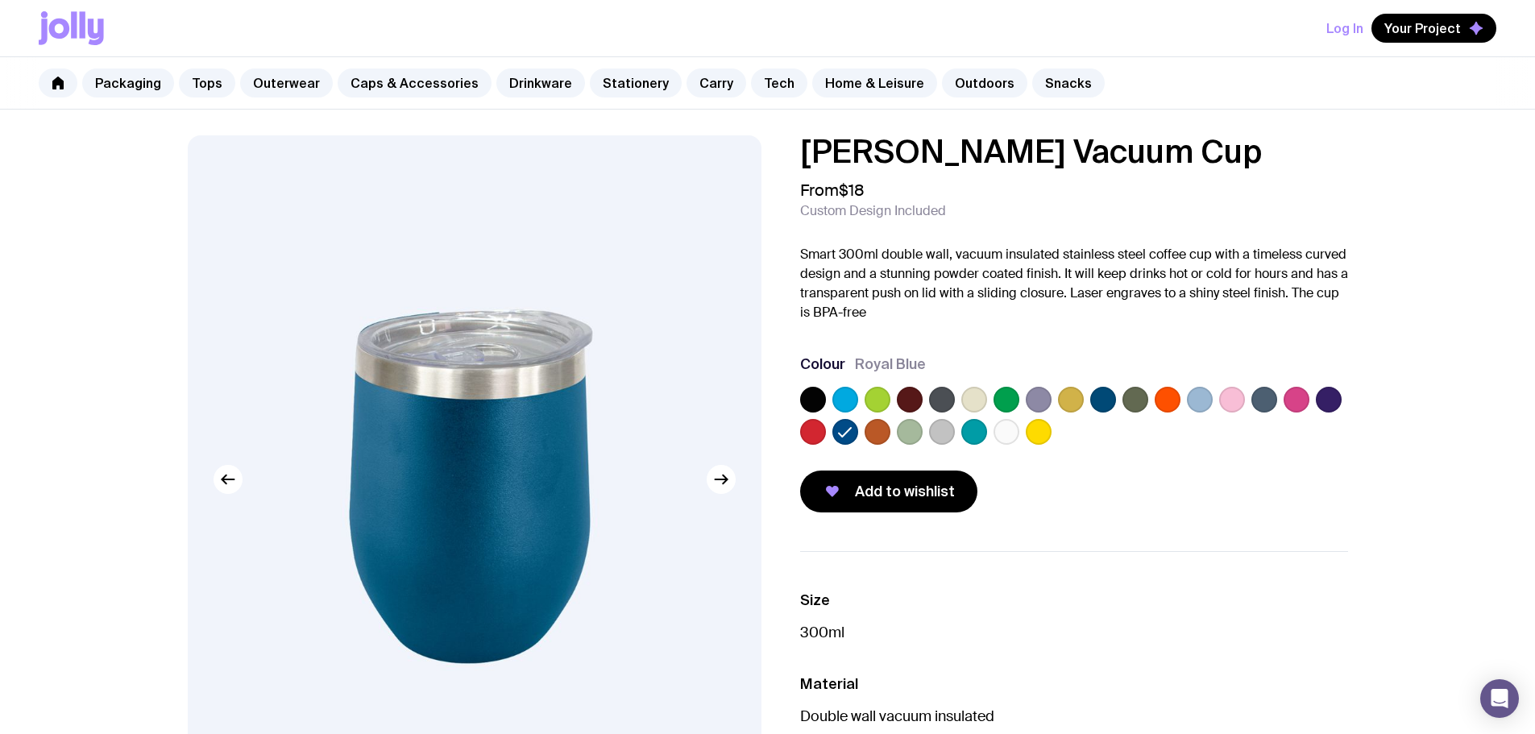
click at [1103, 392] on label at bounding box center [1103, 400] width 26 height 26
click at [0, 0] on input "radio" at bounding box center [0, 0] width 0 height 0
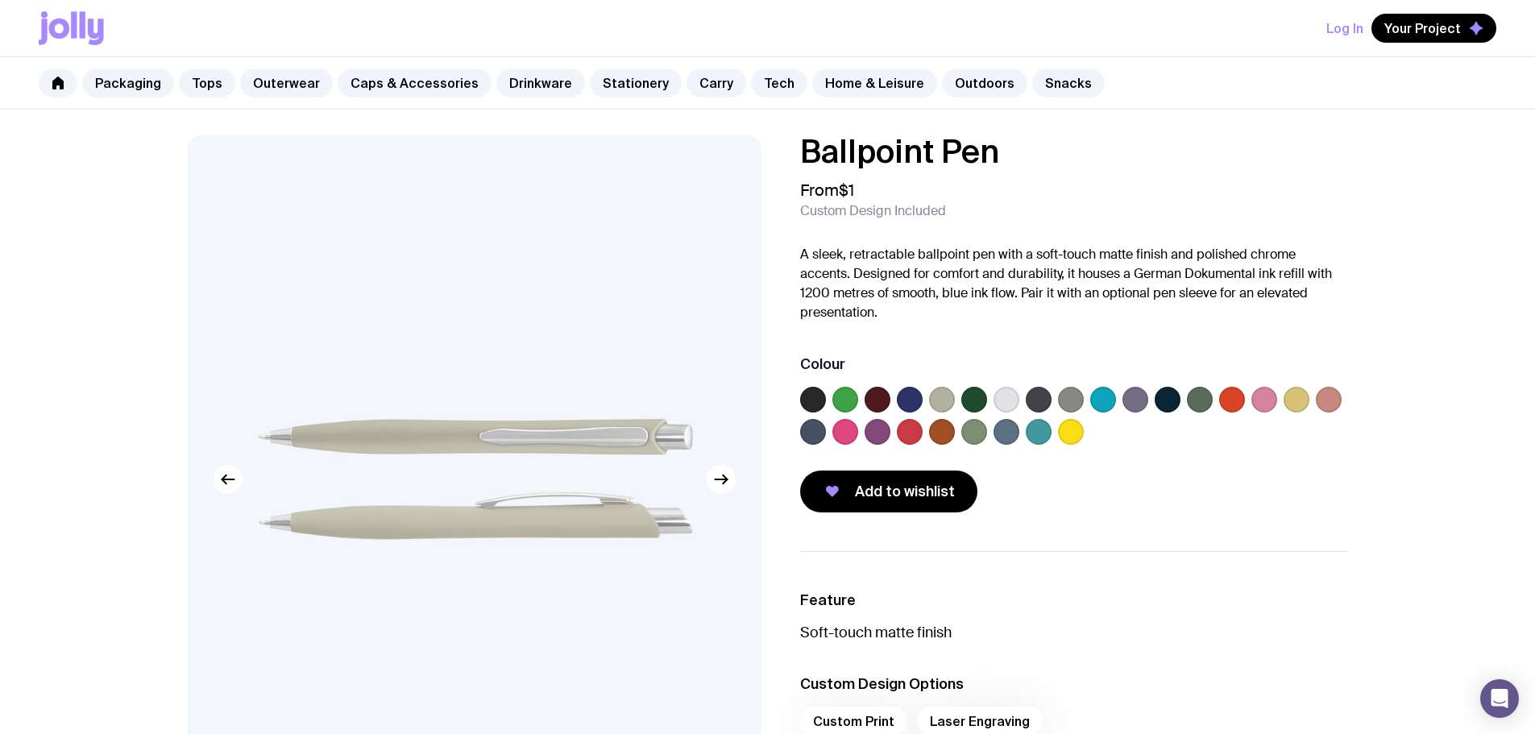
click at [815, 425] on label at bounding box center [813, 432] width 26 height 26
click at [0, 0] on input "radio" at bounding box center [0, 0] width 0 height 0
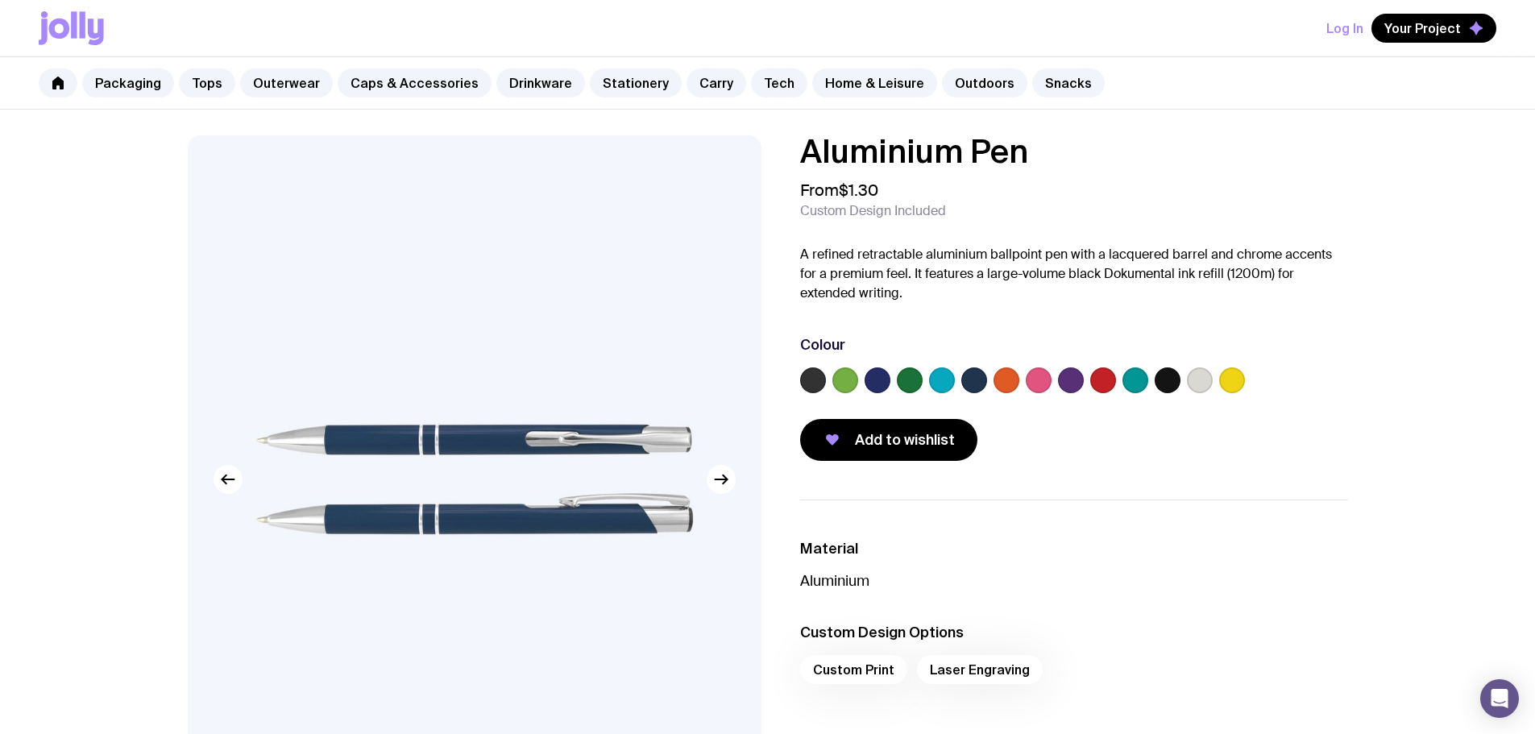
click at [885, 378] on label at bounding box center [878, 380] width 26 height 26
click at [0, 0] on input "radio" at bounding box center [0, 0] width 0 height 0
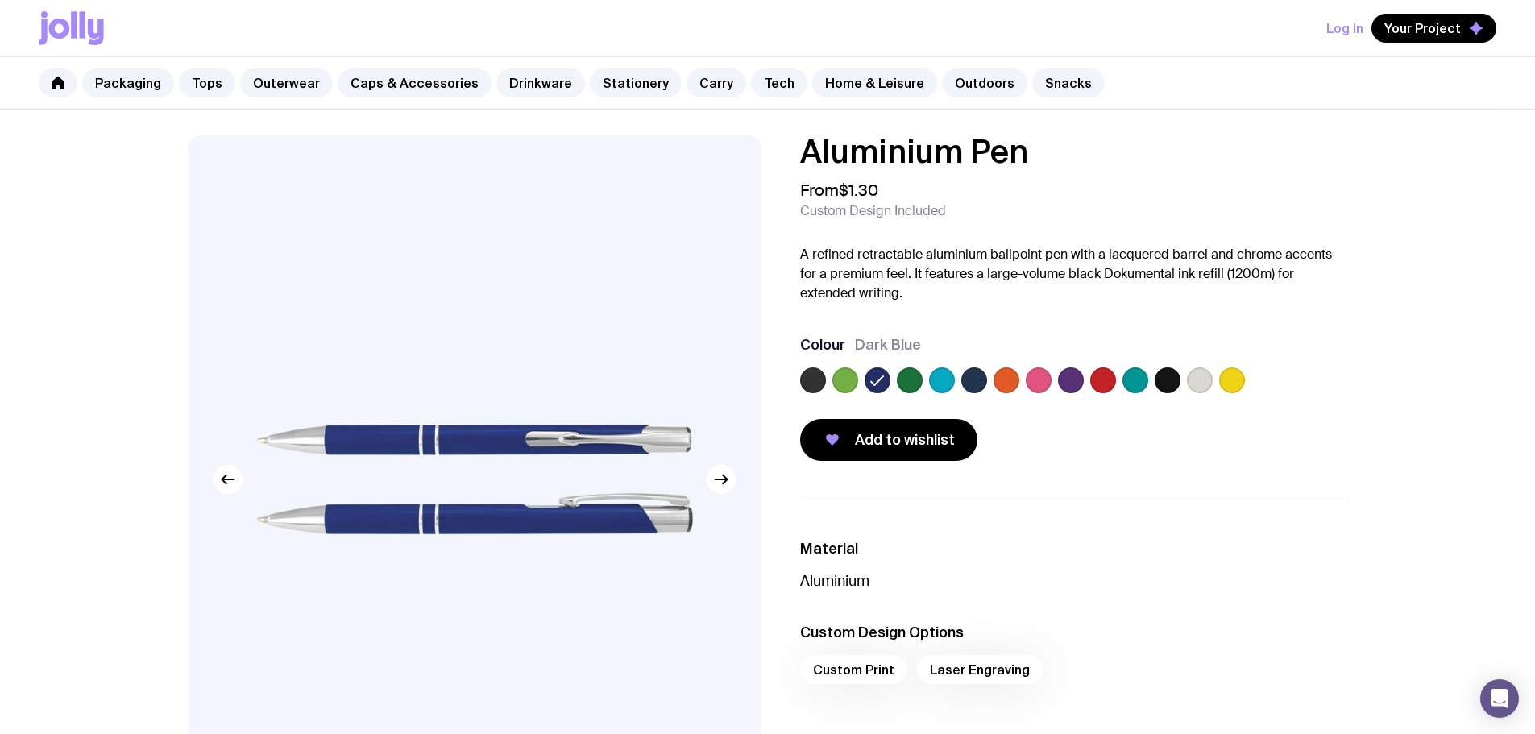
click at [976, 382] on label at bounding box center [974, 380] width 26 height 26
click at [0, 0] on input "radio" at bounding box center [0, 0] width 0 height 0
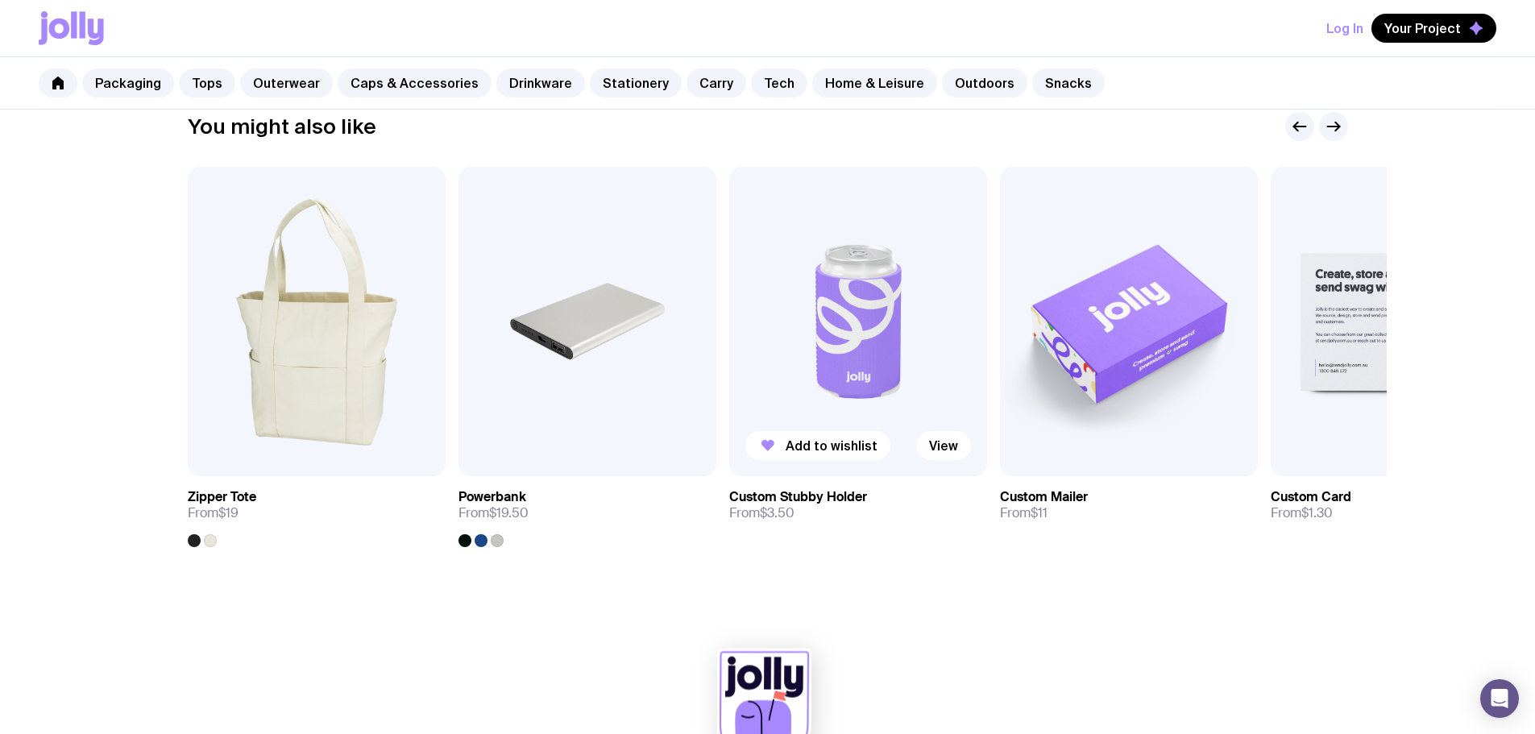
scroll to position [883, 0]
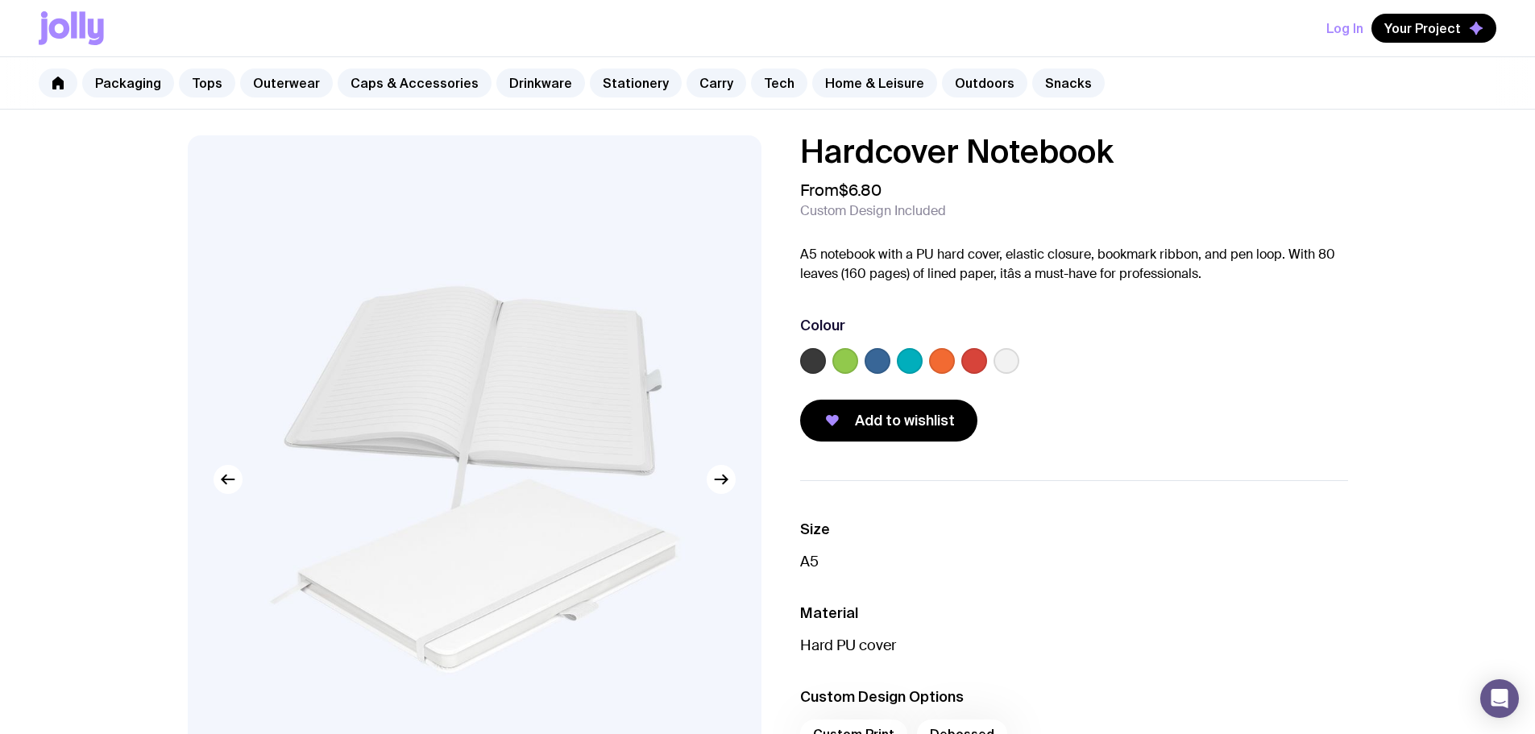
click at [813, 355] on label at bounding box center [813, 361] width 26 height 26
click at [0, 0] on input "radio" at bounding box center [0, 0] width 0 height 0
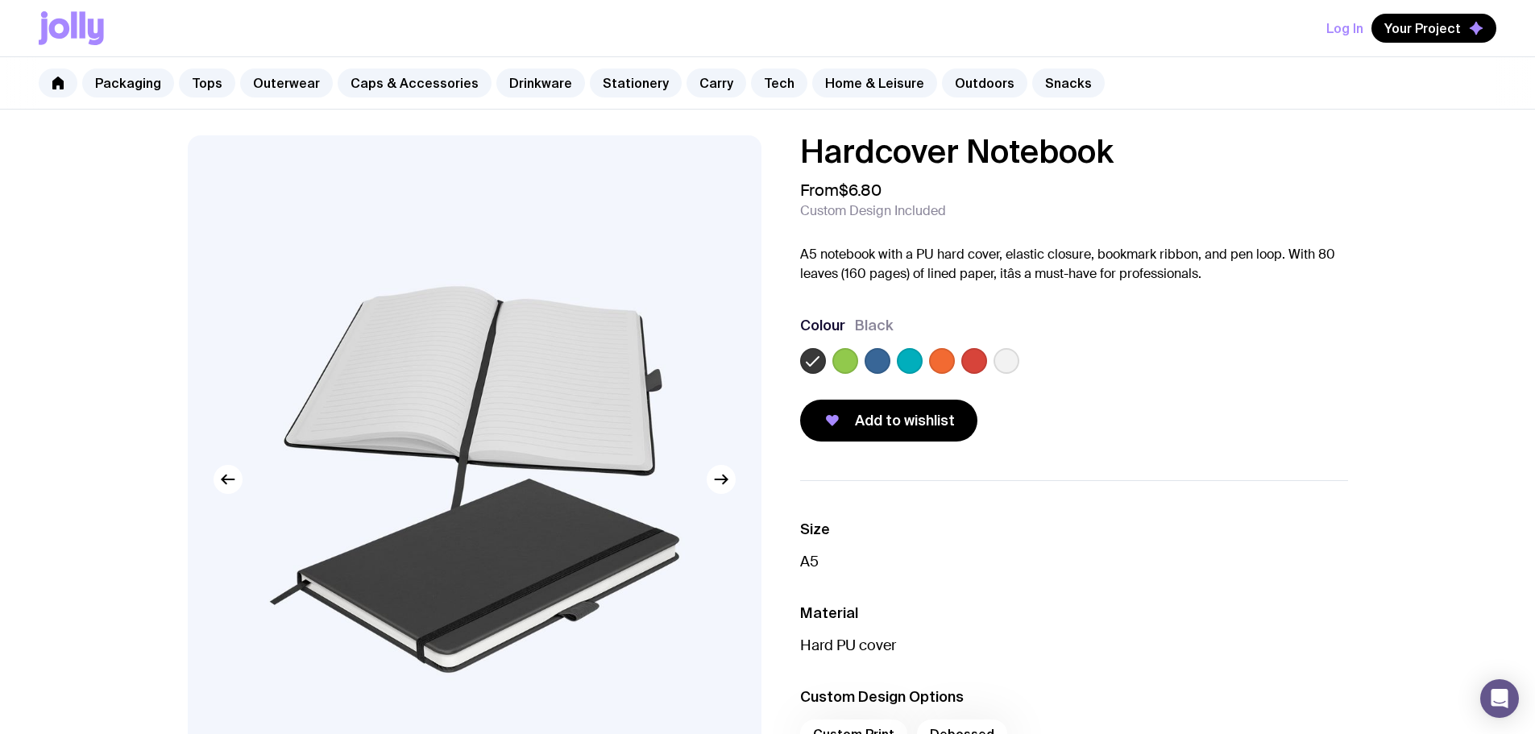
click at [887, 365] on div at bounding box center [878, 361] width 26 height 26
click at [885, 364] on label at bounding box center [878, 361] width 26 height 26
click at [0, 0] on input "radio" at bounding box center [0, 0] width 0 height 0
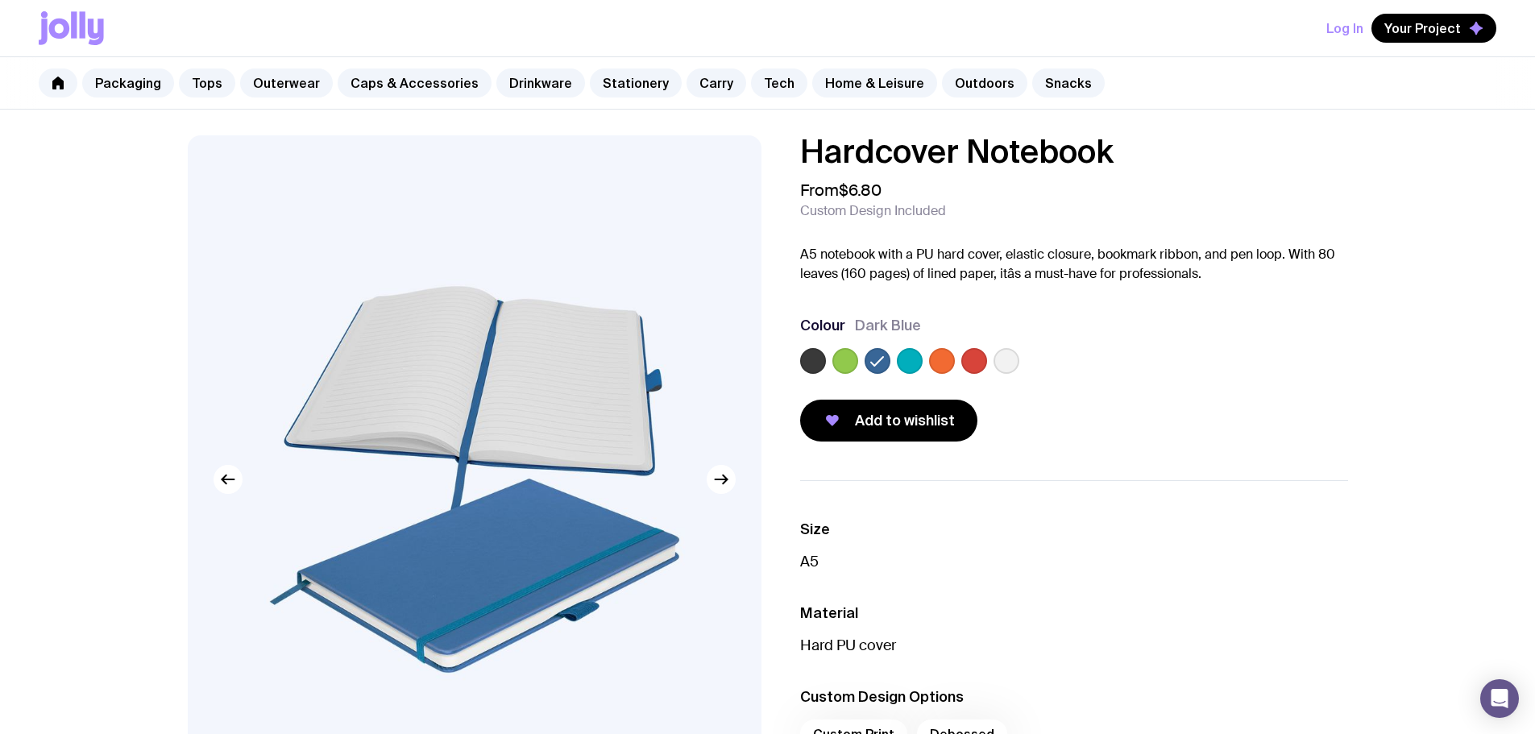
click at [1003, 360] on label at bounding box center [1006, 361] width 26 height 26
click at [0, 0] on input "radio" at bounding box center [0, 0] width 0 height 0
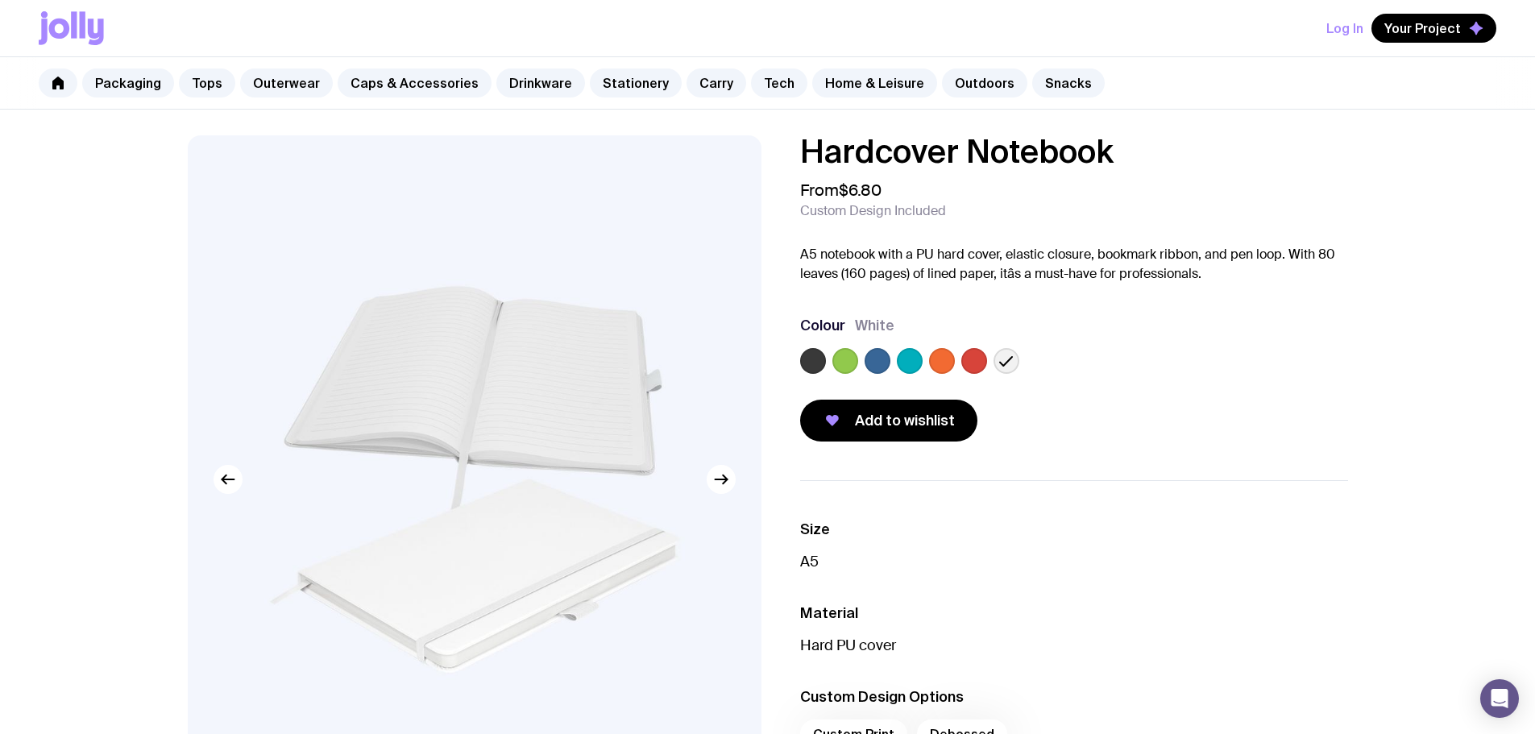
drag, startPoint x: 1151, startPoint y: 344, endPoint x: 661, endPoint y: 15, distance: 590.4
click at [1145, 342] on div "Colour White" at bounding box center [1074, 348] width 548 height 64
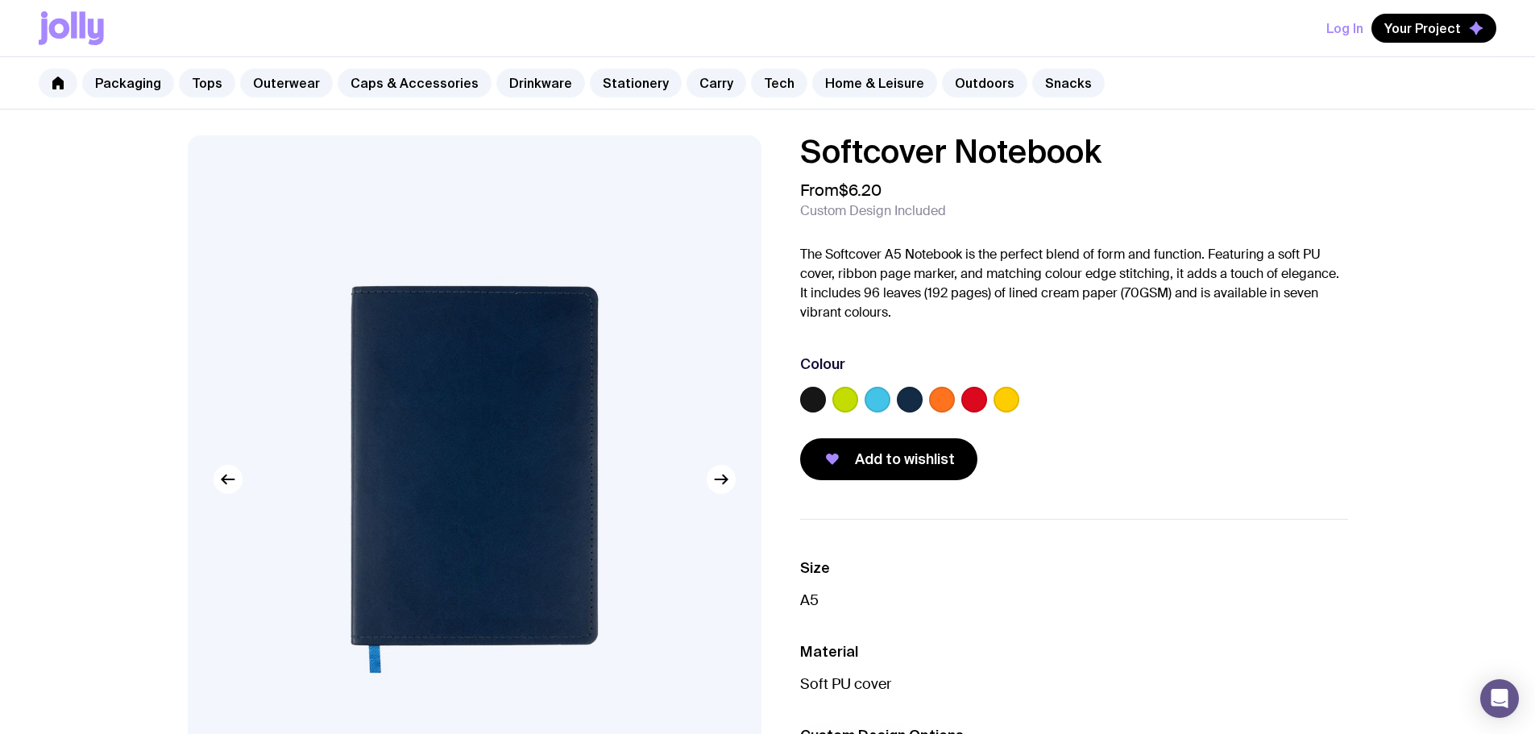
click at [914, 392] on label at bounding box center [910, 400] width 26 height 26
click at [0, 0] on input "radio" at bounding box center [0, 0] width 0 height 0
drag, startPoint x: 819, startPoint y: 400, endPoint x: 926, endPoint y: 292, distance: 152.1
click at [819, 399] on label at bounding box center [813, 400] width 26 height 26
click at [0, 0] on input "radio" at bounding box center [0, 0] width 0 height 0
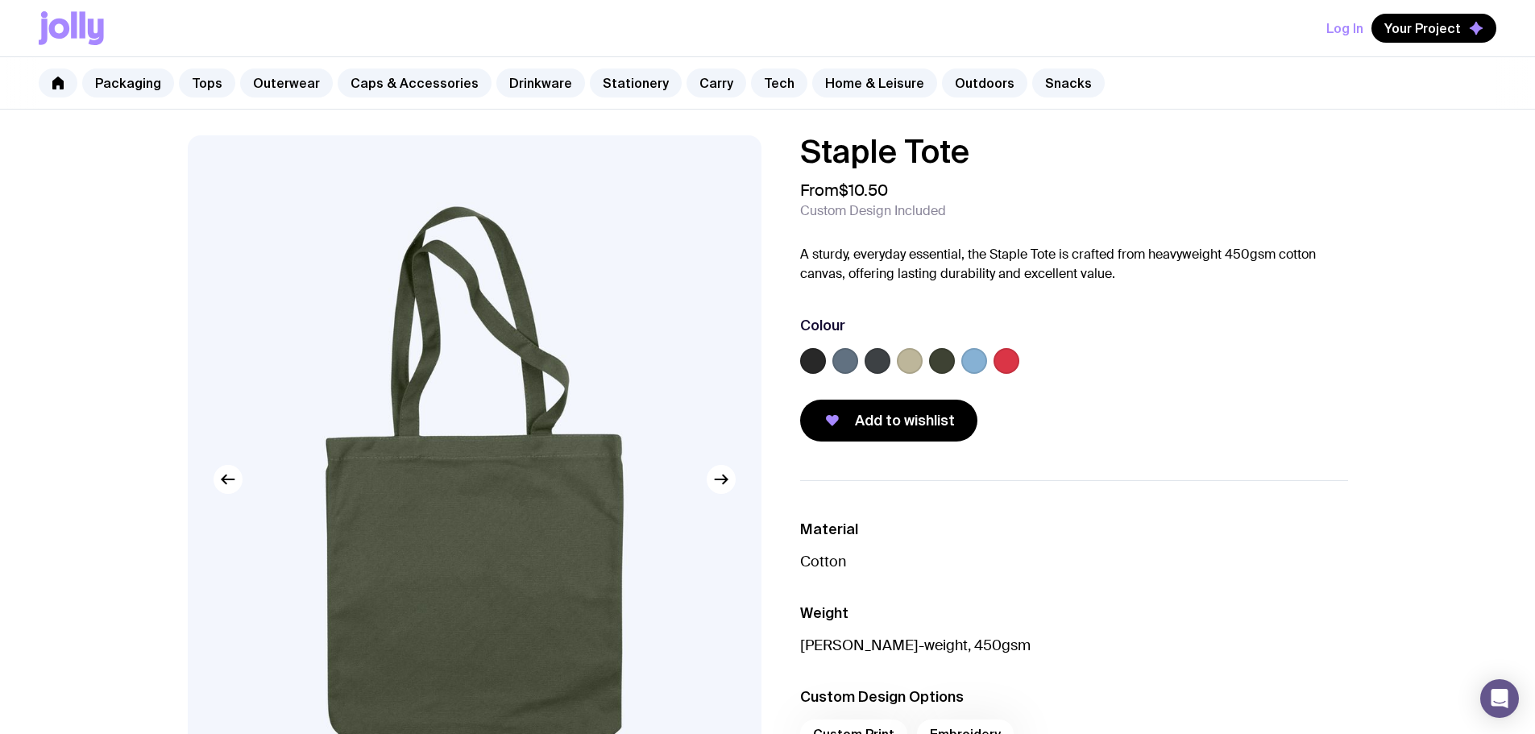
drag, startPoint x: 1162, startPoint y: 388, endPoint x: 765, endPoint y: 368, distance: 397.7
click at [1096, 382] on div "Staple Tote From $10.50 Custom Design Included A sturdy, everyday essential, th…" at bounding box center [1074, 288] width 548 height 306
click at [807, 359] on label at bounding box center [813, 361] width 26 height 26
click at [0, 0] on input "radio" at bounding box center [0, 0] width 0 height 0
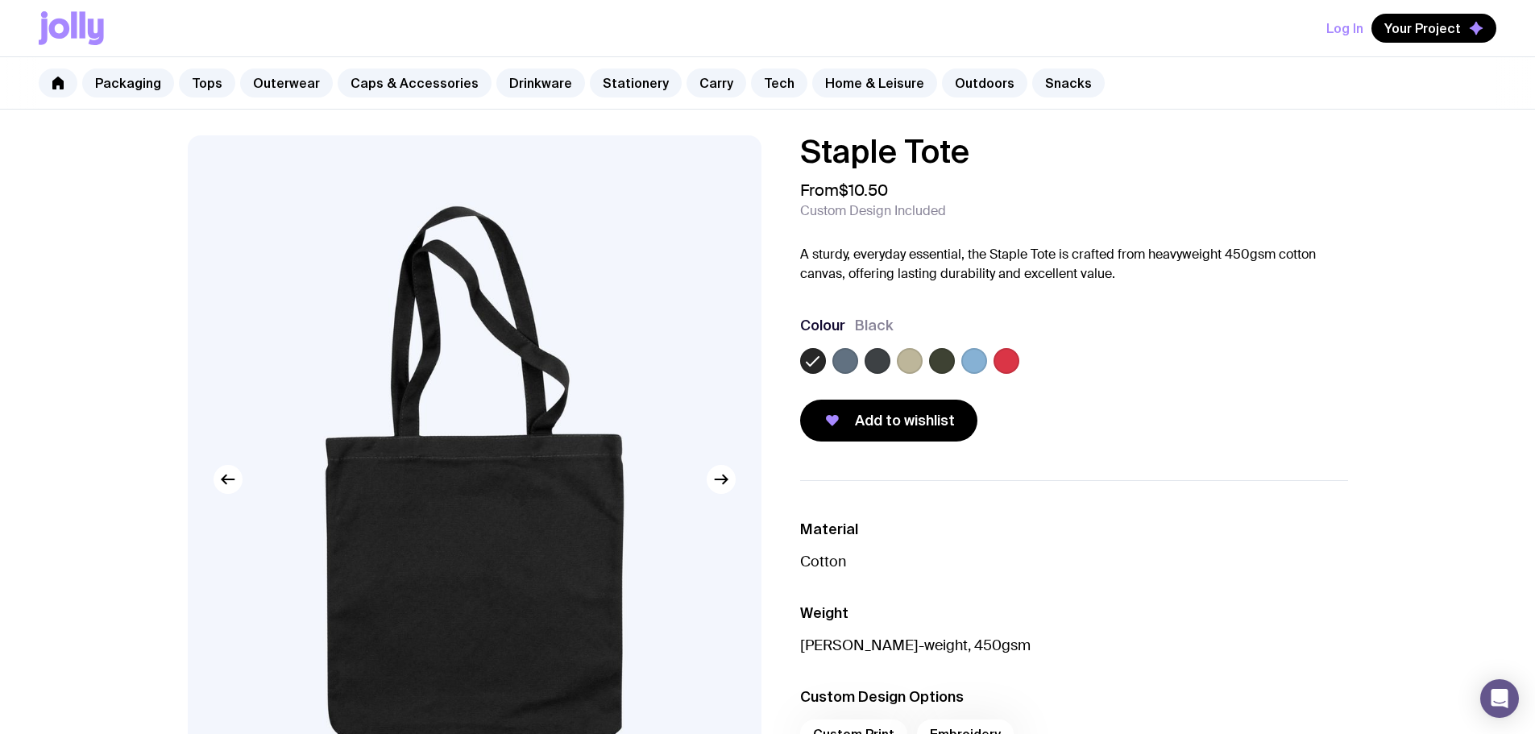
click at [841, 356] on label at bounding box center [845, 361] width 26 height 26
click at [0, 0] on input "radio" at bounding box center [0, 0] width 0 height 0
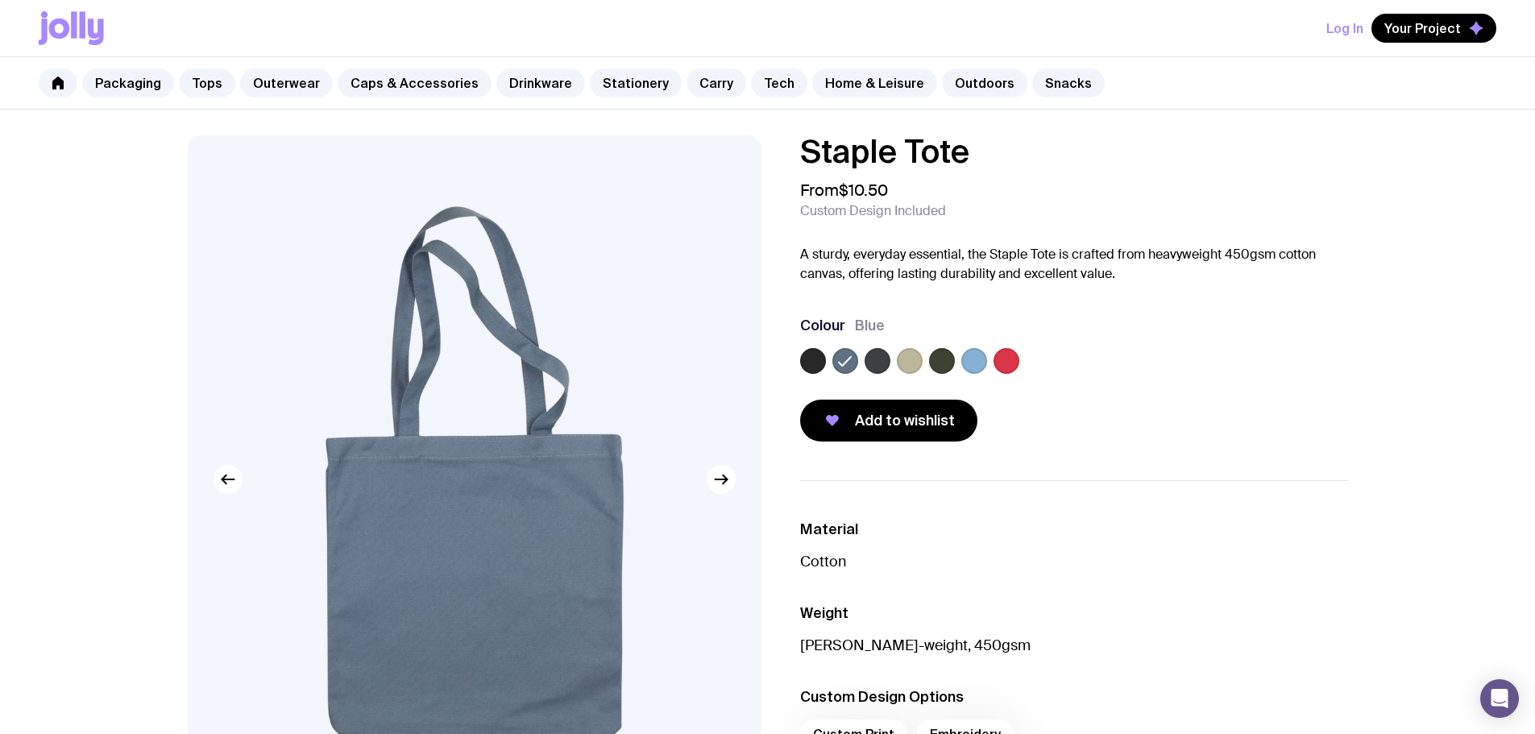
click at [885, 361] on label at bounding box center [878, 361] width 26 height 26
click at [0, 0] on input "radio" at bounding box center [0, 0] width 0 height 0
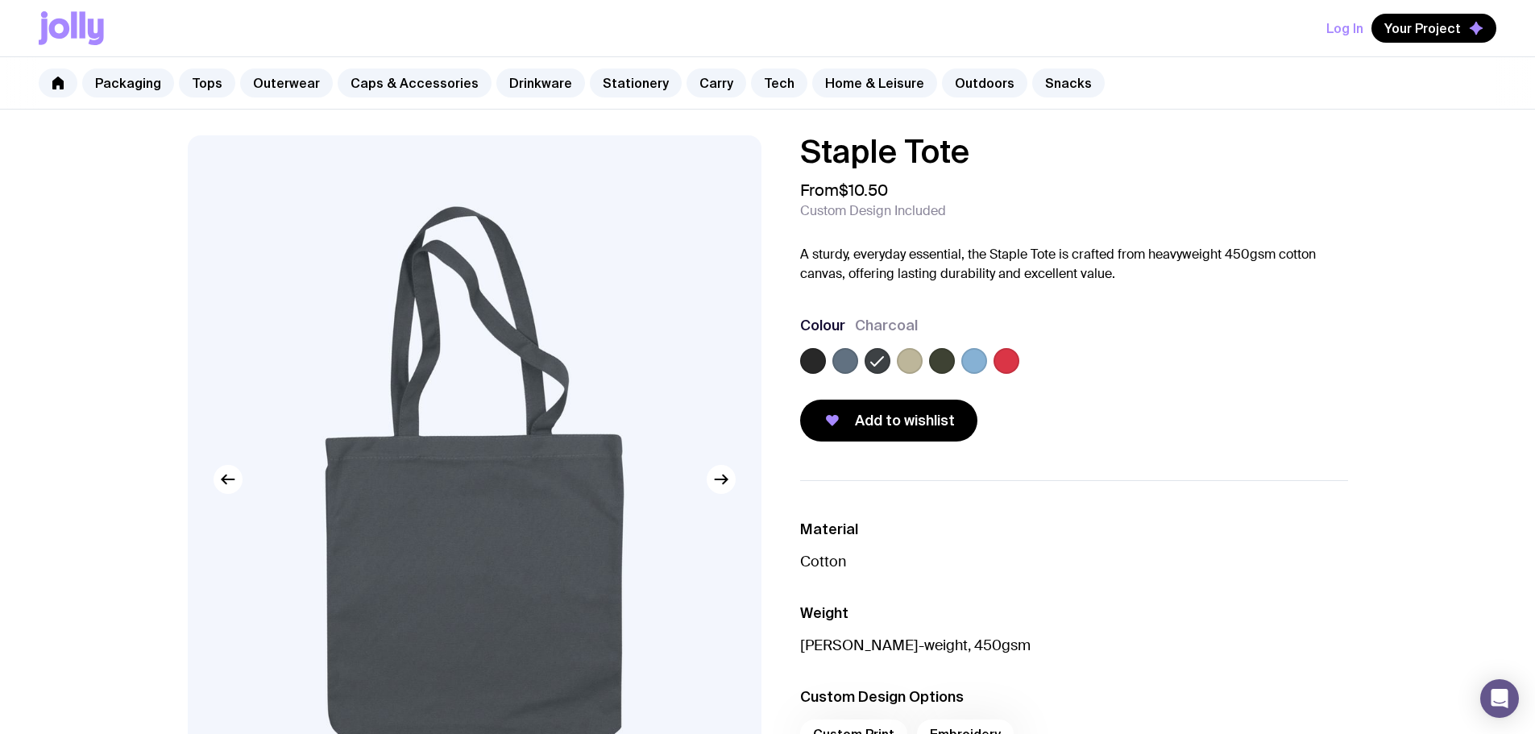
drag, startPoint x: 918, startPoint y: 363, endPoint x: 959, endPoint y: 362, distance: 40.3
click at [919, 363] on label at bounding box center [910, 361] width 26 height 26
click at [0, 0] on input "radio" at bounding box center [0, 0] width 0 height 0
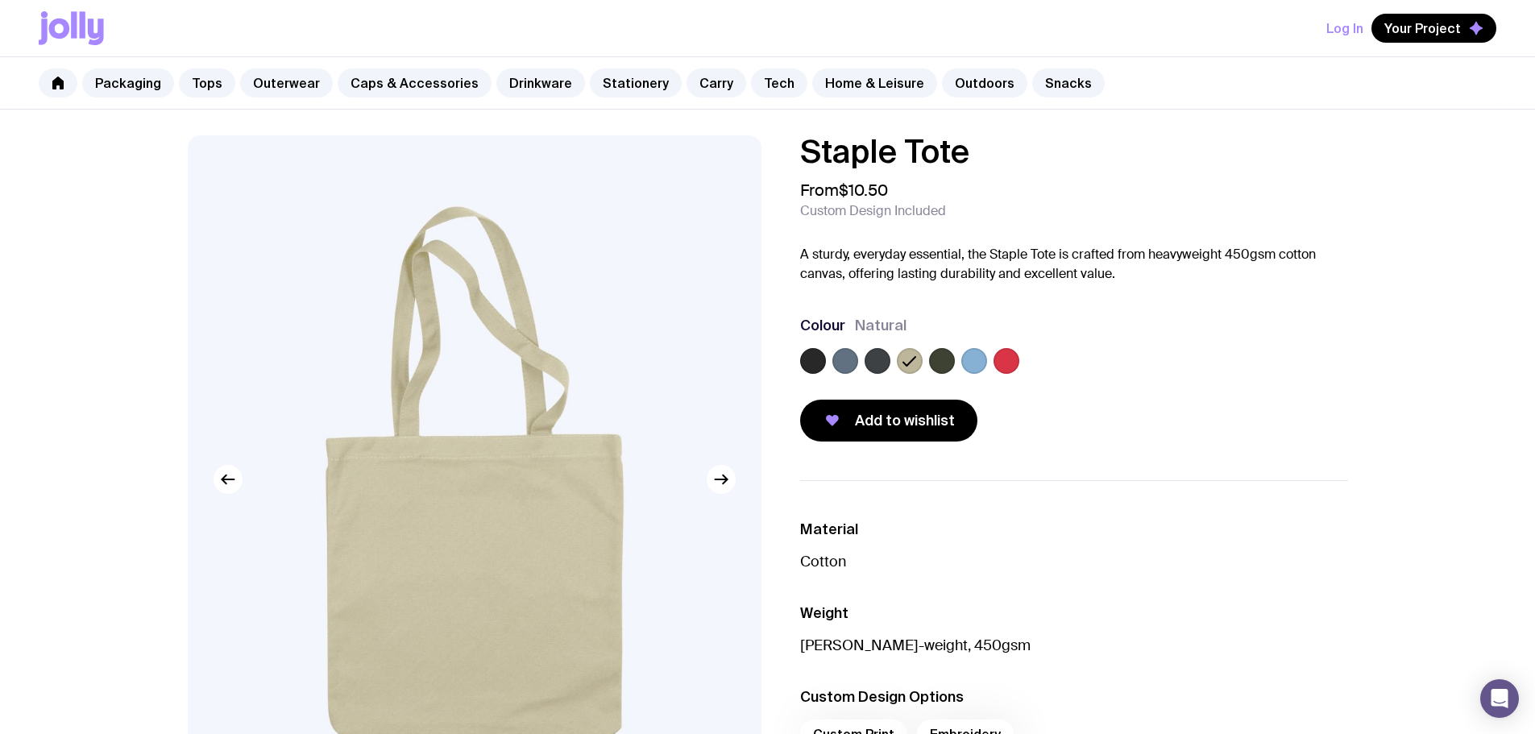
click at [944, 362] on label at bounding box center [942, 361] width 26 height 26
click at [0, 0] on input "radio" at bounding box center [0, 0] width 0 height 0
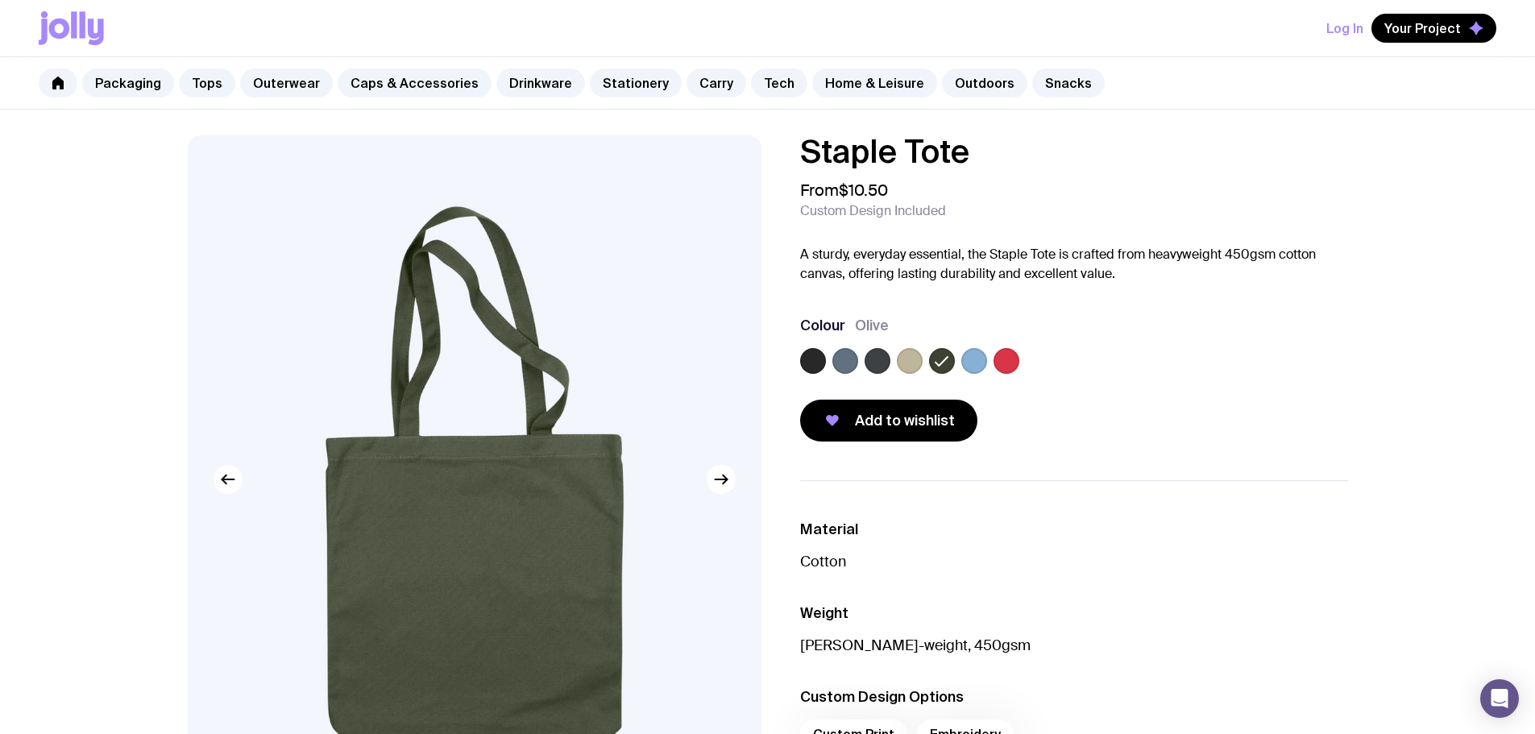
click at [972, 358] on label at bounding box center [974, 361] width 26 height 26
click at [0, 0] on input "radio" at bounding box center [0, 0] width 0 height 0
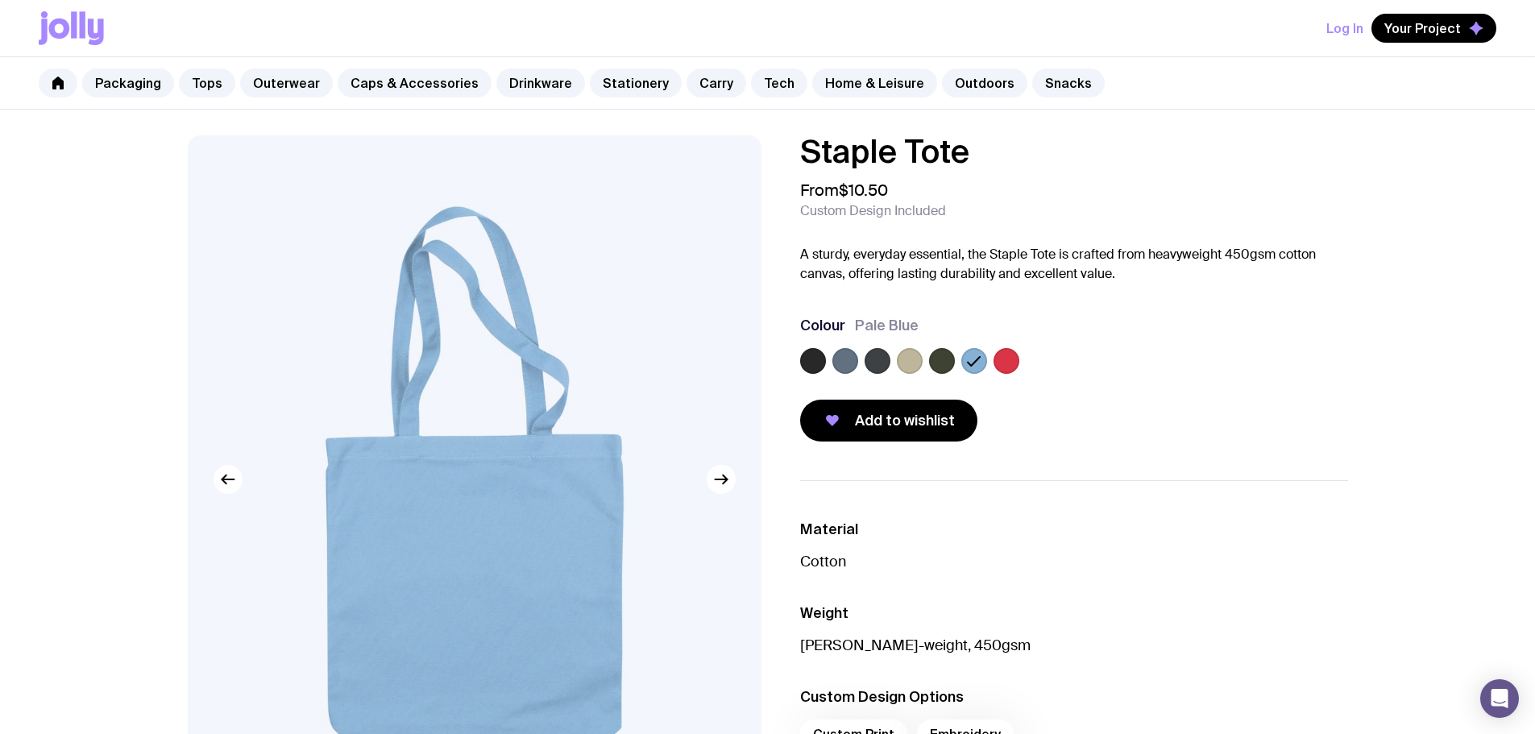
drag, startPoint x: 1001, startPoint y: 362, endPoint x: 882, endPoint y: 363, distance: 118.4
click at [1000, 362] on label at bounding box center [1006, 361] width 26 height 26
click at [0, 0] on input "radio" at bounding box center [0, 0] width 0 height 0
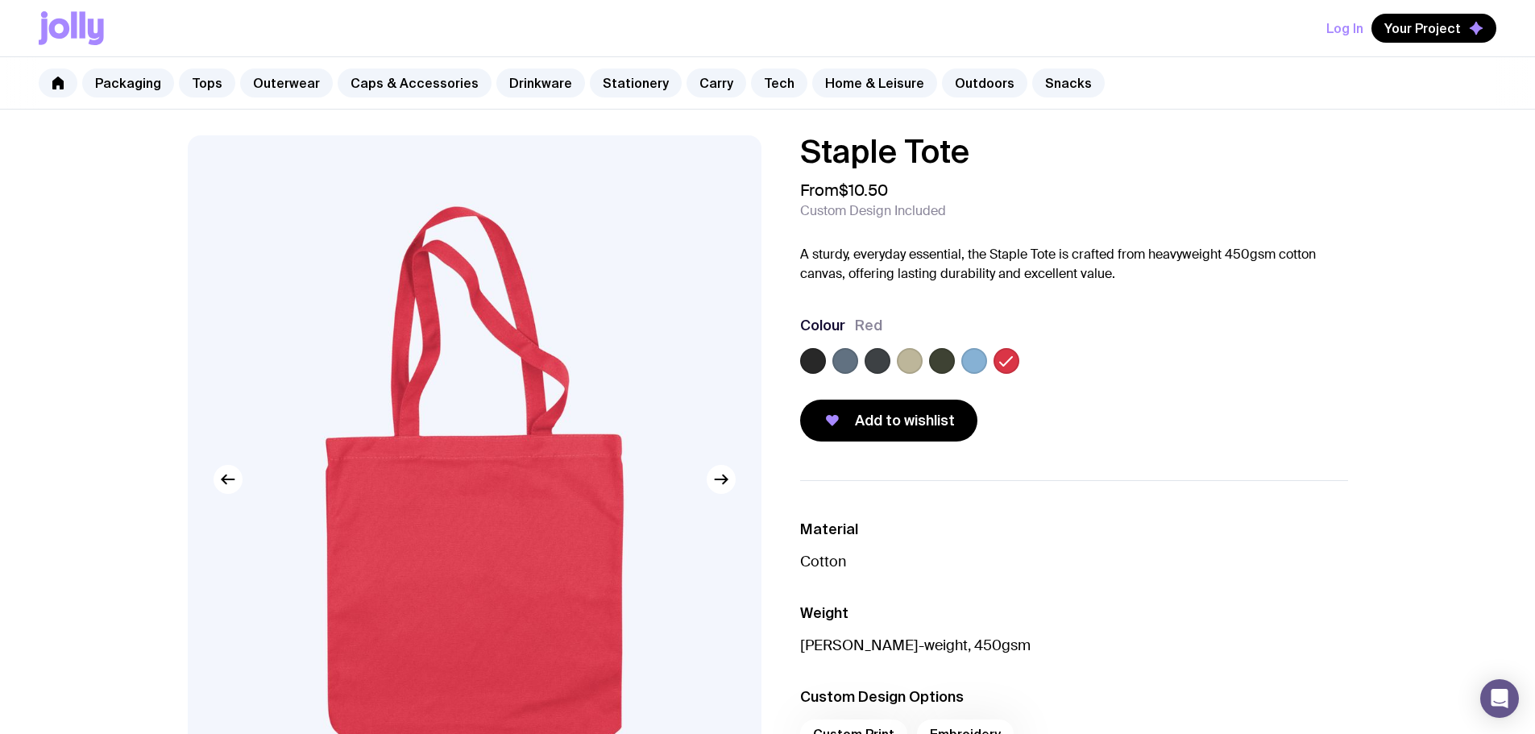
drag, startPoint x: 809, startPoint y: 356, endPoint x: 849, endPoint y: 358, distance: 40.3
click at [809, 357] on label at bounding box center [813, 361] width 26 height 26
click at [0, 0] on input "radio" at bounding box center [0, 0] width 0 height 0
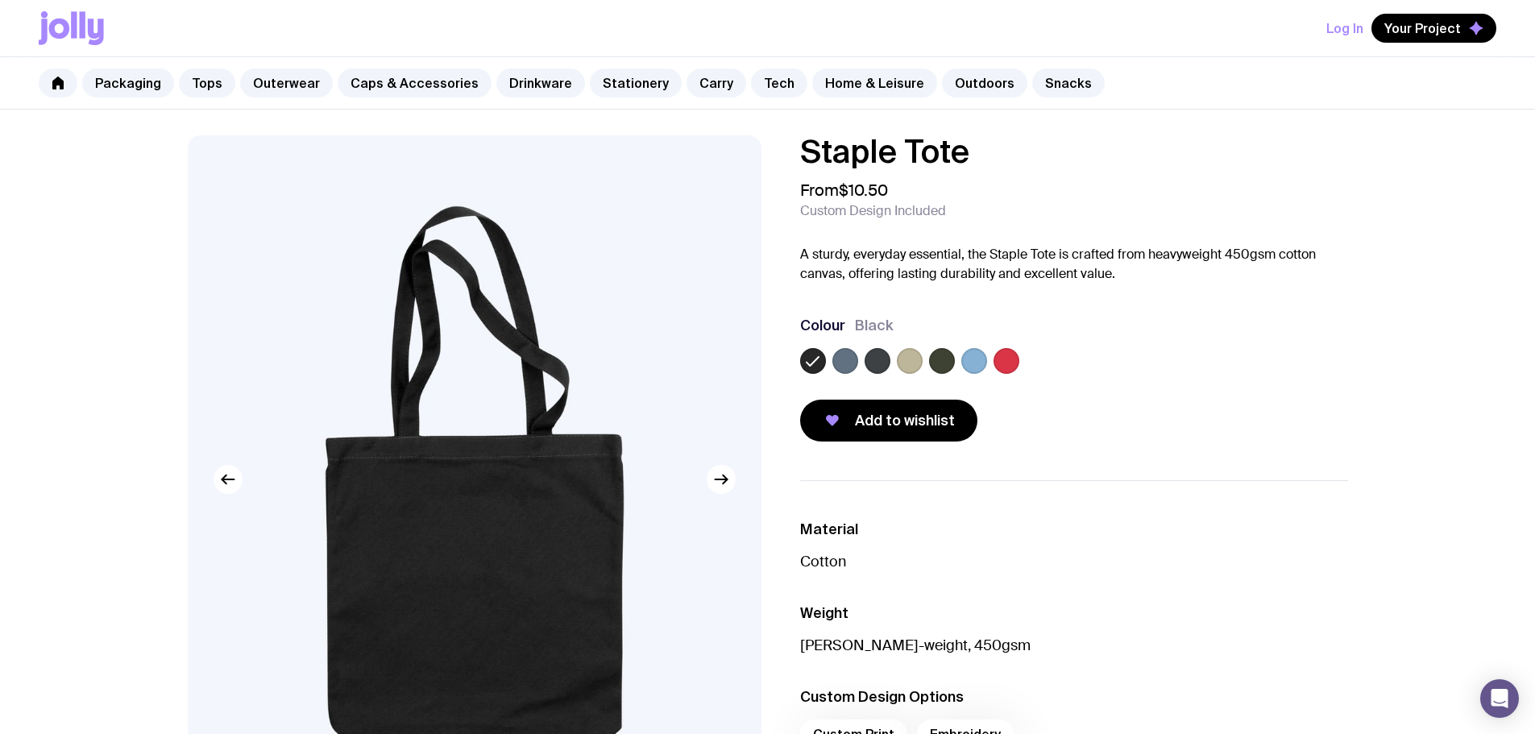
click at [852, 358] on label at bounding box center [845, 361] width 26 height 26
click at [0, 0] on input "radio" at bounding box center [0, 0] width 0 height 0
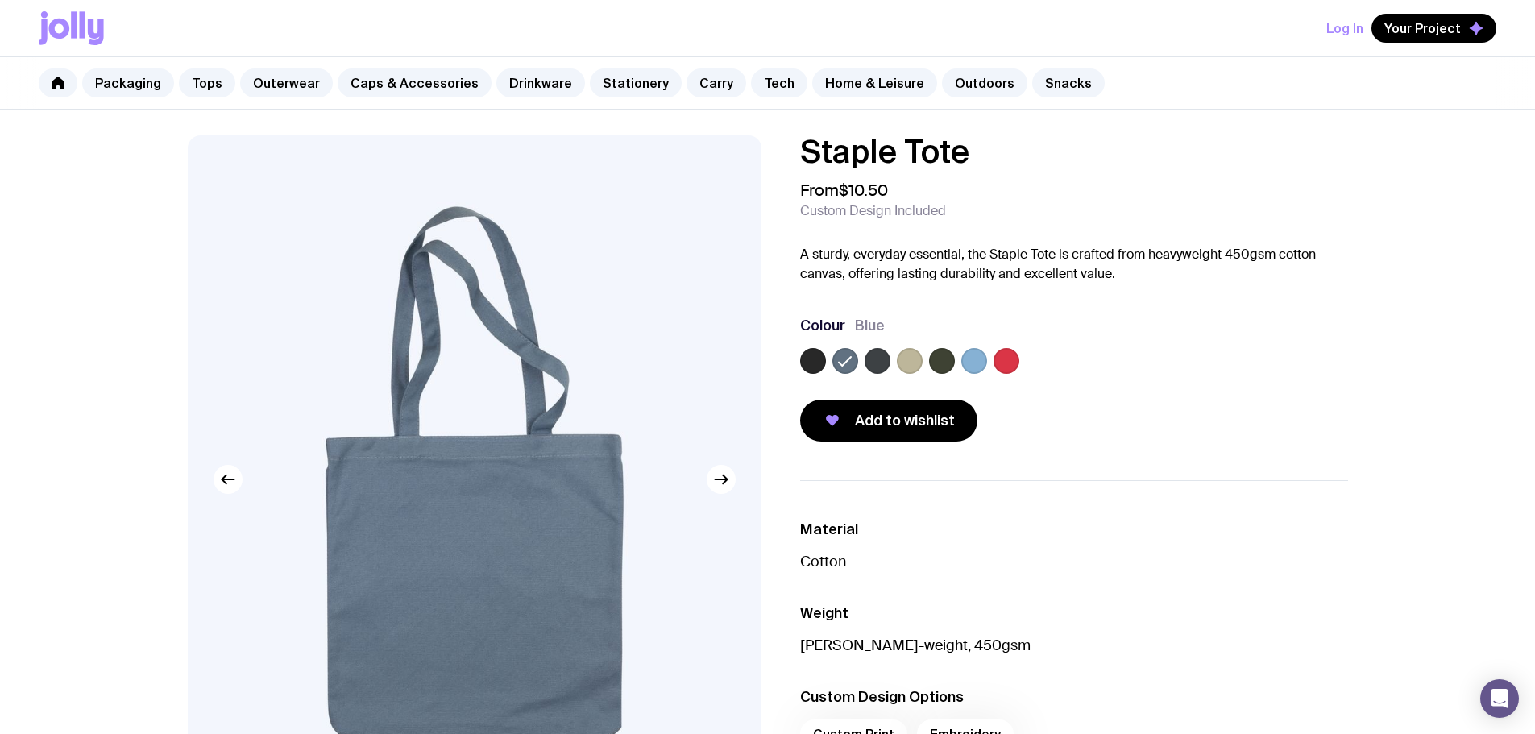
click at [869, 355] on label at bounding box center [878, 361] width 26 height 26
click at [0, 0] on input "radio" at bounding box center [0, 0] width 0 height 0
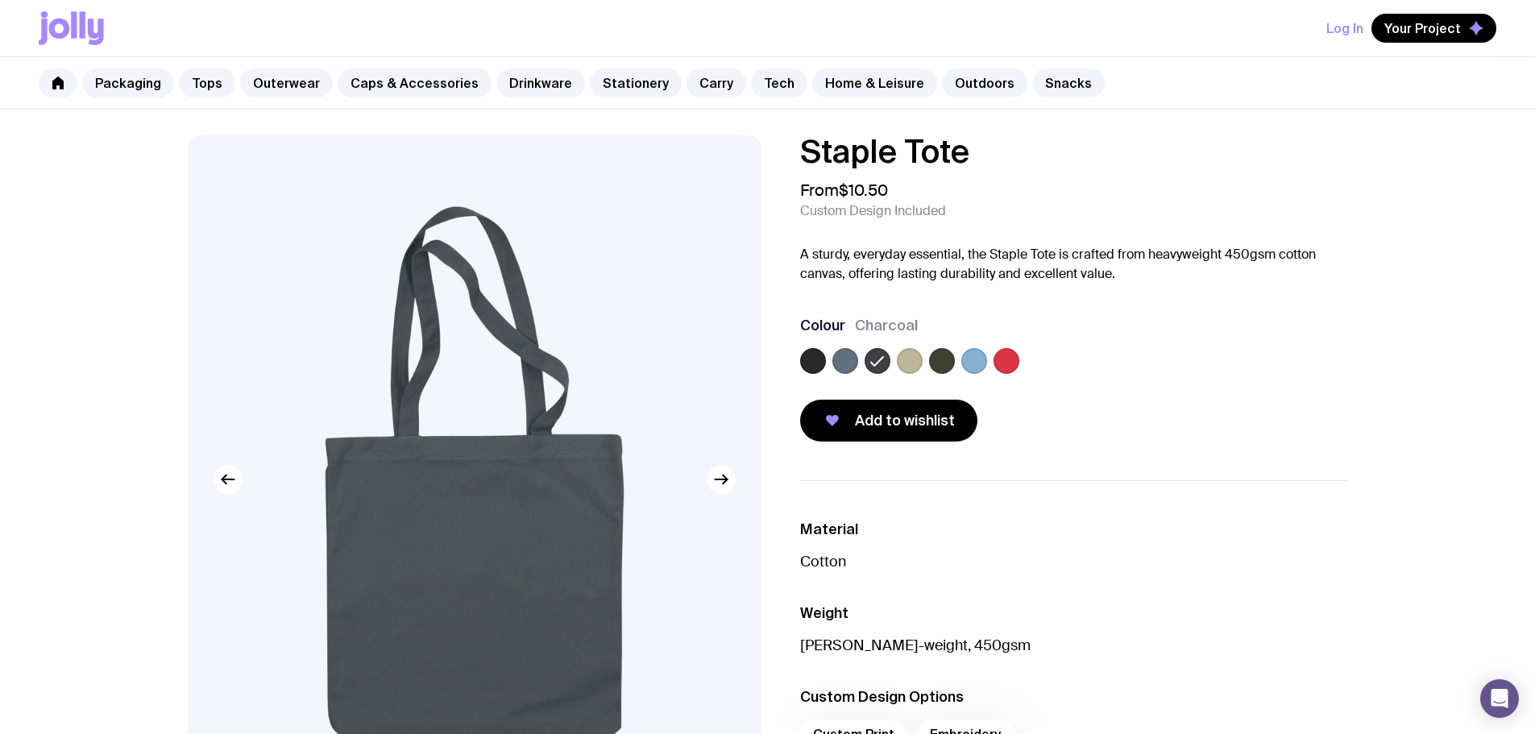
click at [839, 369] on label at bounding box center [845, 361] width 26 height 26
click at [0, 0] on input "radio" at bounding box center [0, 0] width 0 height 0
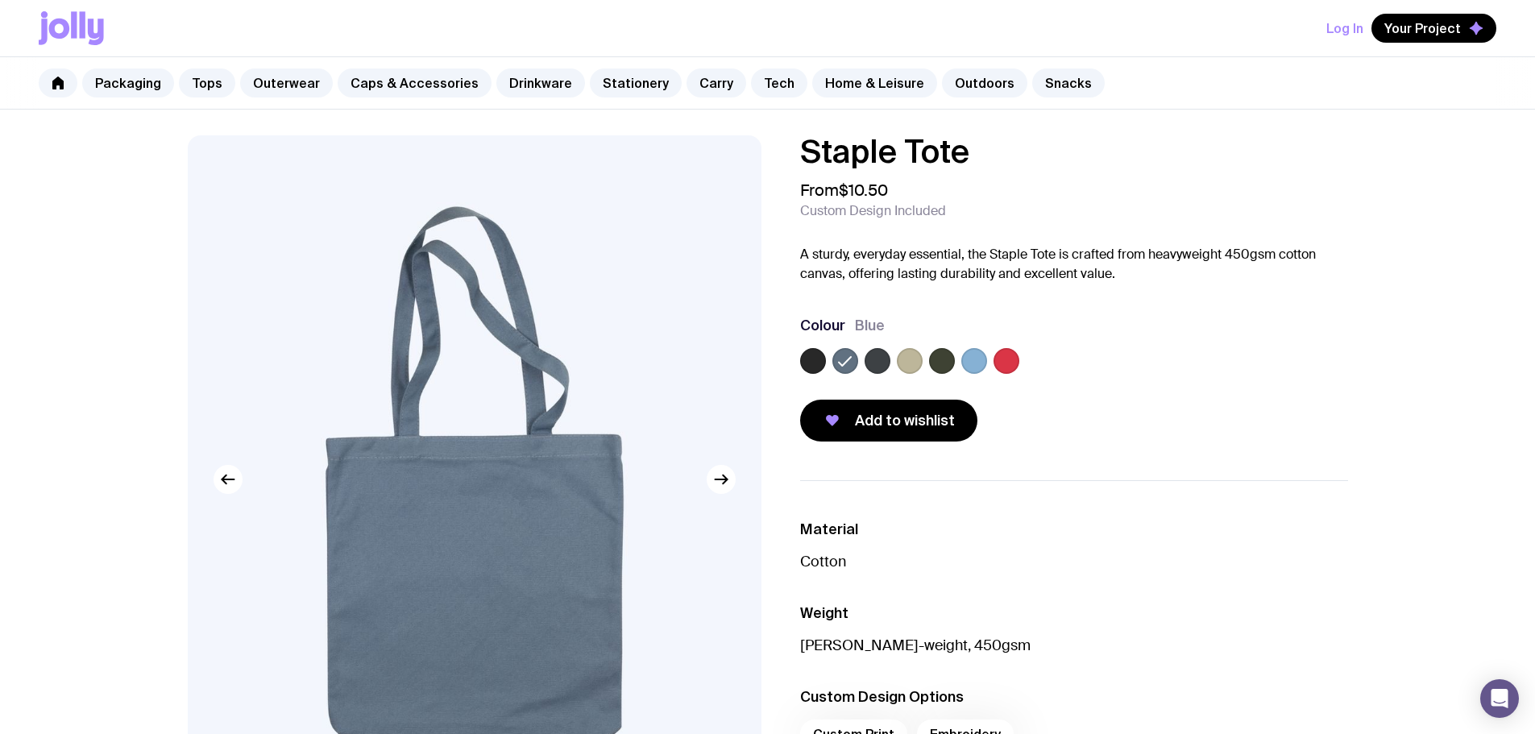
click at [880, 358] on label at bounding box center [878, 361] width 26 height 26
click at [0, 0] on input "radio" at bounding box center [0, 0] width 0 height 0
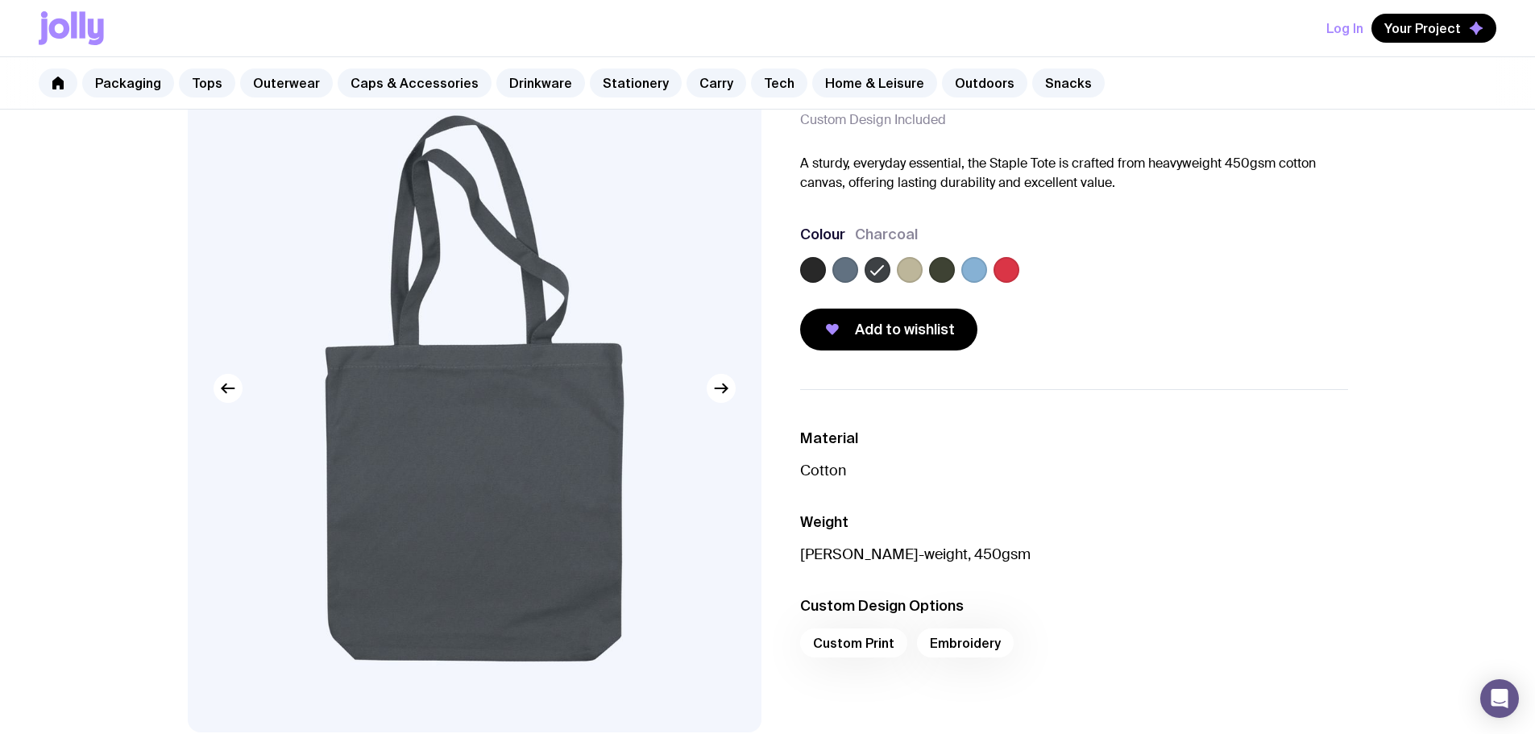
scroll to position [161, 0]
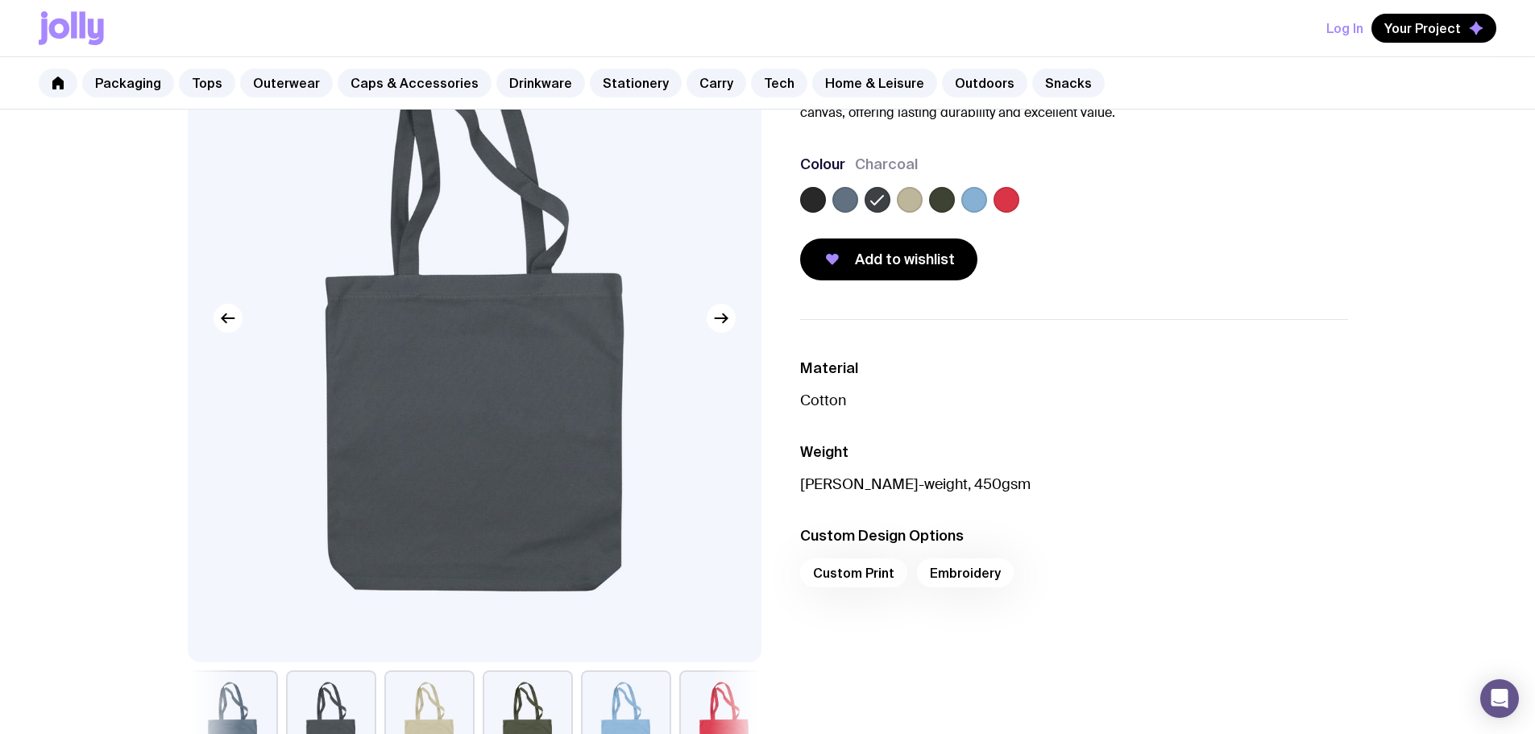
drag, startPoint x: 910, startPoint y: 197, endPoint x: 468, endPoint y: 305, distance: 455.3
click at [910, 197] on label at bounding box center [910, 200] width 26 height 26
click at [0, 0] on input "radio" at bounding box center [0, 0] width 0 height 0
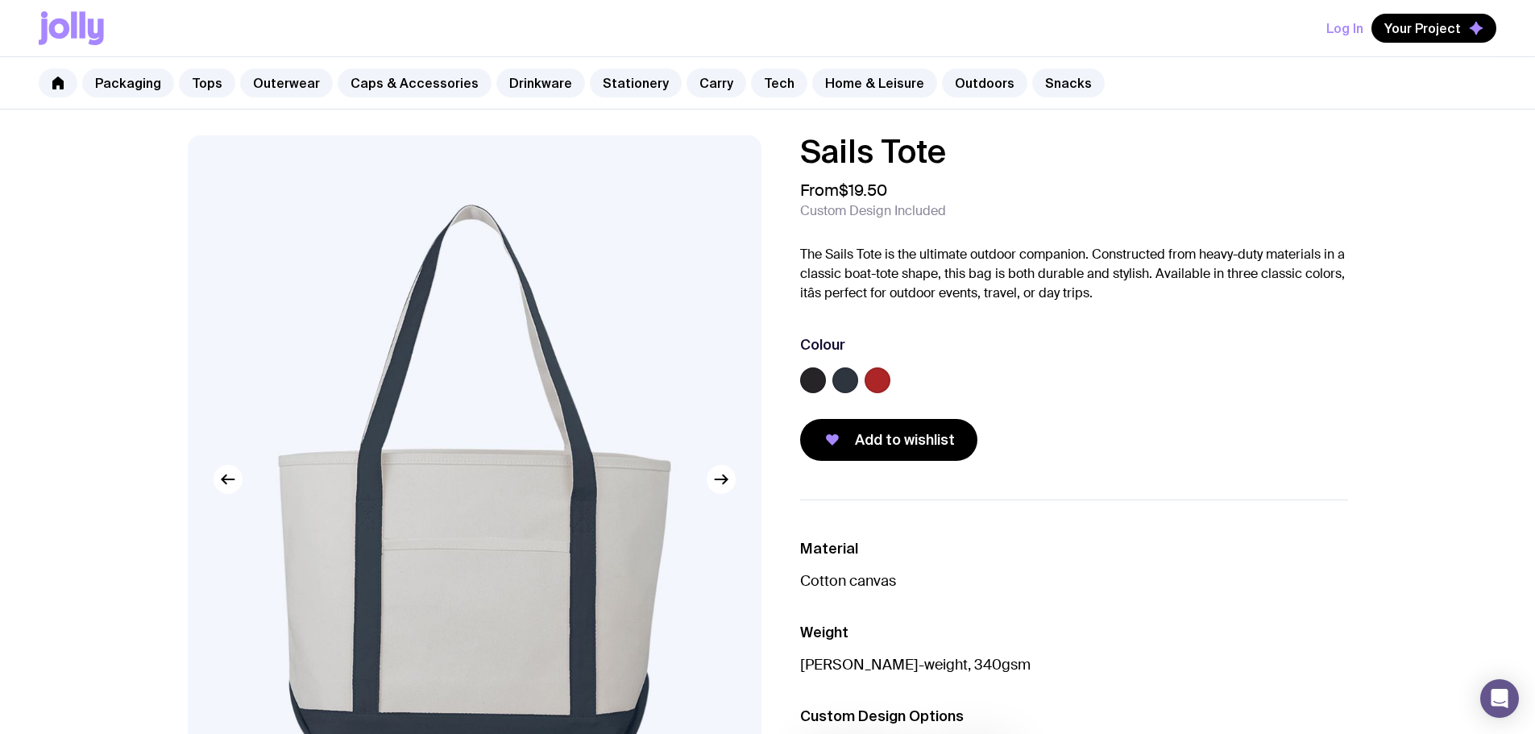
click at [815, 382] on label at bounding box center [813, 380] width 26 height 26
click at [0, 0] on input "radio" at bounding box center [0, 0] width 0 height 0
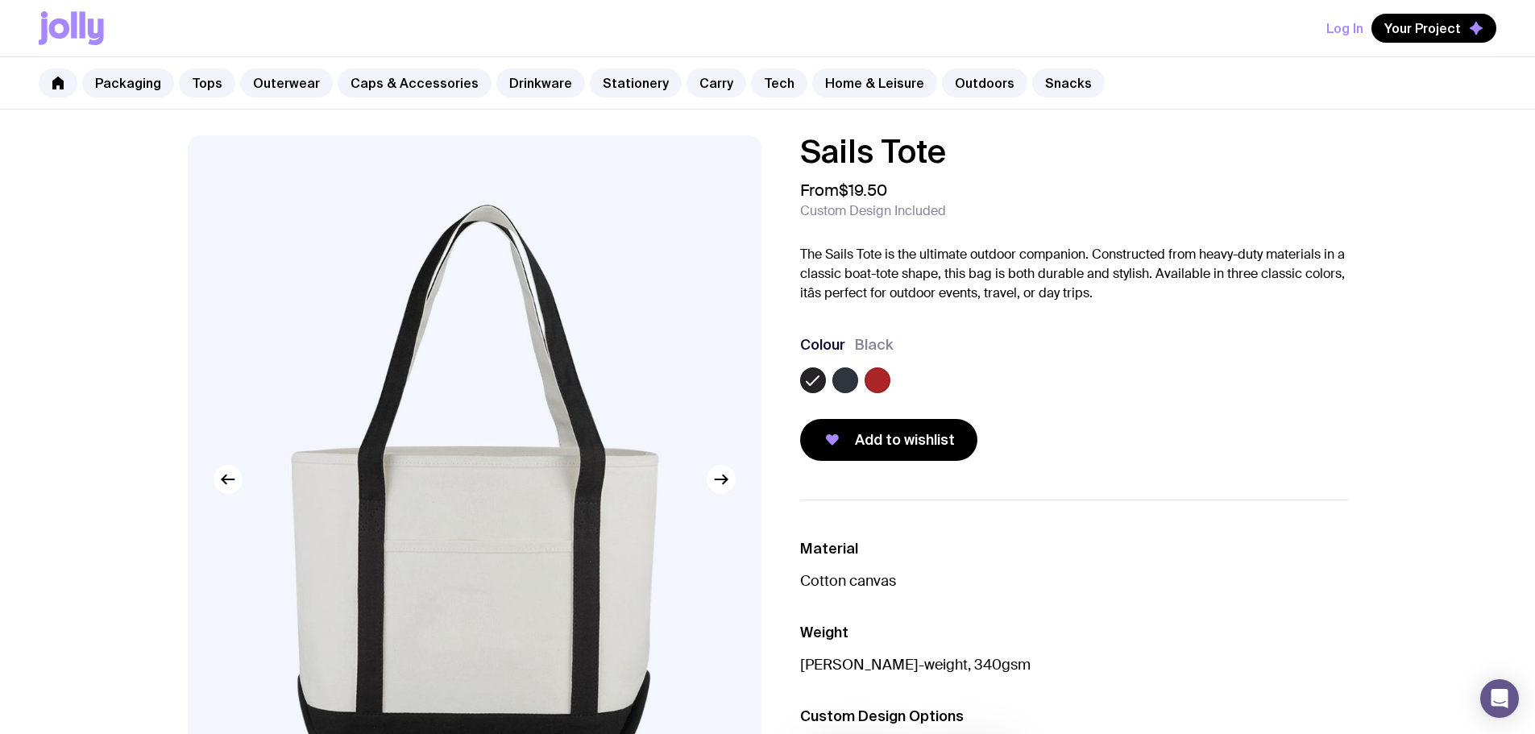
click at [841, 379] on label at bounding box center [845, 380] width 26 height 26
click at [0, 0] on input "radio" at bounding box center [0, 0] width 0 height 0
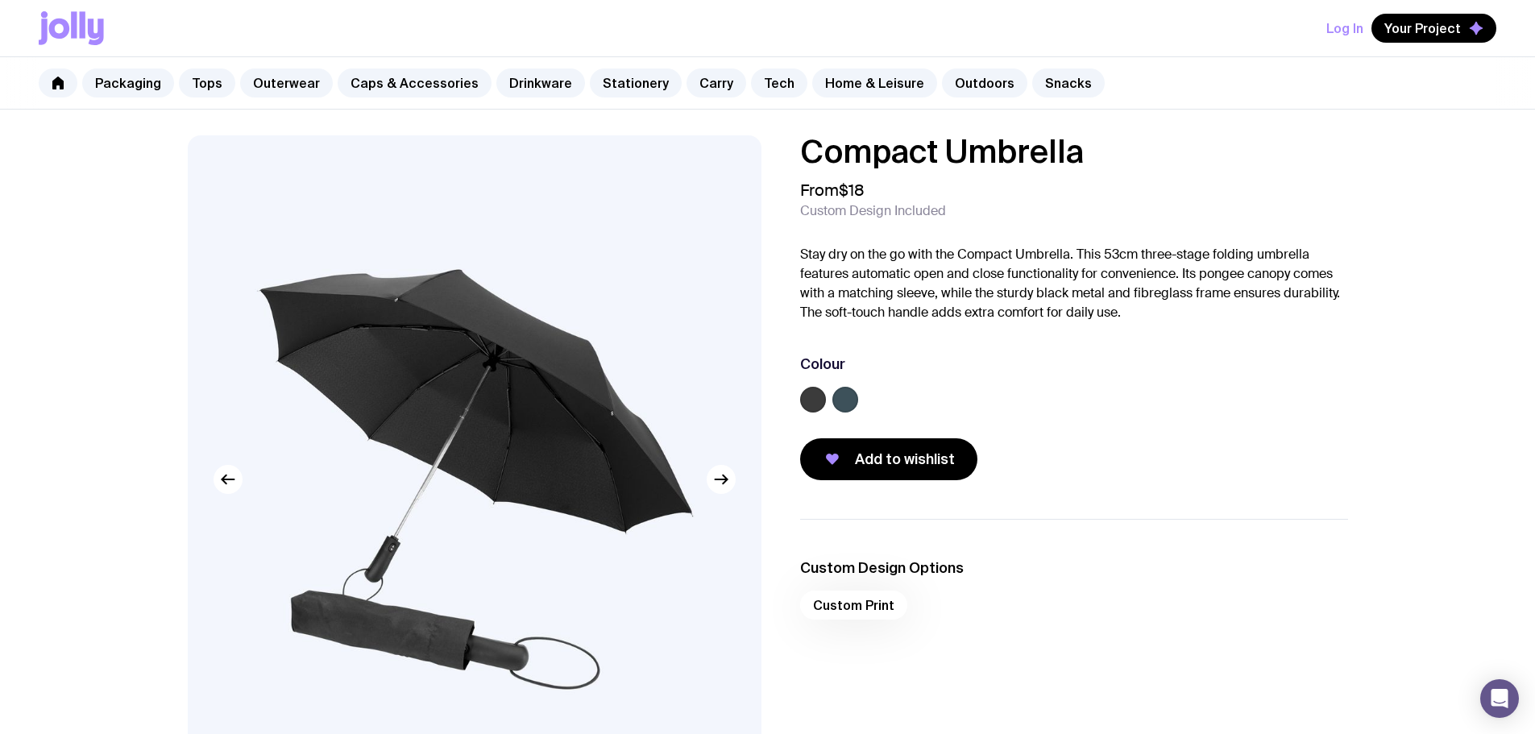
click at [840, 396] on label at bounding box center [845, 400] width 26 height 26
click at [0, 0] on input "radio" at bounding box center [0, 0] width 0 height 0
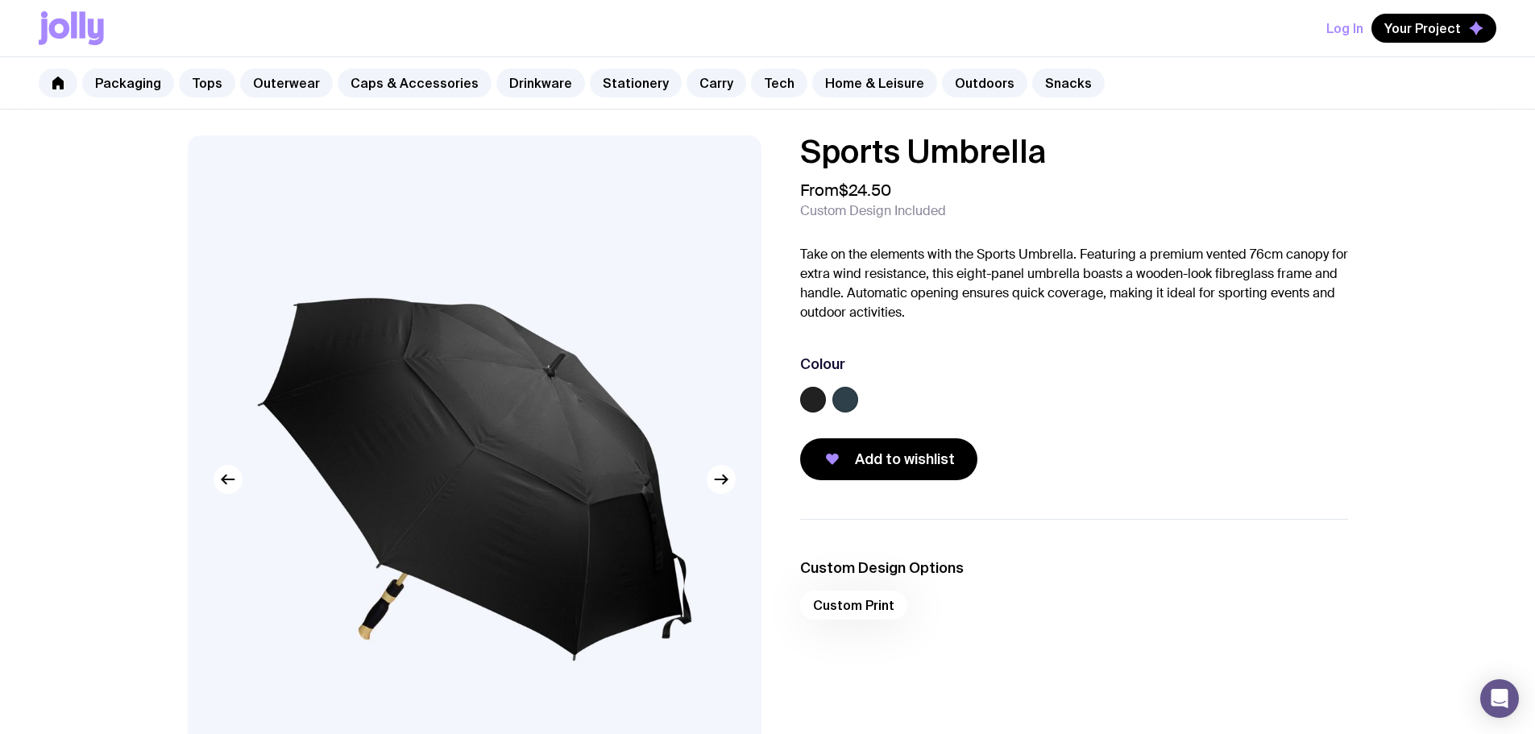
drag, startPoint x: 842, startPoint y: 392, endPoint x: 809, endPoint y: 396, distance: 33.3
click at [843, 392] on label at bounding box center [845, 400] width 26 height 26
click at [0, 0] on input "radio" at bounding box center [0, 0] width 0 height 0
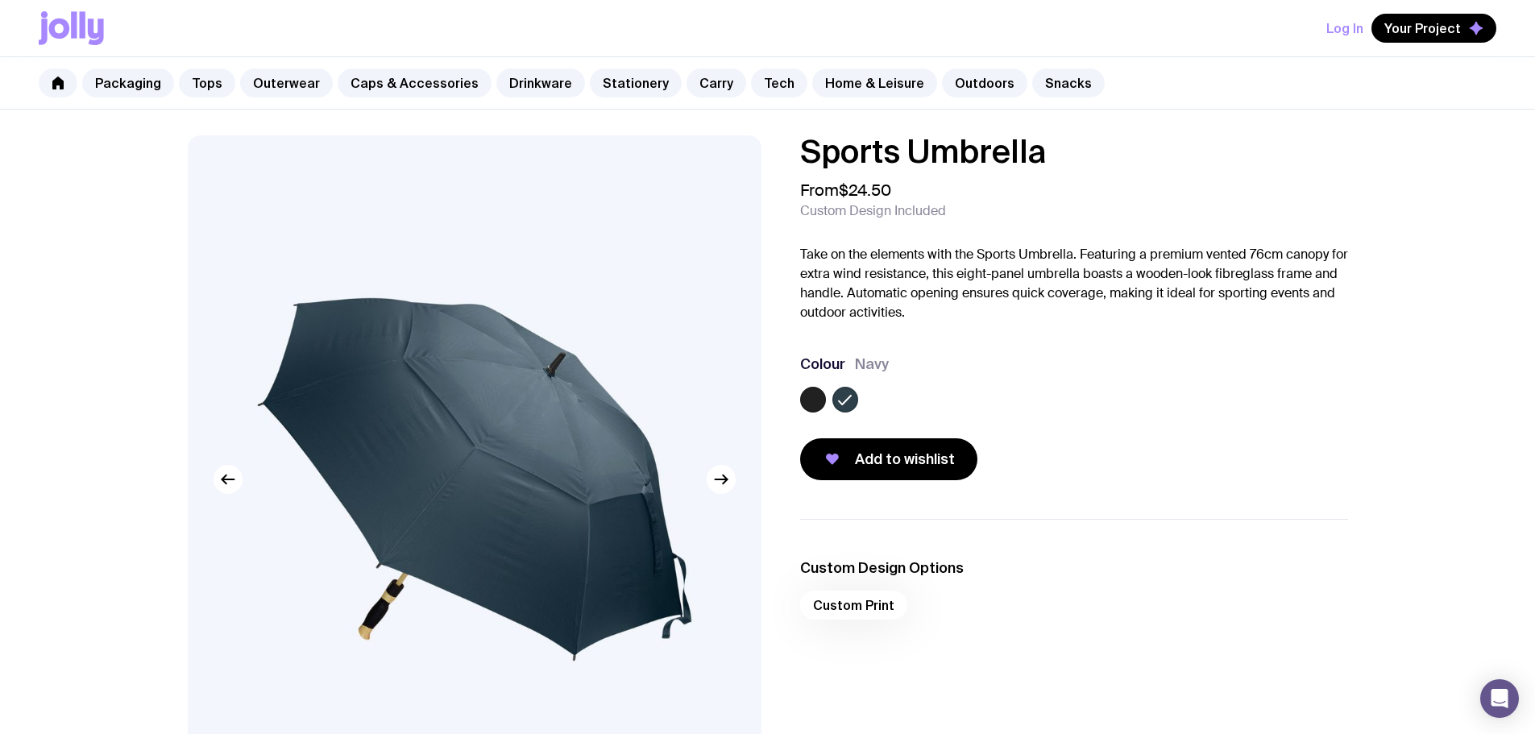
click at [811, 395] on label at bounding box center [813, 400] width 26 height 26
click at [0, 0] on input "radio" at bounding box center [0, 0] width 0 height 0
